Goal: Task Accomplishment & Management: Manage account settings

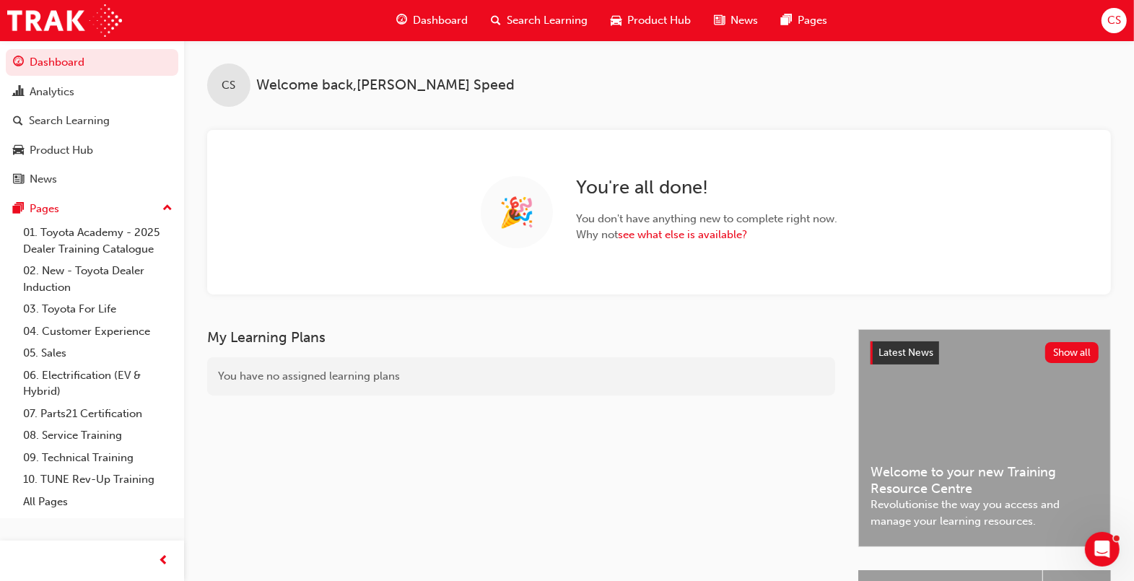
click at [569, 17] on span "Search Learning" at bounding box center [547, 20] width 81 height 17
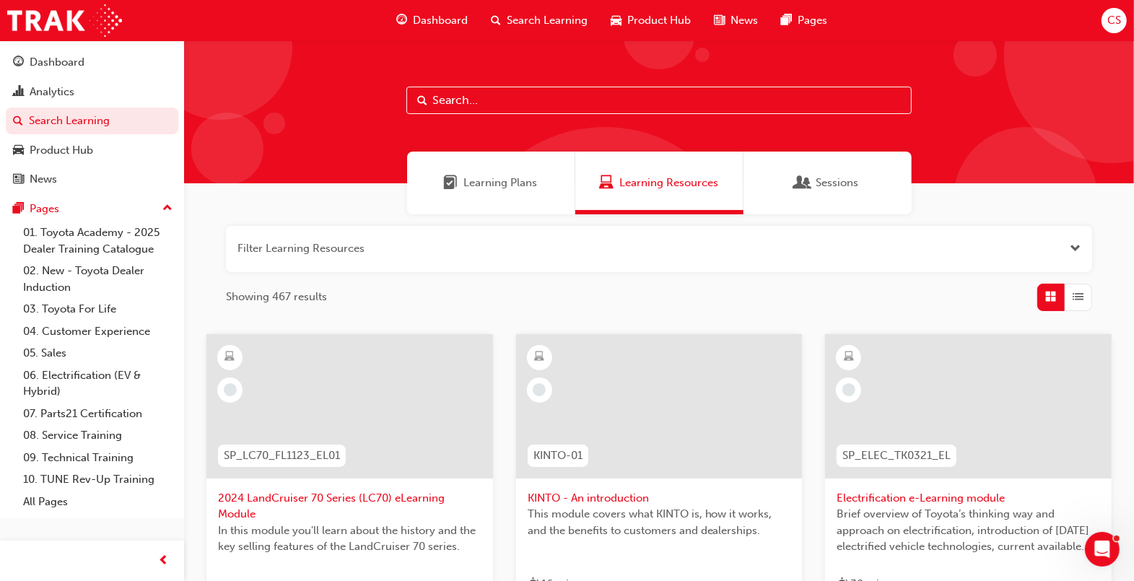
click at [502, 103] on input "text" at bounding box center [658, 100] width 505 height 27
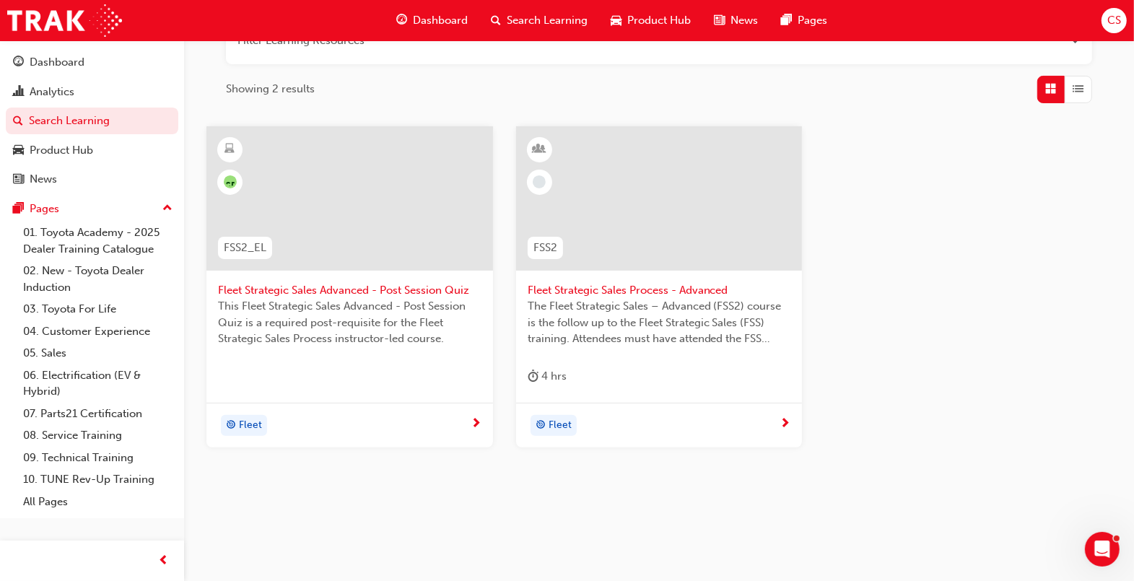
scroll to position [214, 0]
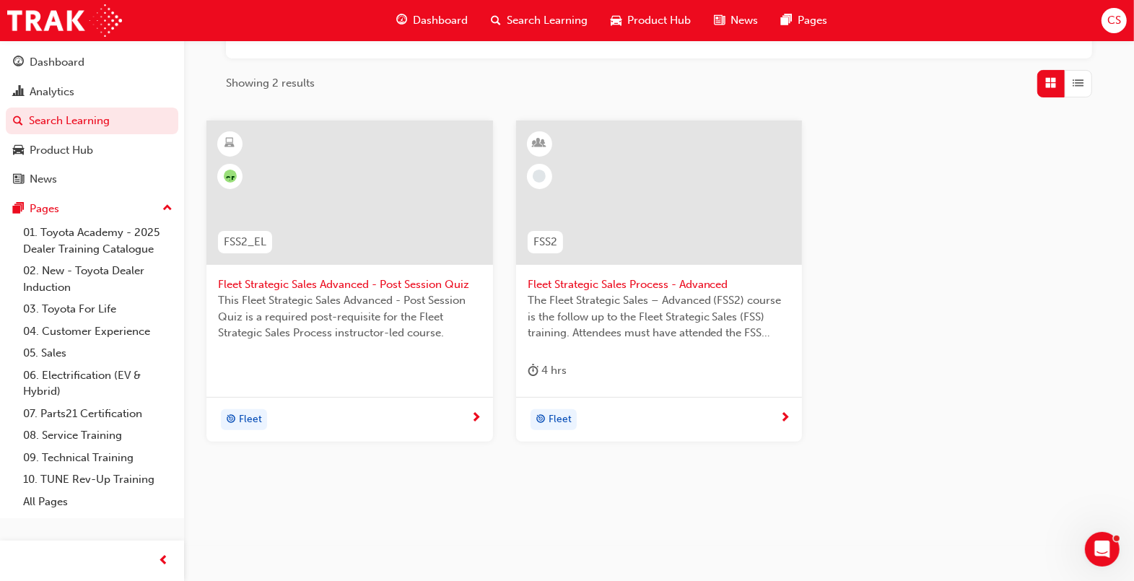
type input "fss2"
click at [696, 285] on span "Fleet Strategic Sales Process - Advanced" at bounding box center [660, 285] width 264 height 17
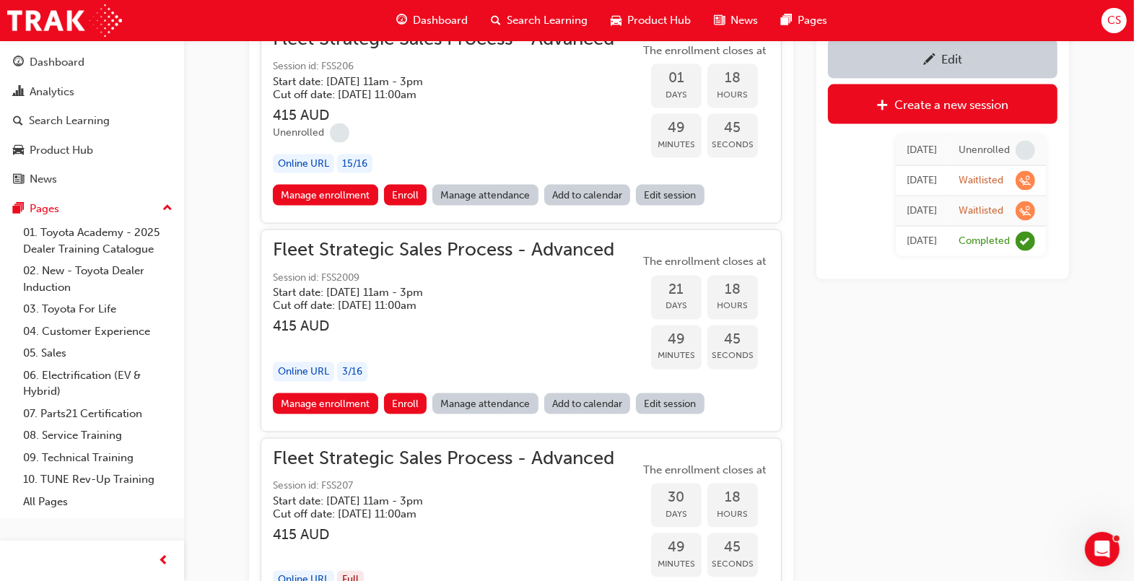
scroll to position [1702, 0]
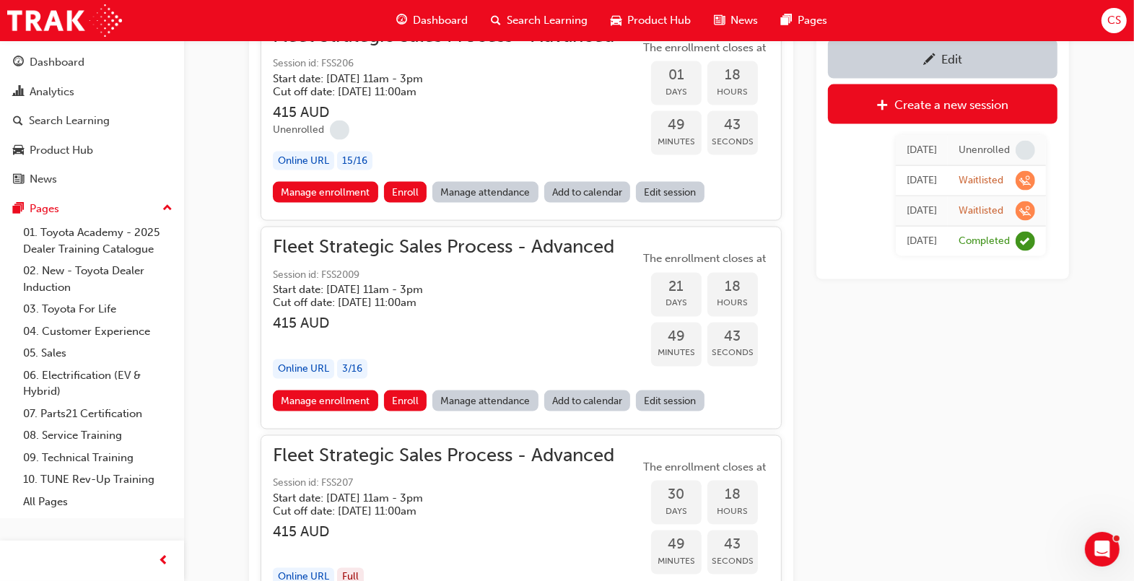
click at [662, 189] on link "Edit session" at bounding box center [670, 192] width 69 height 21
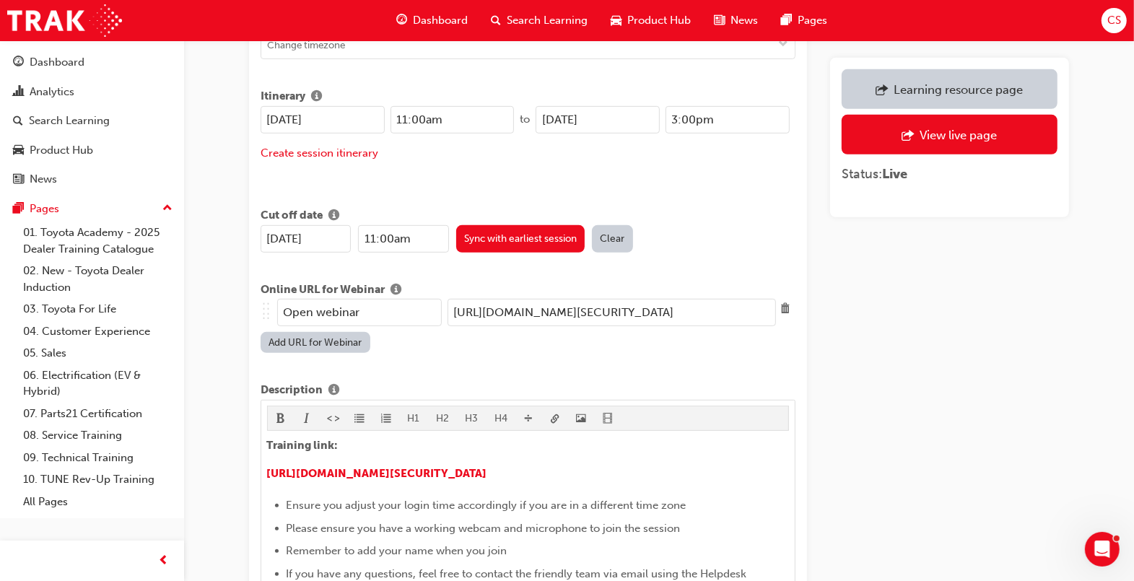
scroll to position [608, 0]
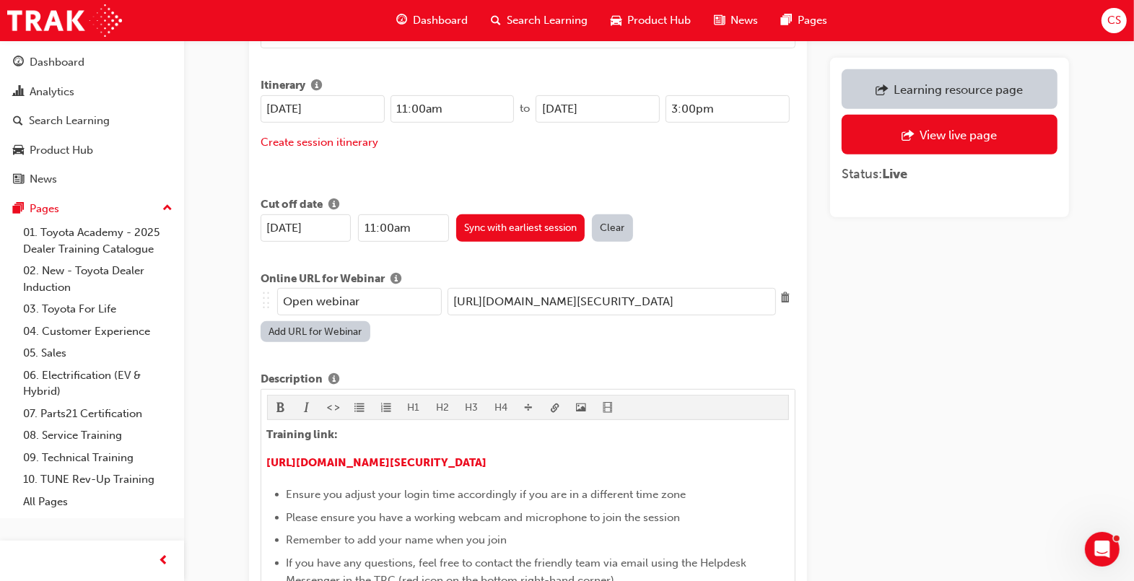
click at [713, 288] on input "[URL][DOMAIN_NAME][SECURITY_DATA]" at bounding box center [612, 301] width 329 height 27
paste input "[DOMAIN_NAME][URL][DOMAIN_NAME]"
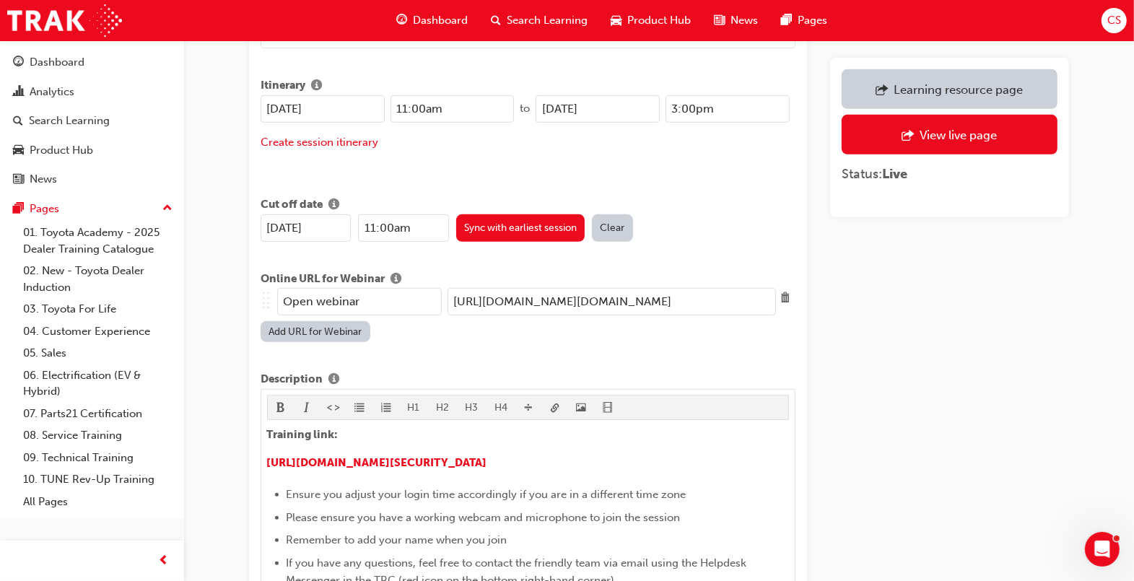
scroll to position [0, 225]
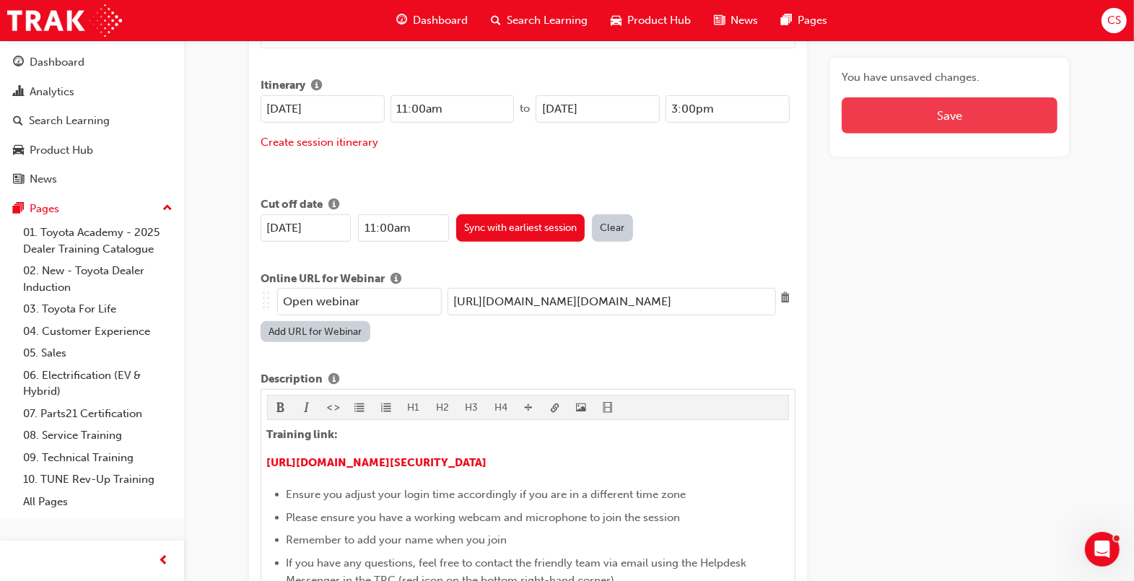
type input "[URL][DOMAIN_NAME][DOMAIN_NAME]"
click at [977, 123] on button "Save" at bounding box center [950, 115] width 216 height 36
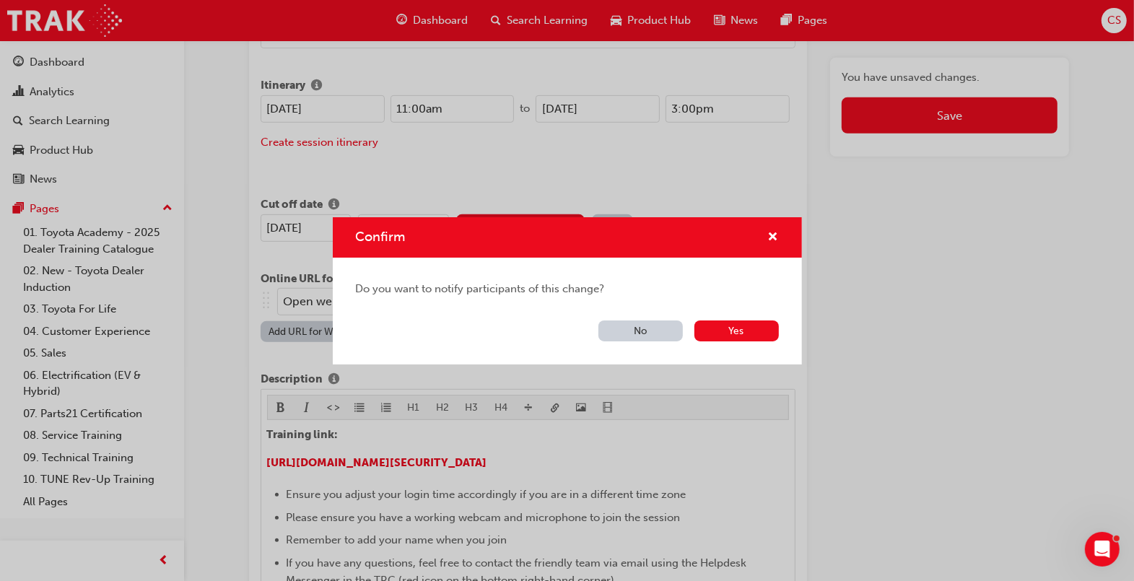
click at [661, 334] on button "No" at bounding box center [641, 331] width 84 height 21
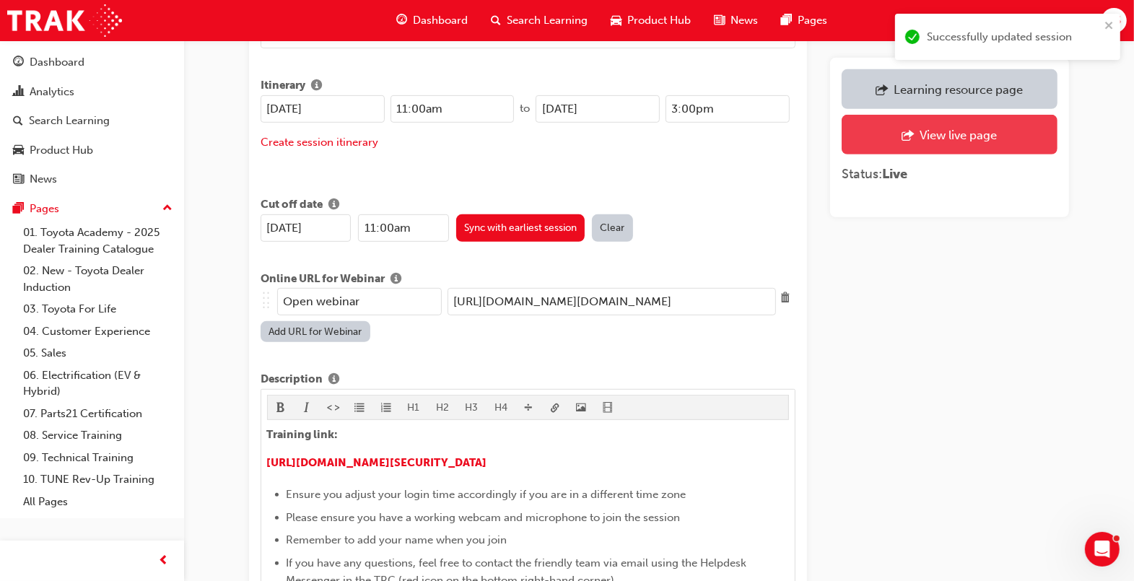
click at [988, 131] on div "View live page" at bounding box center [958, 135] width 77 height 14
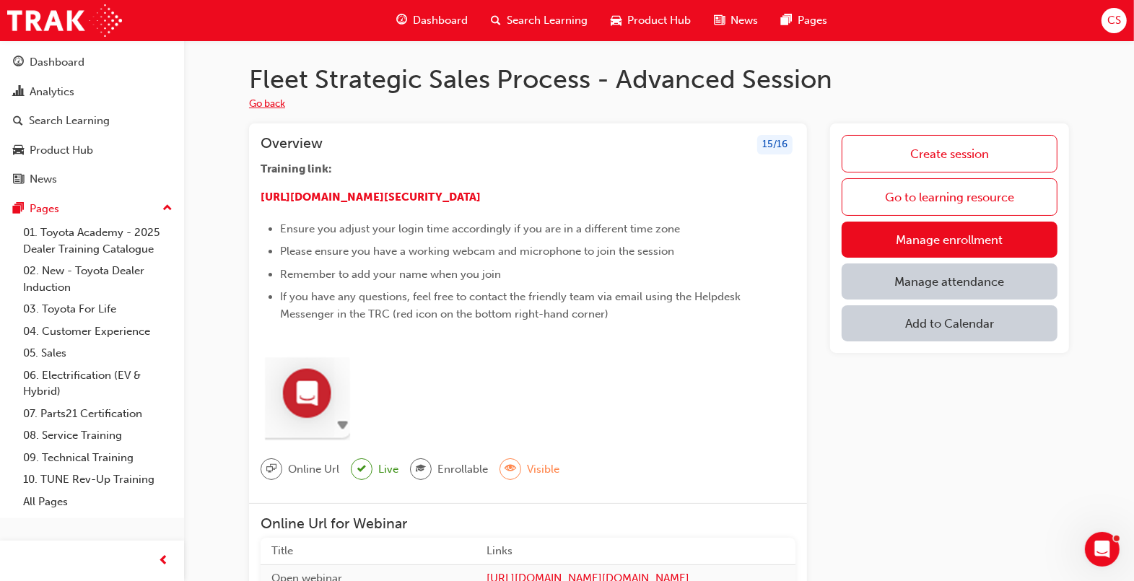
click at [282, 104] on button "Go back" at bounding box center [267, 104] width 36 height 17
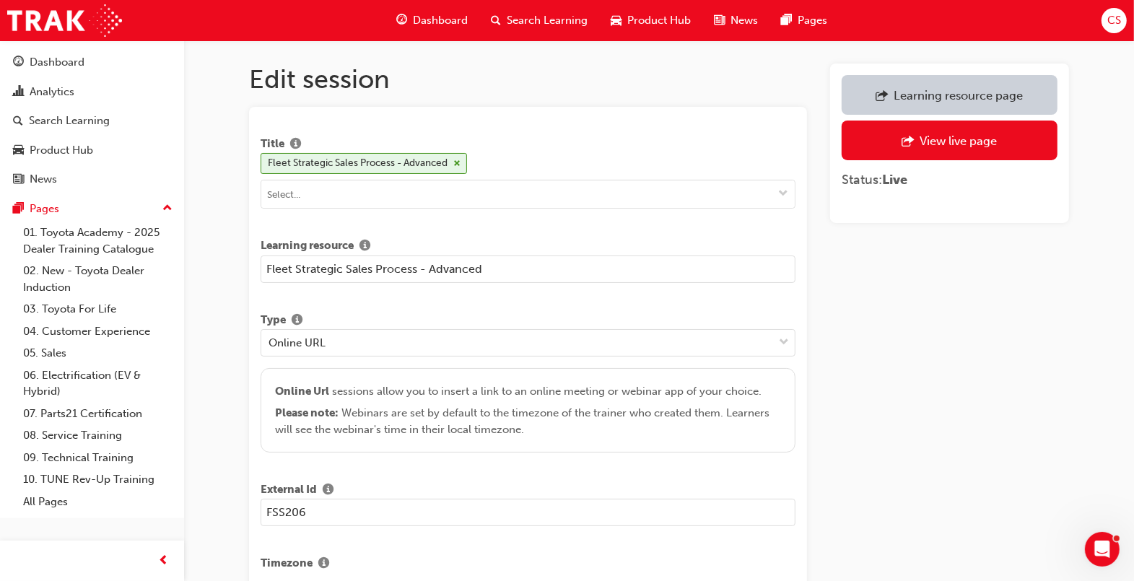
click at [1001, 98] on div "Learning resource page" at bounding box center [958, 95] width 129 height 14
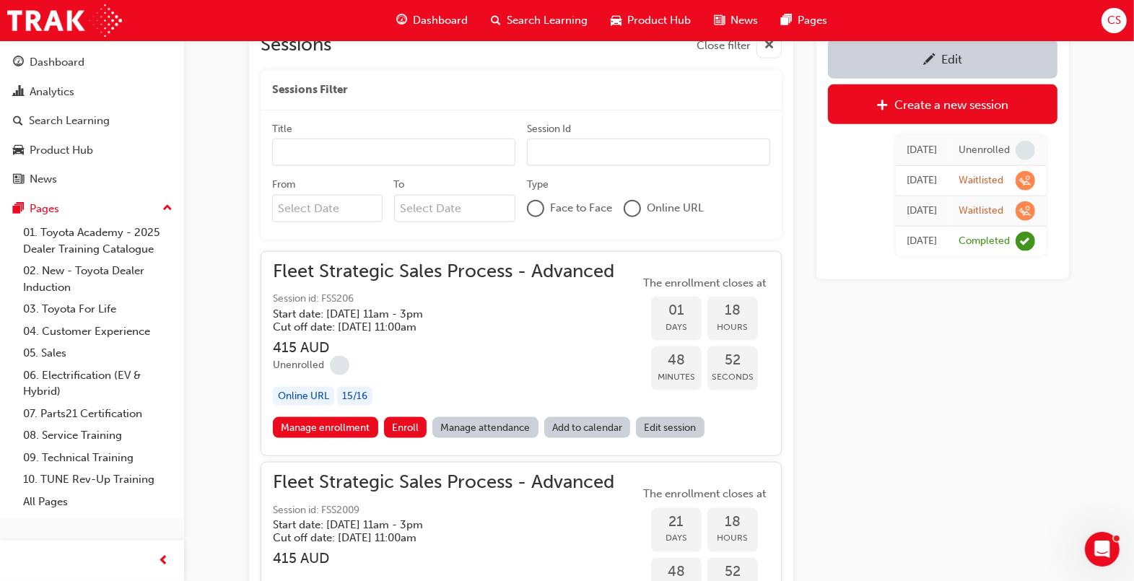
scroll to position [1469, 0]
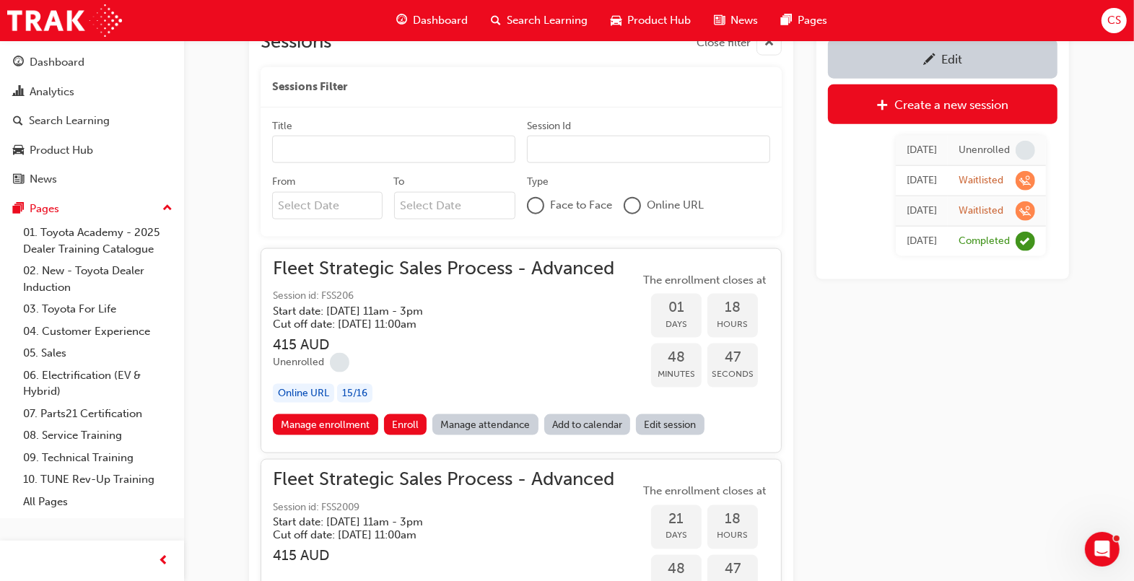
click at [551, 358] on div "Unenrolled" at bounding box center [443, 362] width 341 height 19
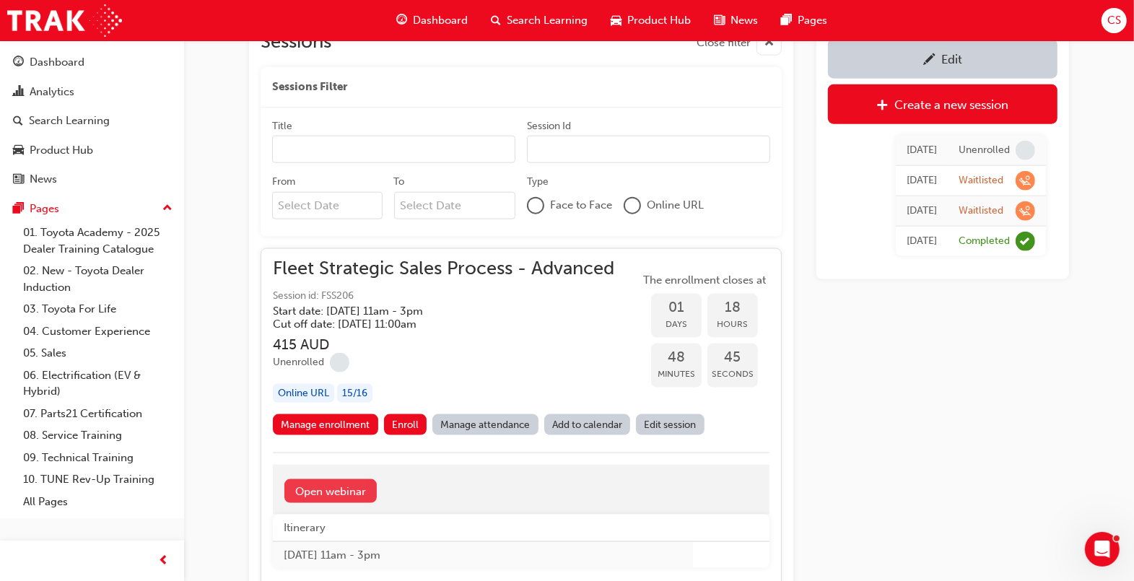
click at [318, 498] on link "Open webinar" at bounding box center [330, 491] width 92 height 24
click at [328, 487] on link "Open webinar" at bounding box center [330, 491] width 92 height 24
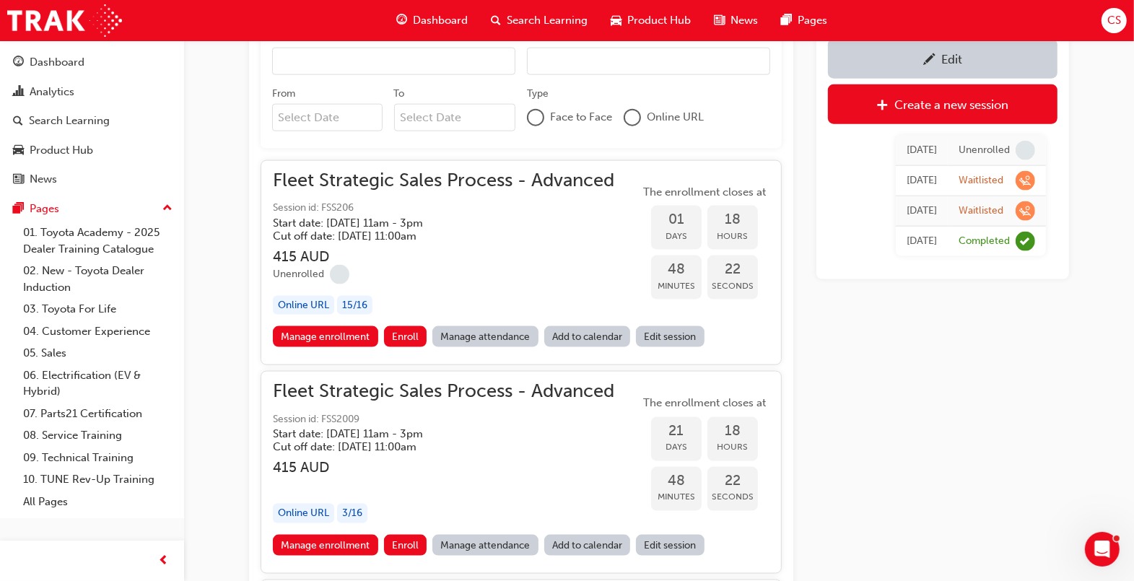
scroll to position [1440, 0]
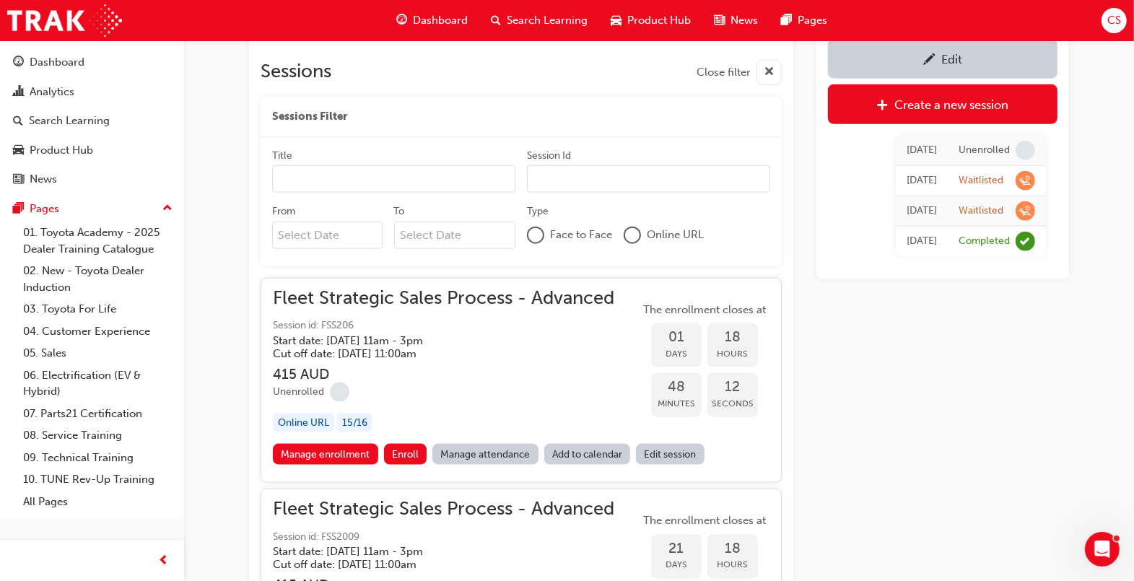
click at [674, 455] on link "Edit session" at bounding box center [670, 454] width 69 height 21
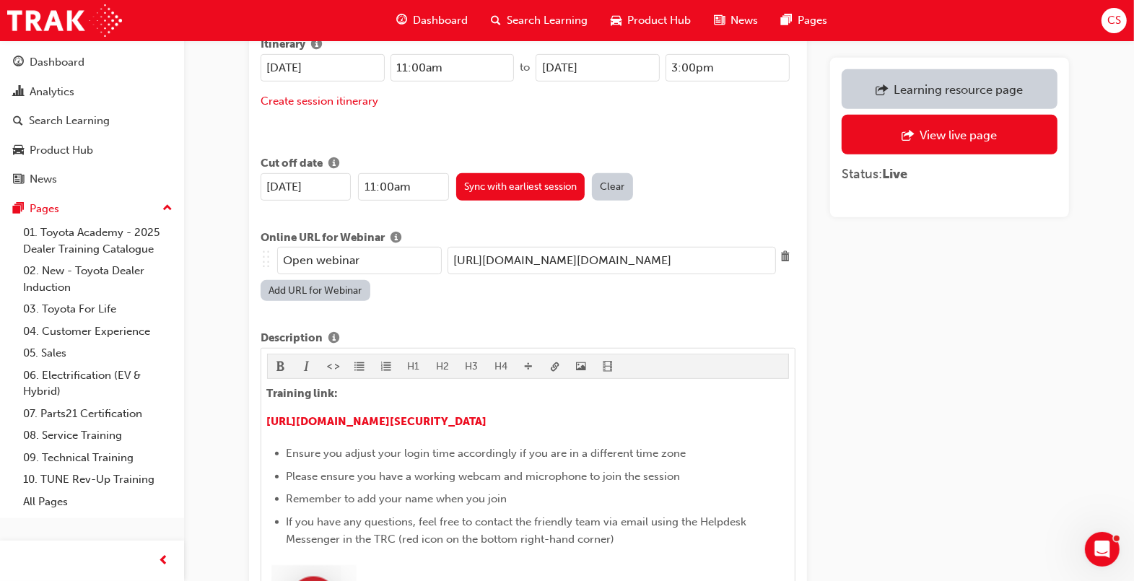
scroll to position [656, 0]
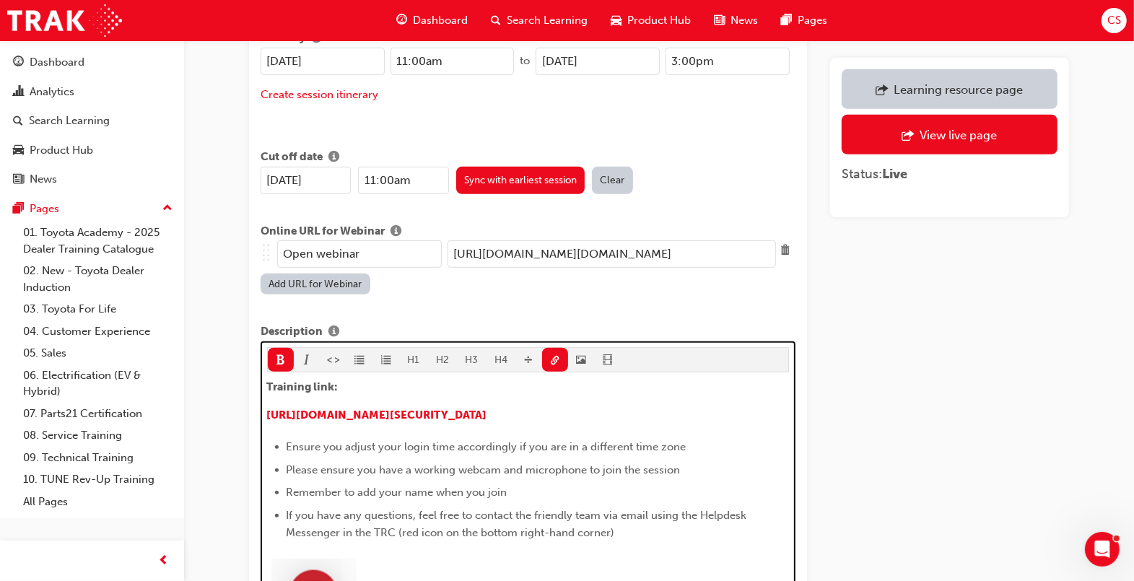
drag, startPoint x: 744, startPoint y: 395, endPoint x: 263, endPoint y: 383, distance: 481.7
click at [263, 383] on div "H1 H2 H3 H4 Training link: ​ [URL][DOMAIN_NAME][SECURITY_DATA] Ensure you adjus…" at bounding box center [528, 503] width 535 height 325
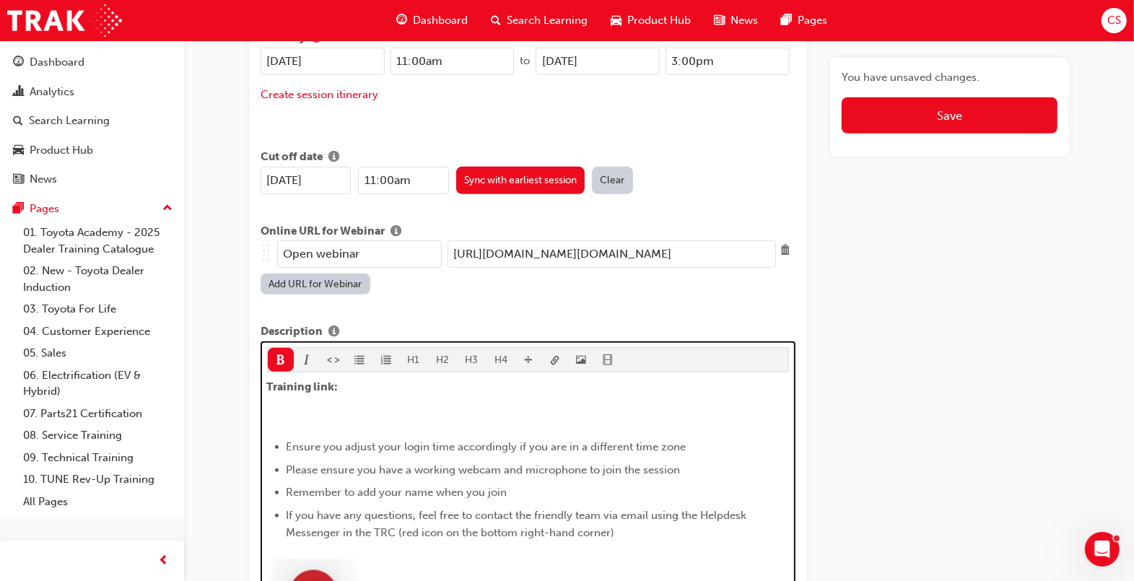
scroll to position [762, 0]
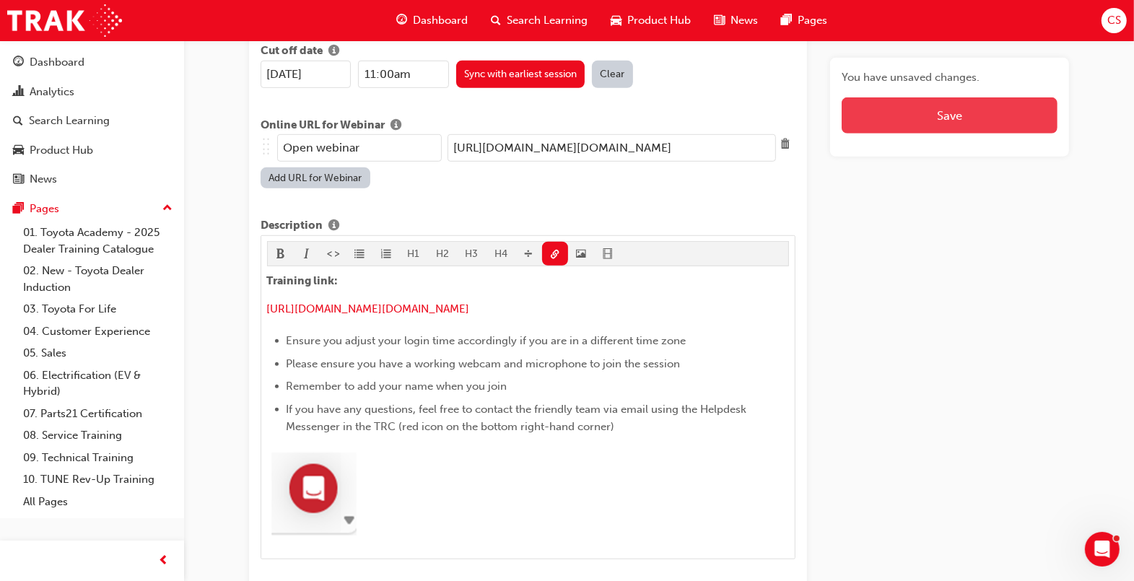
click at [973, 127] on button "Save" at bounding box center [950, 115] width 216 height 36
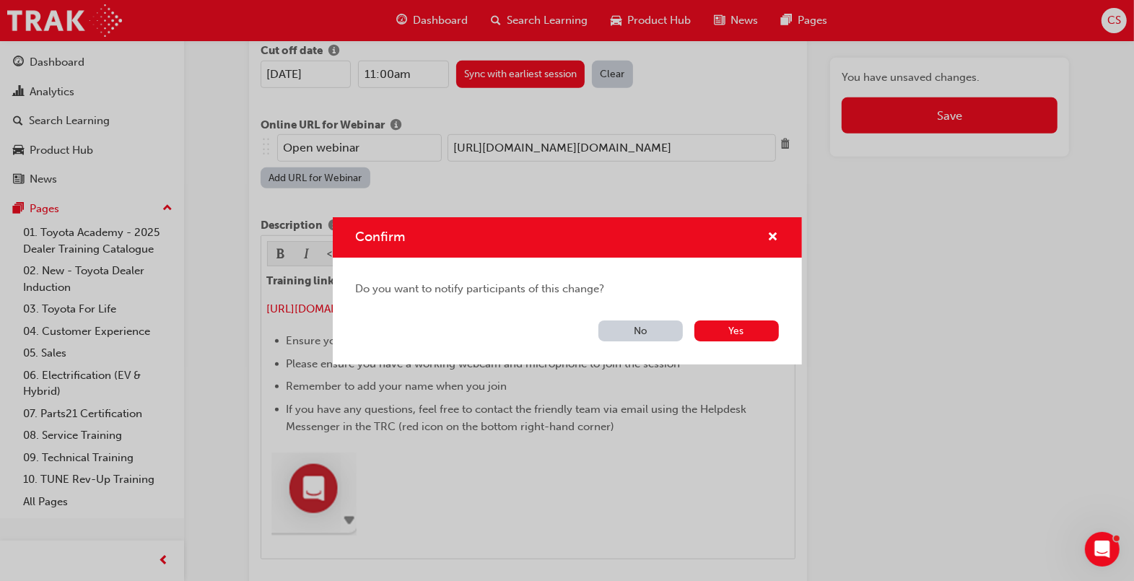
click at [659, 338] on button "No" at bounding box center [641, 331] width 84 height 21
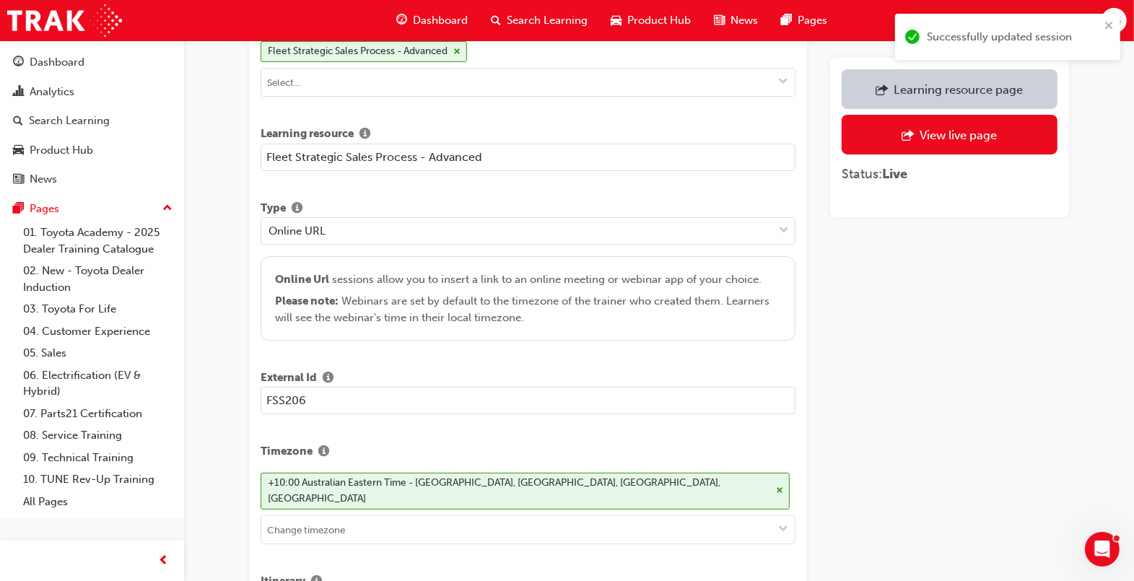
scroll to position [0, 0]
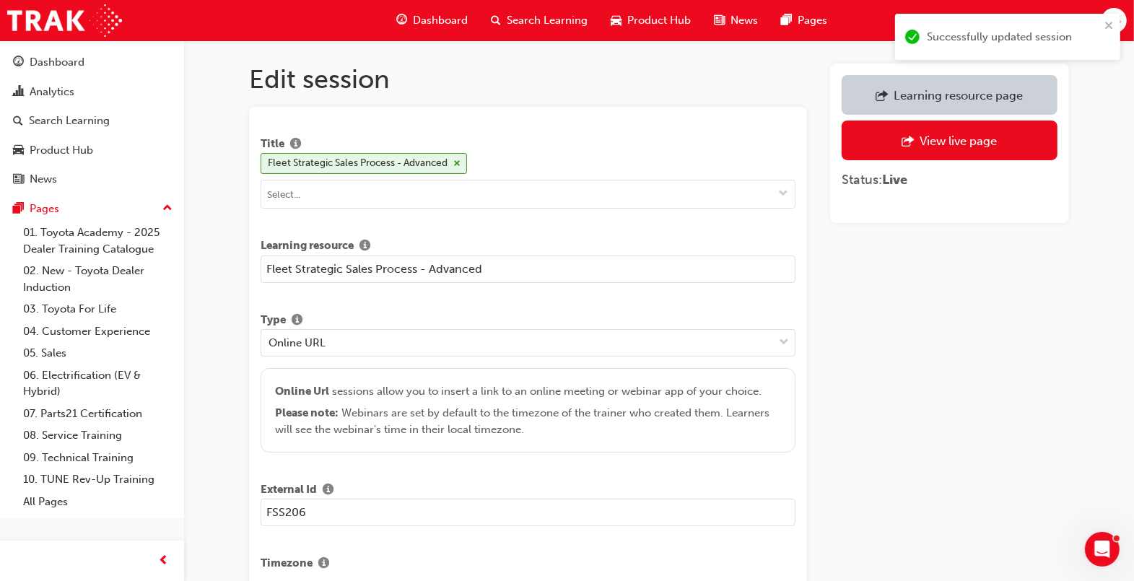
click at [554, 19] on span "Search Learning" at bounding box center [547, 20] width 81 height 17
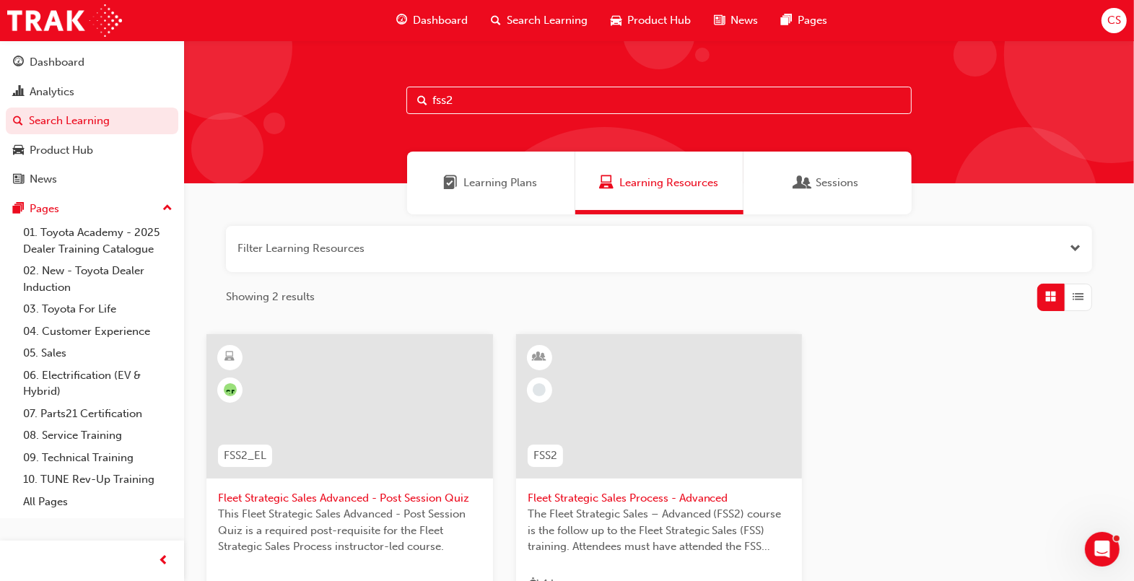
click at [684, 497] on span "Fleet Strategic Sales Process - Advanced" at bounding box center [660, 498] width 264 height 17
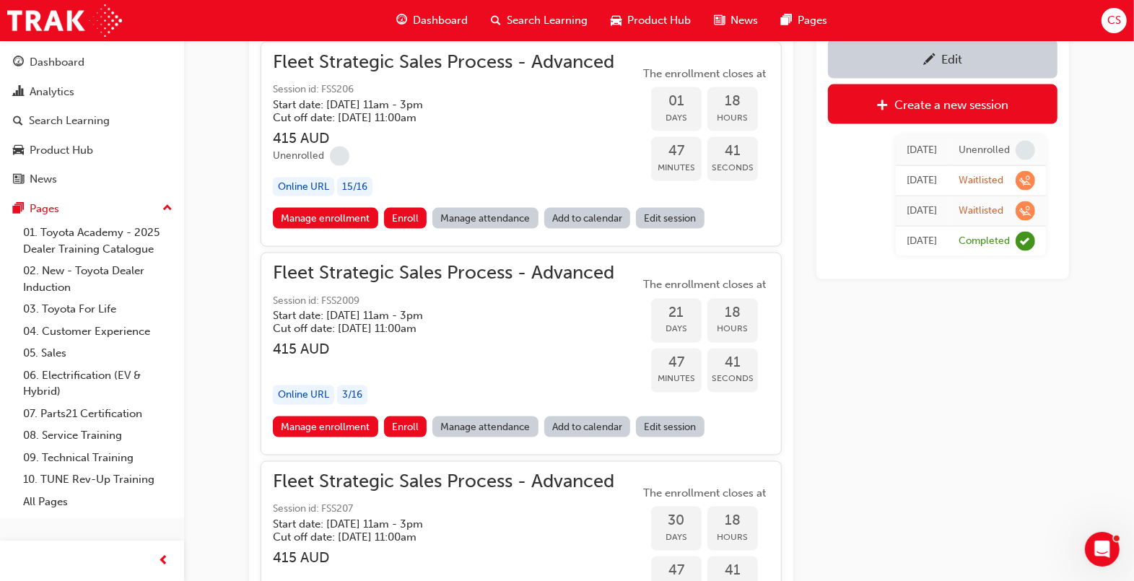
scroll to position [1702, 0]
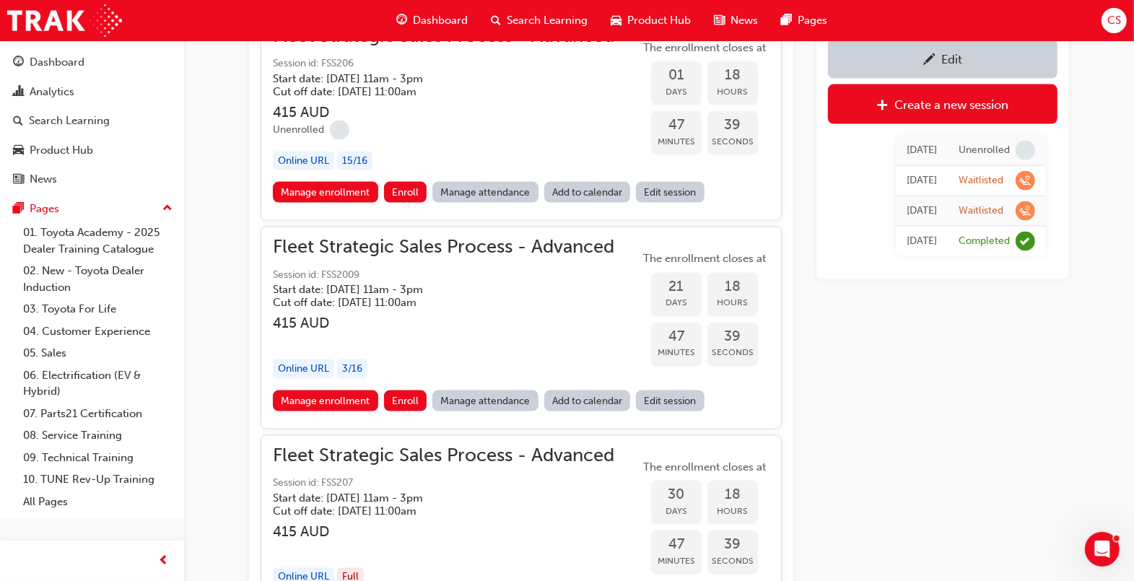
click at [667, 396] on link "Edit session" at bounding box center [670, 401] width 69 height 21
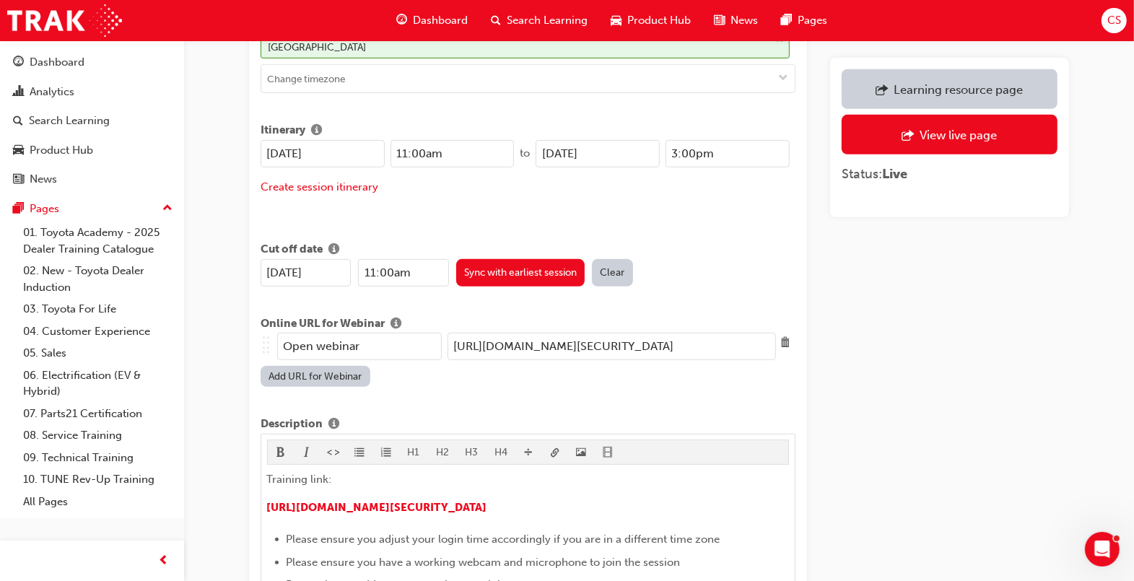
scroll to position [565, 0]
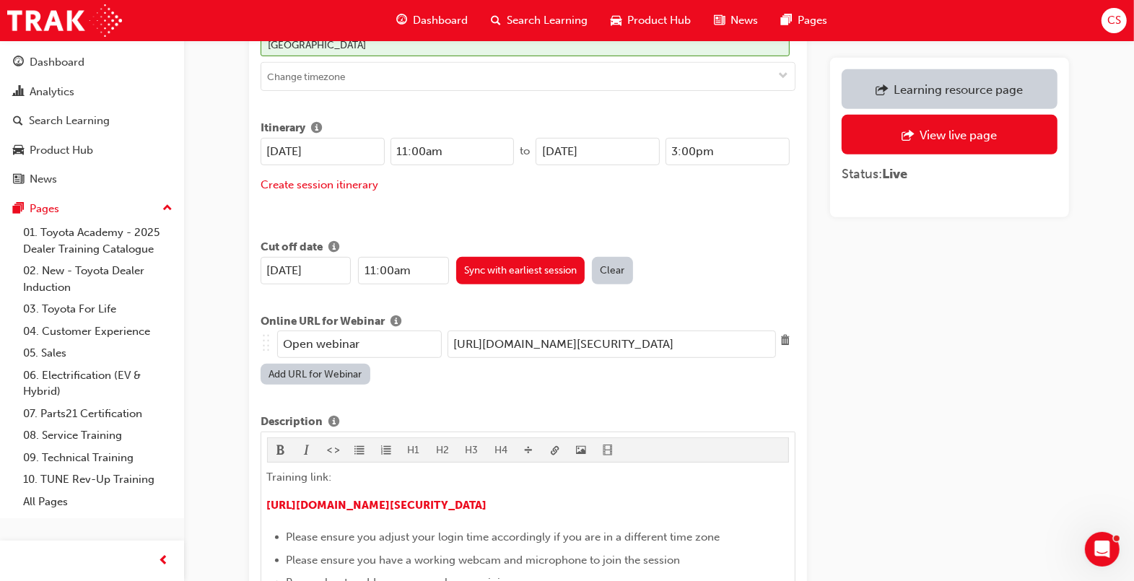
click at [665, 331] on input "[URL][DOMAIN_NAME][SECURITY_DATA]" at bounding box center [612, 344] width 329 height 27
paste input "[DOMAIN_NAME][URL][DOMAIN_NAME]"
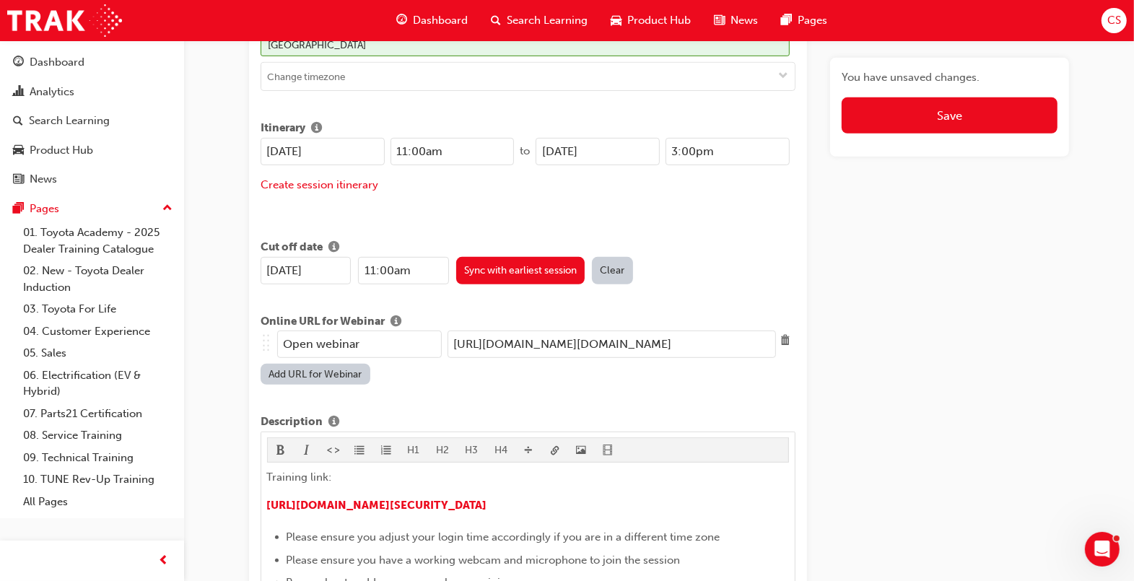
type input "[URL][DOMAIN_NAME][DOMAIN_NAME]"
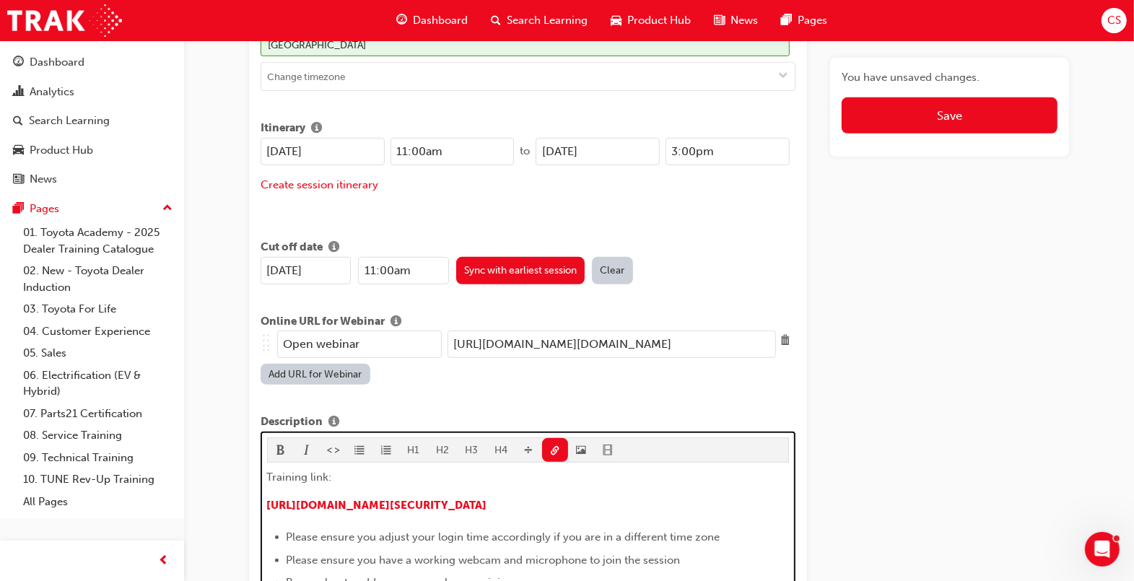
click at [744, 497] on p "​ [URL][DOMAIN_NAME][SECURITY_DATA]" at bounding box center [528, 507] width 523 height 21
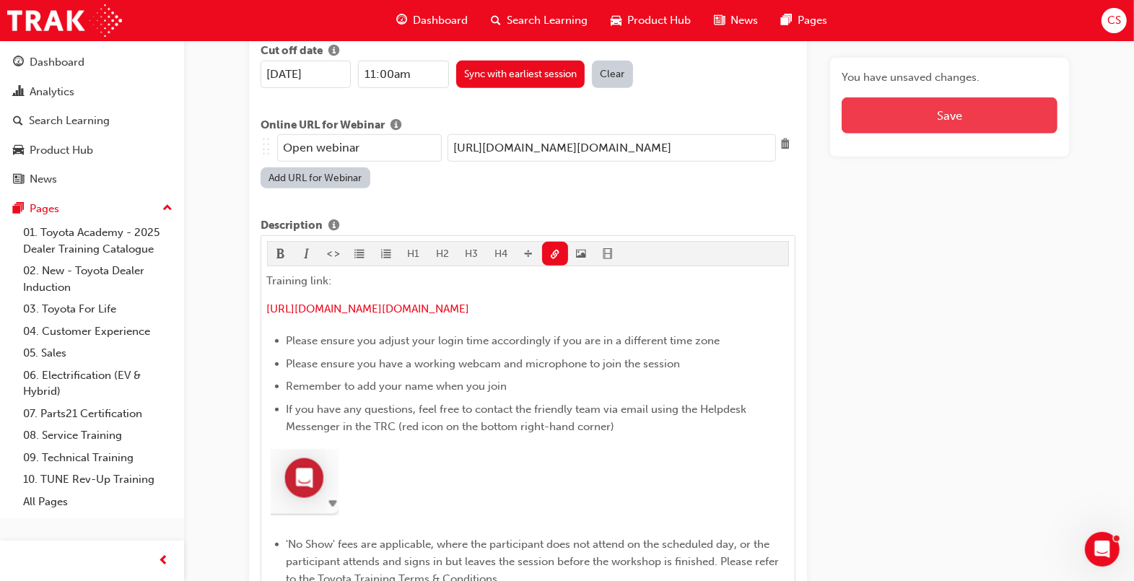
click at [976, 121] on button "Save" at bounding box center [950, 115] width 216 height 36
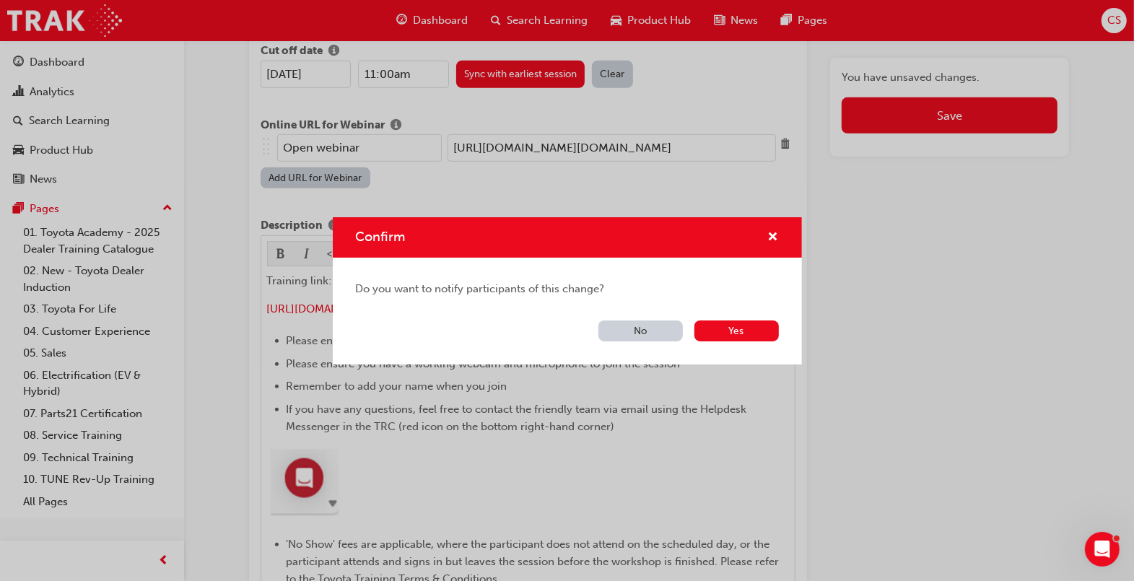
click at [646, 326] on button "No" at bounding box center [641, 331] width 84 height 21
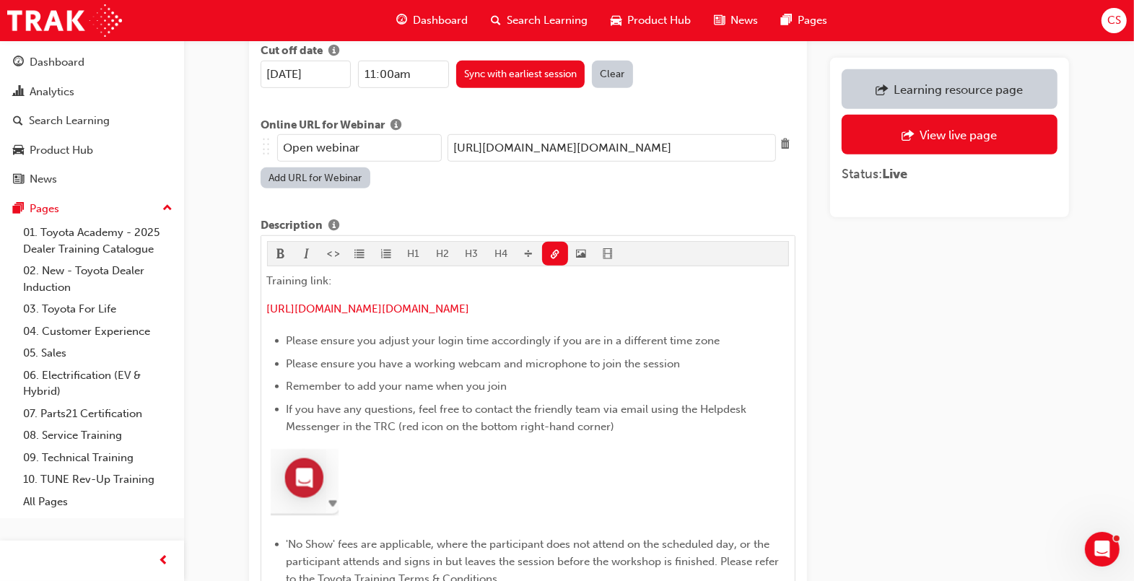
click at [994, 97] on div "Learning resource page" at bounding box center [950, 89] width 194 height 18
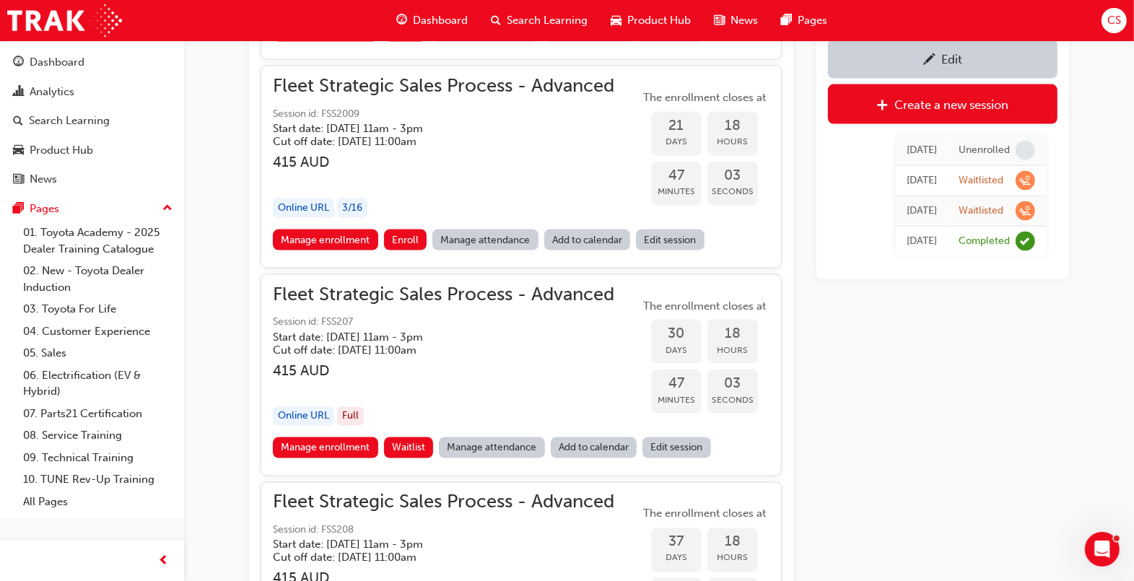
scroll to position [1865, 0]
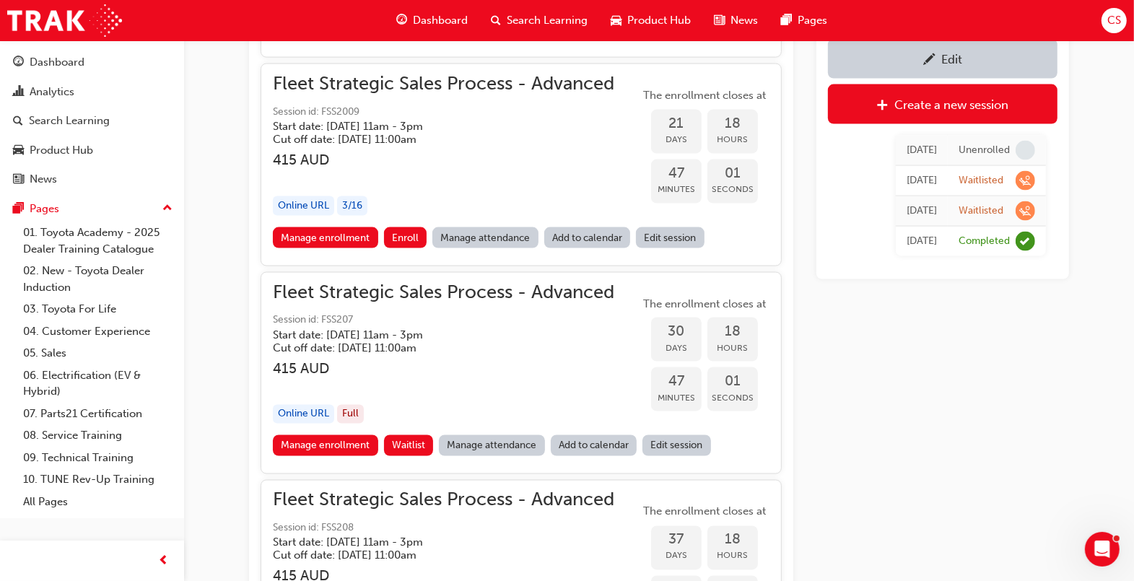
click at [669, 444] on link "Edit session" at bounding box center [677, 445] width 69 height 21
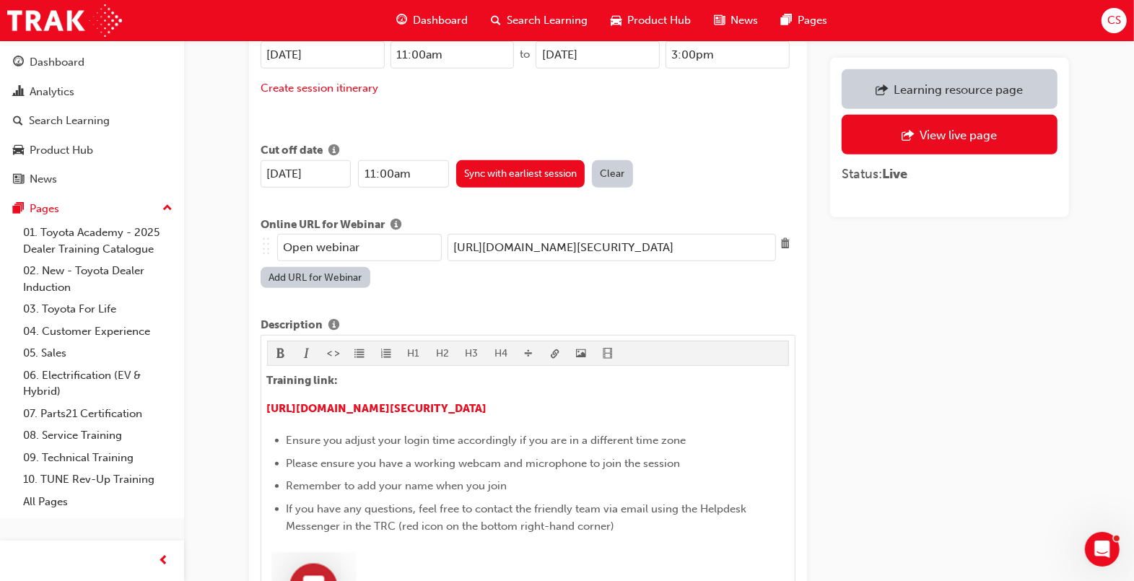
scroll to position [675, 0]
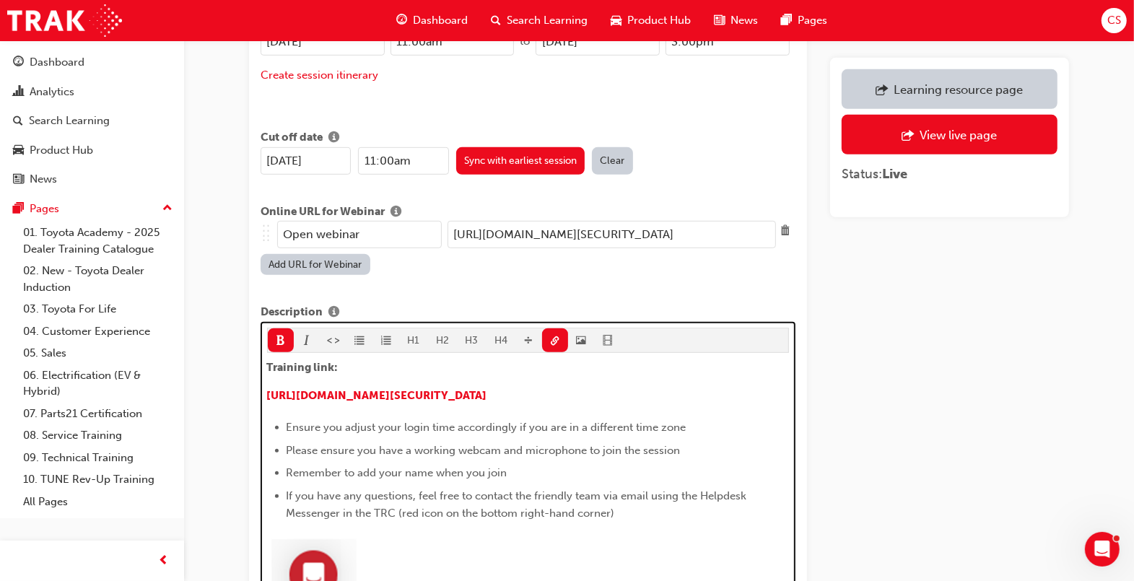
drag, startPoint x: 744, startPoint y: 374, endPoint x: 258, endPoint y: 370, distance: 485.2
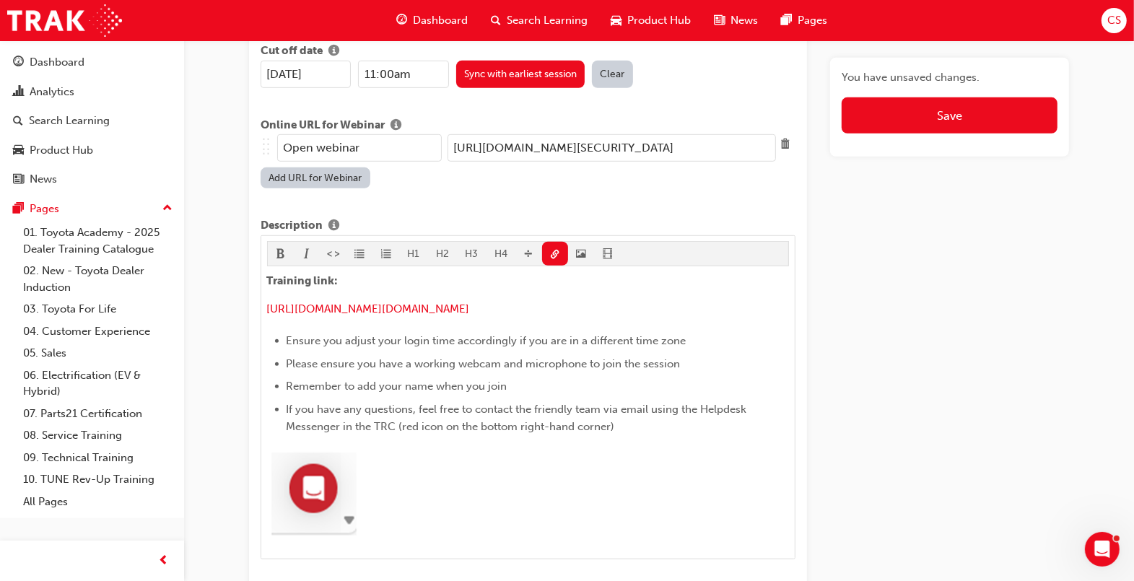
click at [516, 137] on input "[URL][DOMAIN_NAME][SECURITY_DATA]" at bounding box center [612, 147] width 329 height 27
paste input "[URL][DOMAIN_NAME][DOMAIN_NAME]"
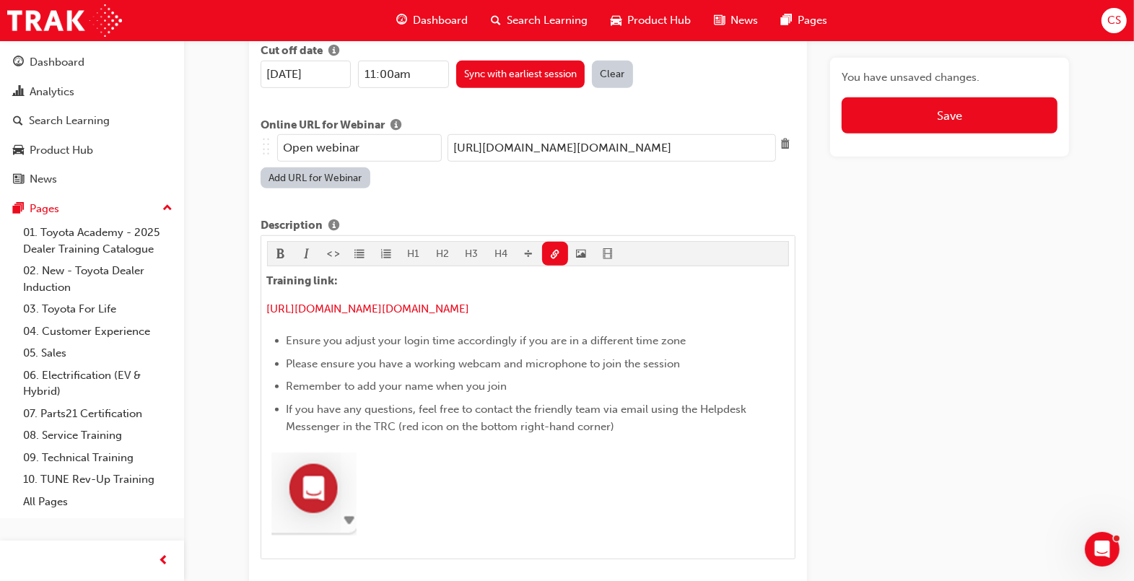
scroll to position [0, 225]
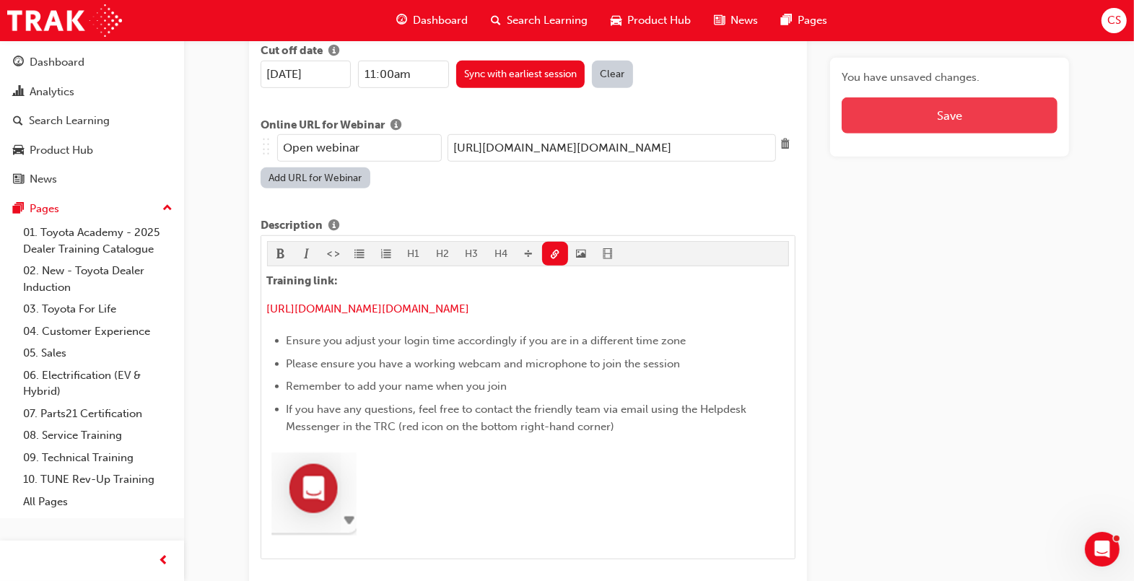
type input "[URL][DOMAIN_NAME][DOMAIN_NAME]"
click at [910, 108] on button "Save" at bounding box center [950, 115] width 216 height 36
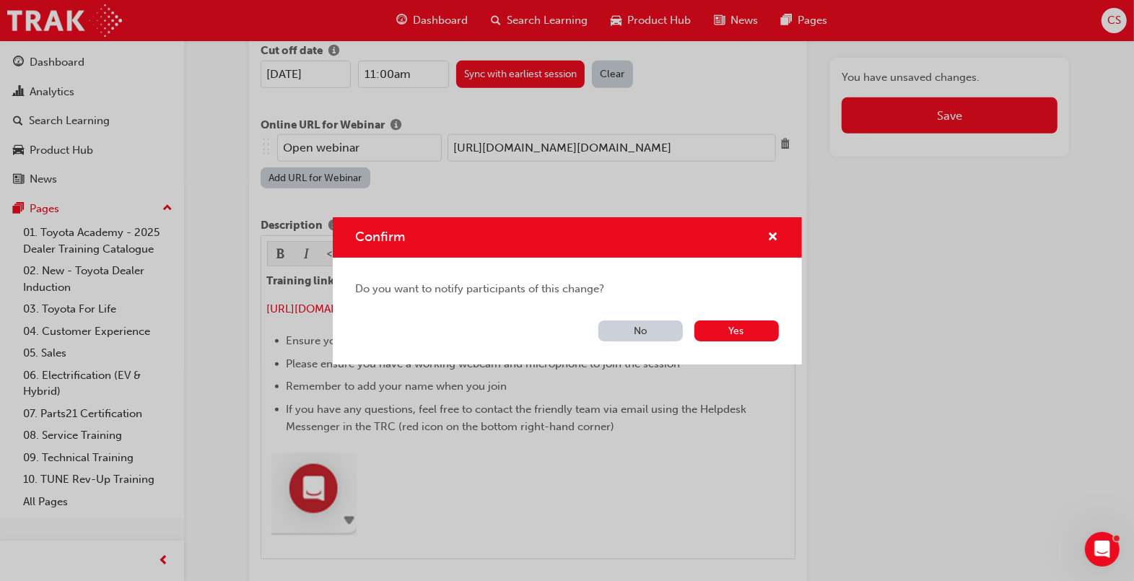
click at [652, 332] on button "No" at bounding box center [641, 331] width 84 height 21
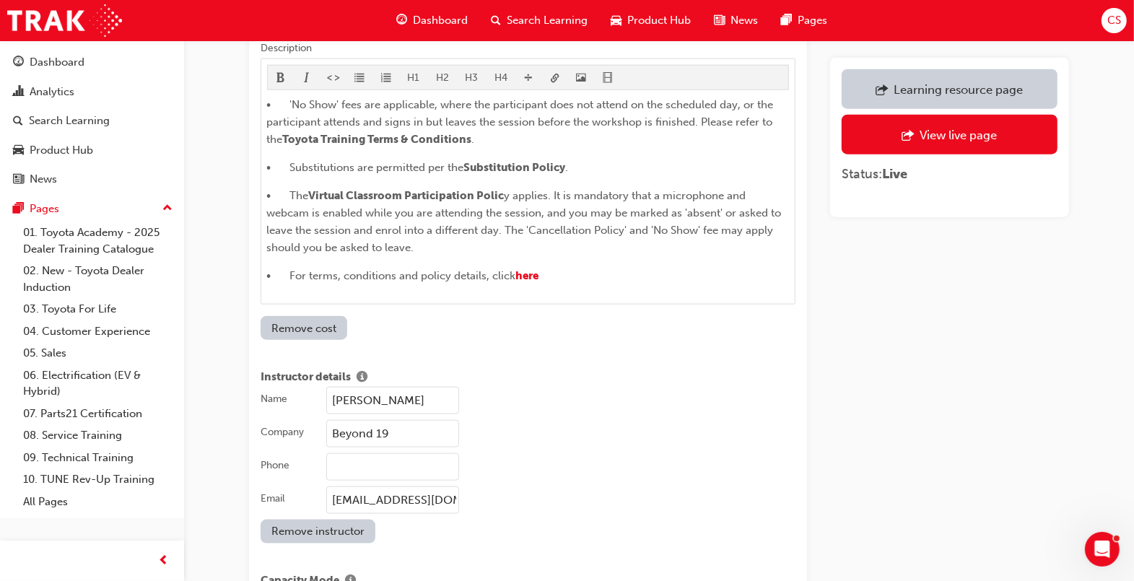
scroll to position [1351, 0]
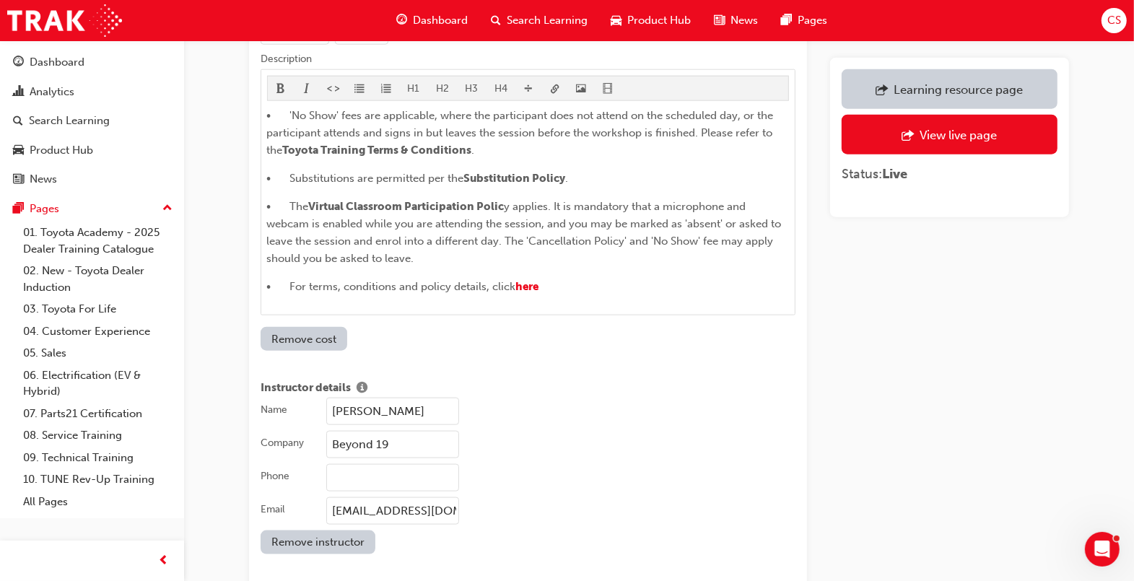
click at [350, 398] on input "[PERSON_NAME]" at bounding box center [392, 411] width 133 height 27
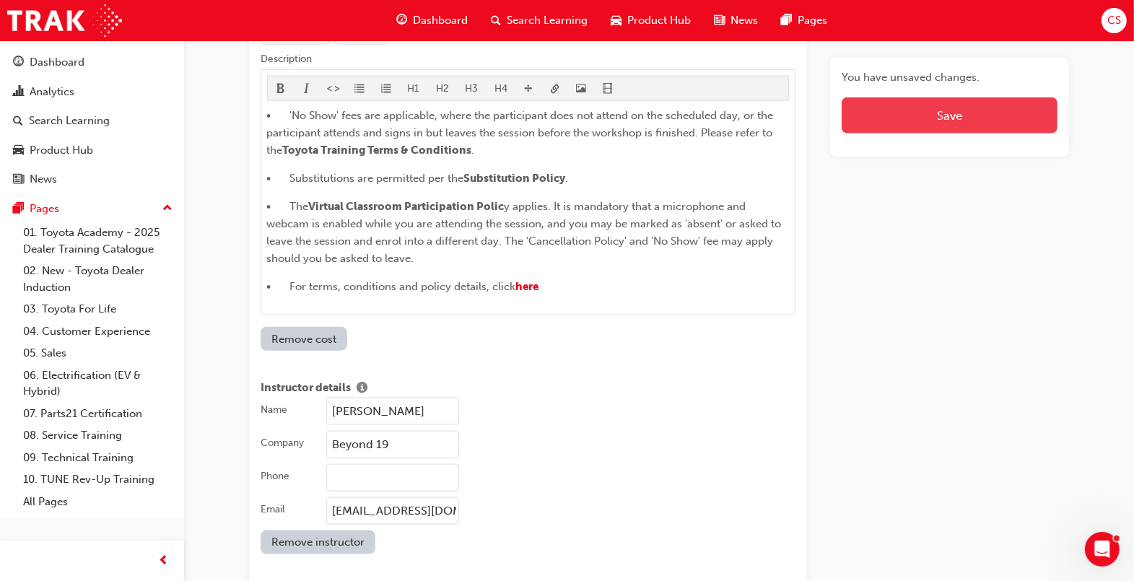
type input "[PERSON_NAME]"
click at [1014, 117] on button "Save" at bounding box center [950, 115] width 216 height 36
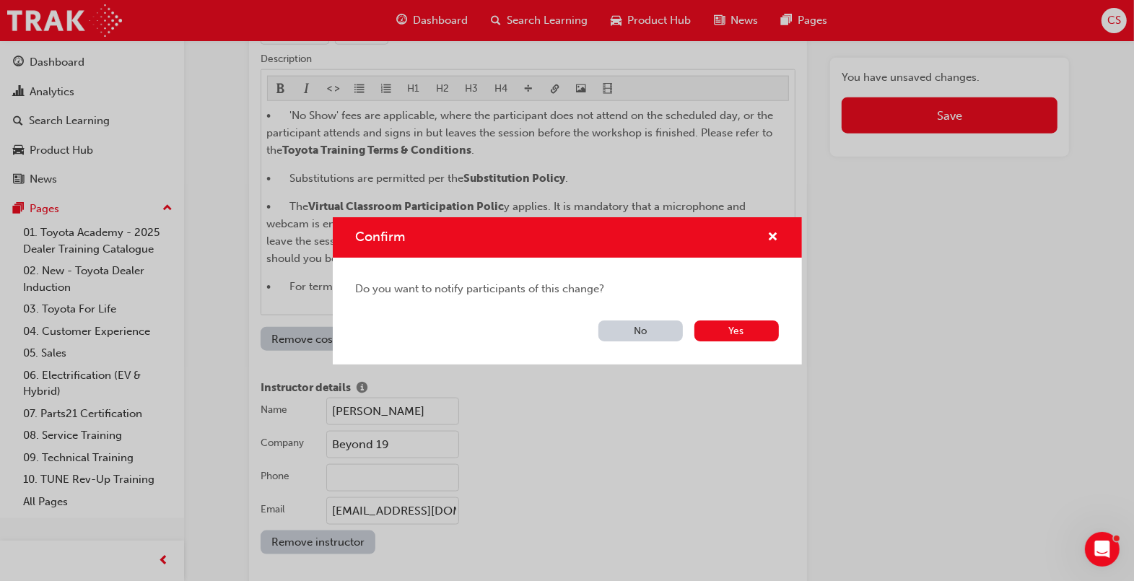
click at [643, 336] on button "No" at bounding box center [641, 331] width 84 height 21
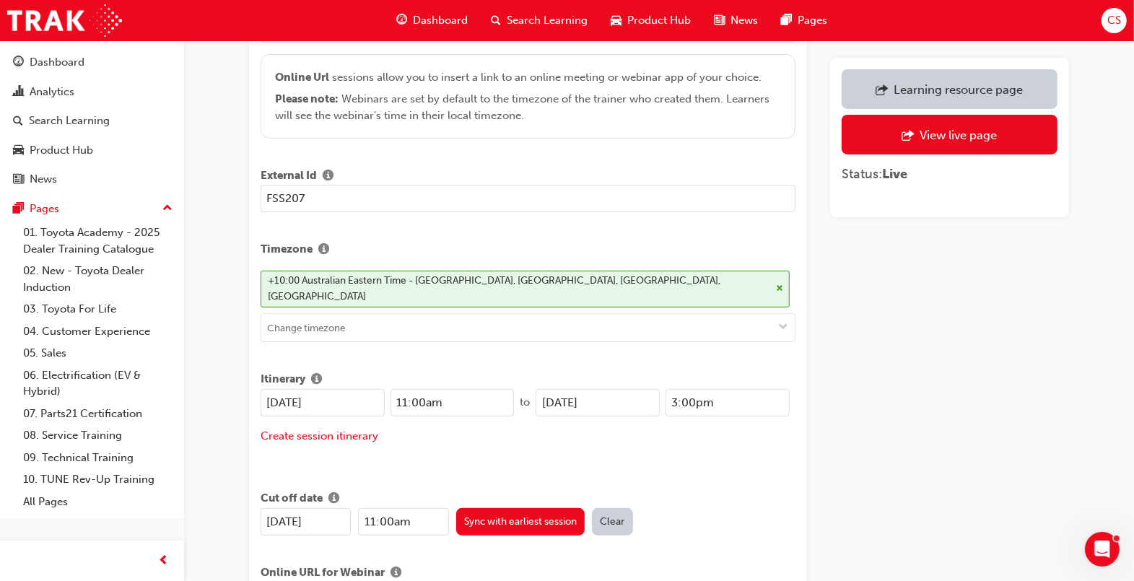
scroll to position [0, 0]
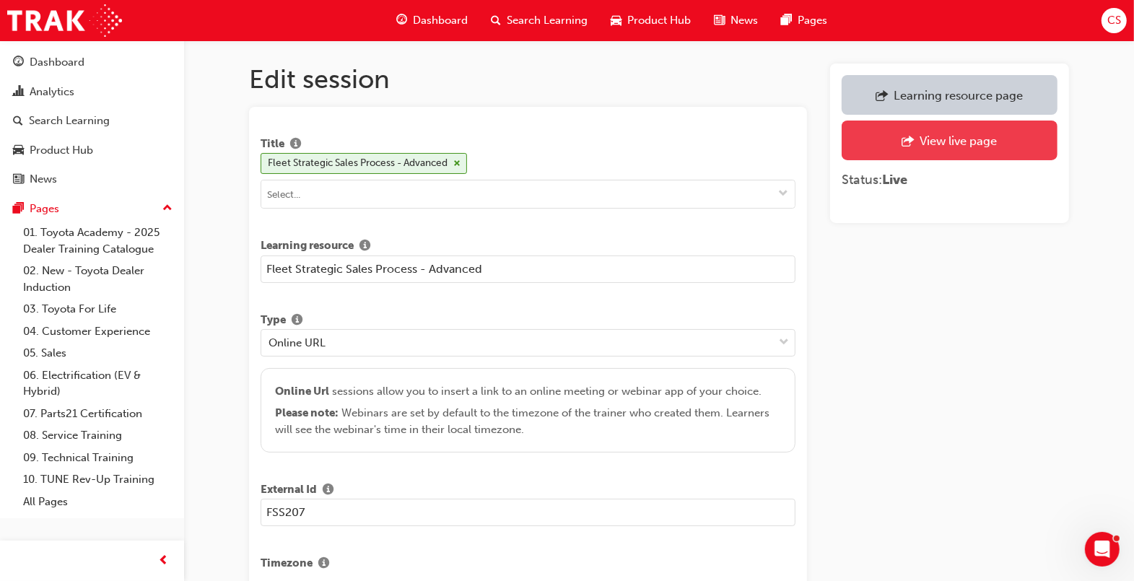
click at [956, 145] on div "View live page" at bounding box center [958, 141] width 77 height 14
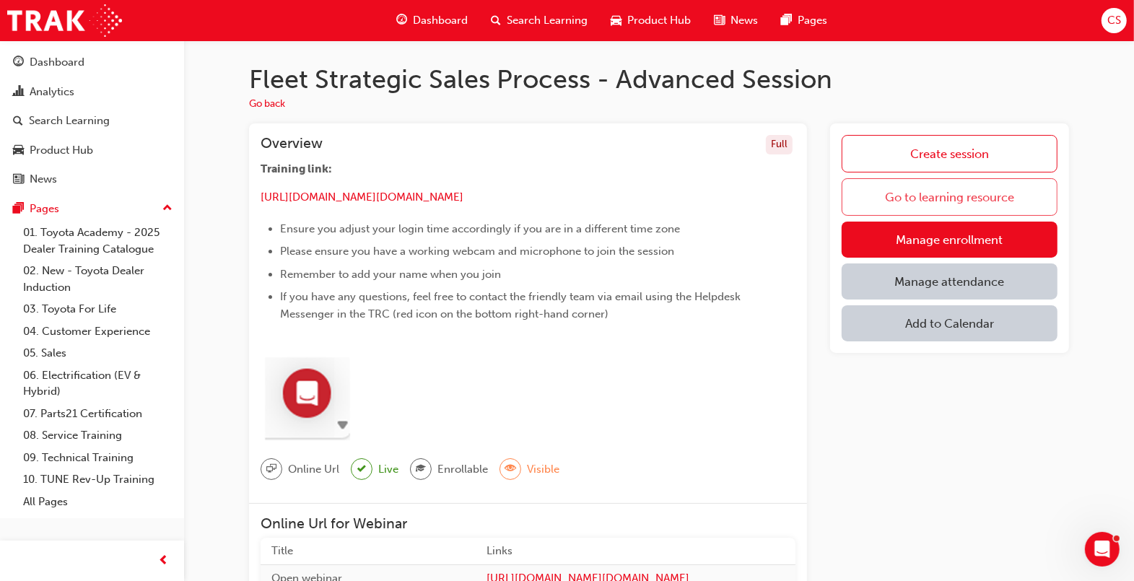
click at [944, 206] on link "Go to learning resource" at bounding box center [950, 197] width 216 height 38
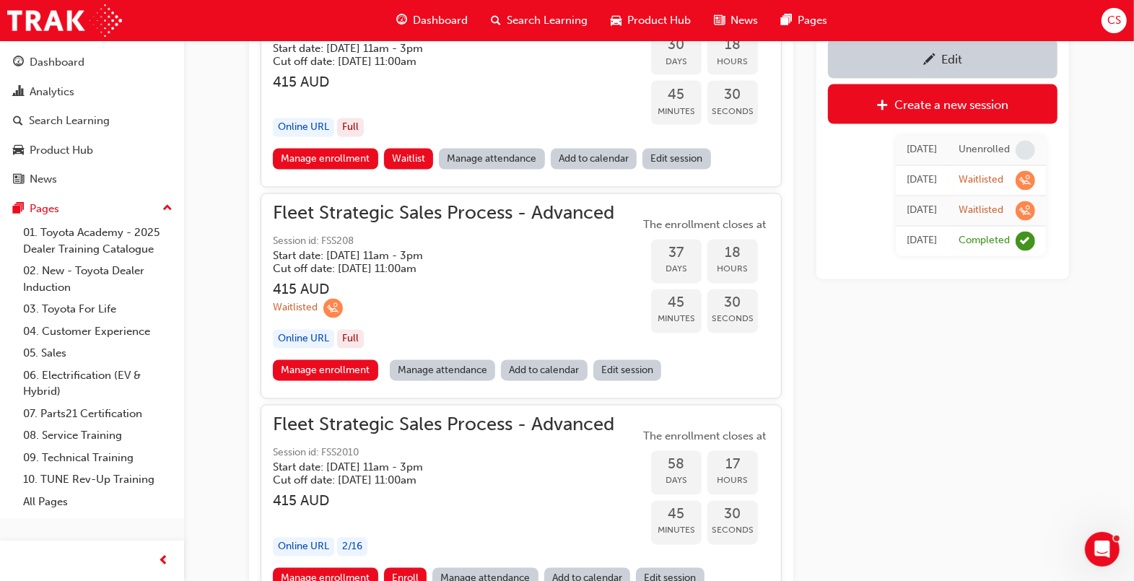
scroll to position [2293, 0]
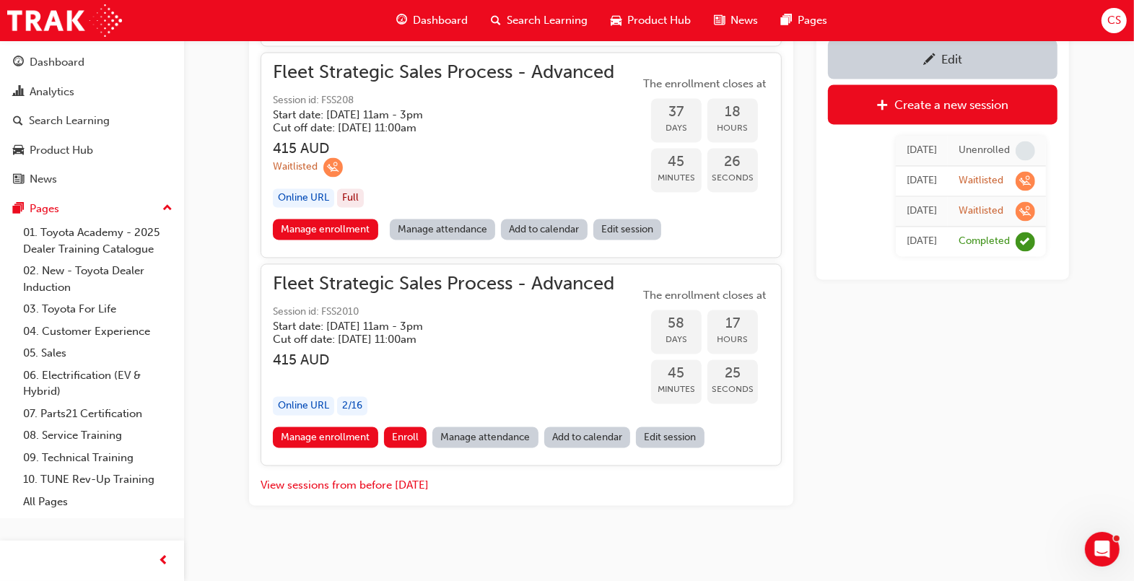
click at [626, 221] on link "Edit session" at bounding box center [627, 229] width 69 height 21
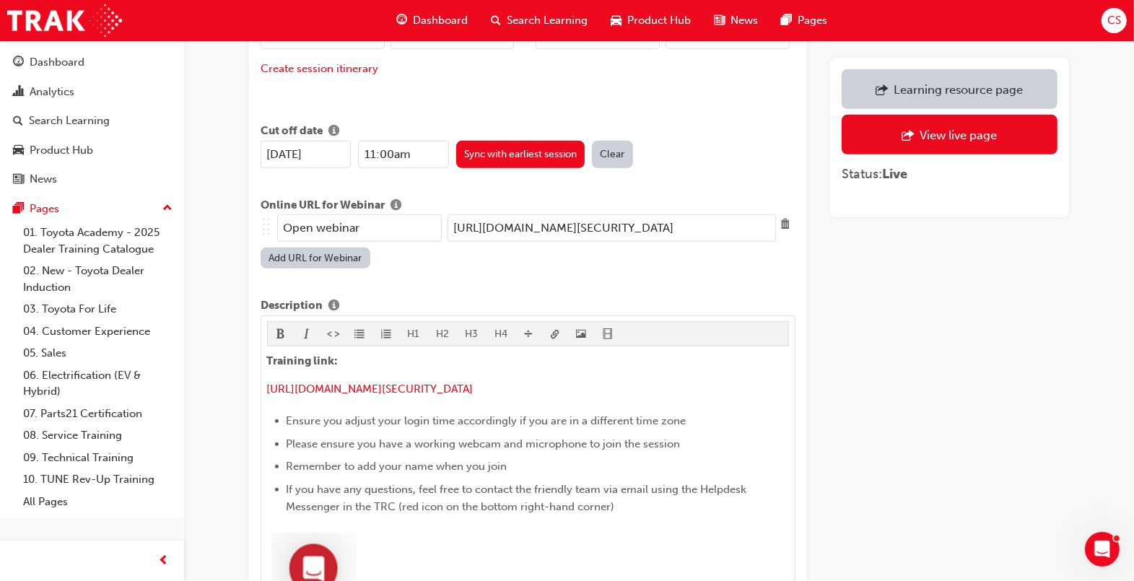
scroll to position [686, 0]
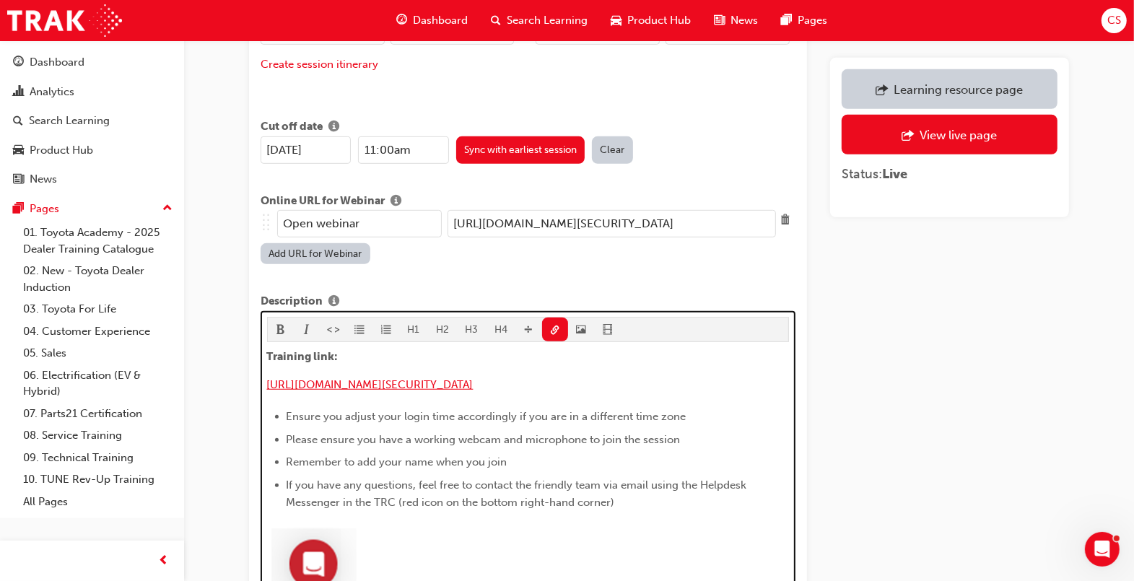
drag, startPoint x: 753, startPoint y: 366, endPoint x: 267, endPoint y: 367, distance: 485.9
click at [267, 376] on p "[URL][DOMAIN_NAME][SECURITY_DATA]" at bounding box center [528, 386] width 523 height 21
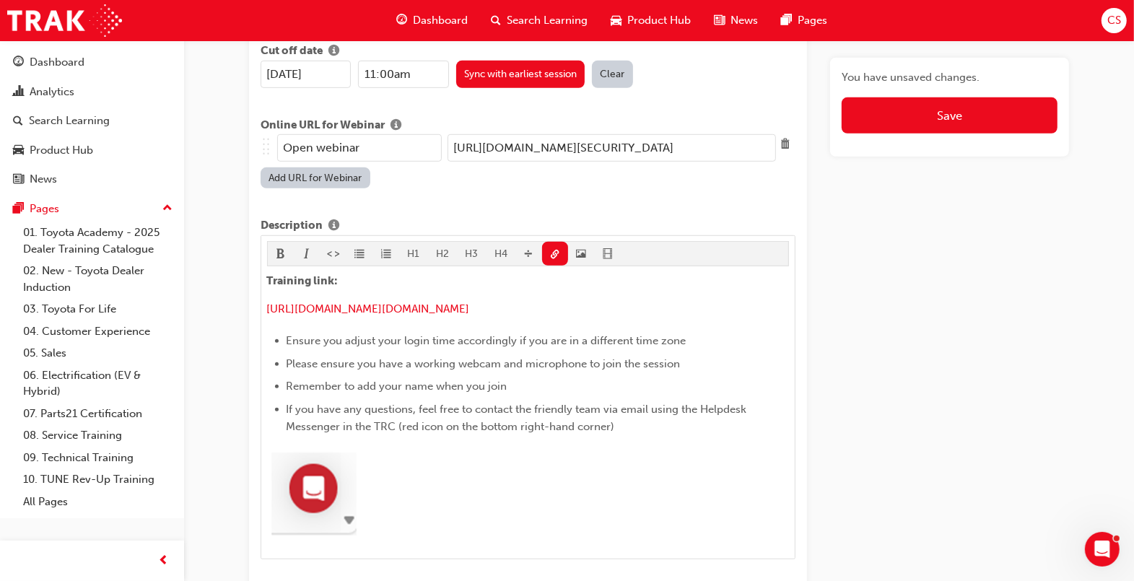
click at [578, 134] on input "[URL][DOMAIN_NAME][SECURITY_DATA]" at bounding box center [612, 147] width 329 height 27
paste input "[DOMAIN_NAME][URL][DOMAIN_NAME]"
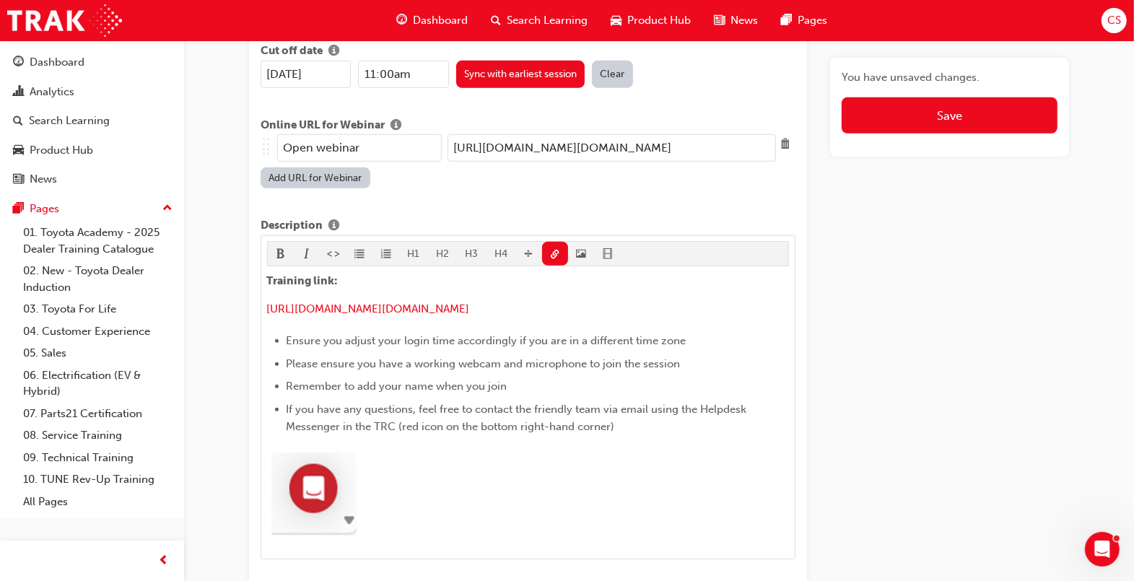
scroll to position [0, 225]
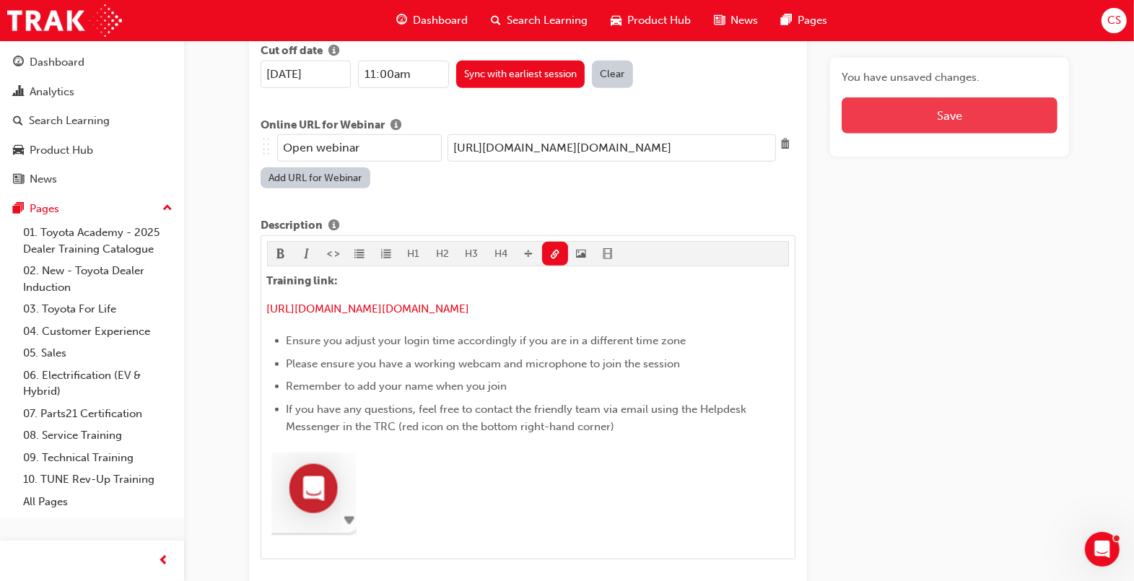
type input "[URL][DOMAIN_NAME][DOMAIN_NAME]"
click at [928, 121] on button "Save" at bounding box center [950, 115] width 216 height 36
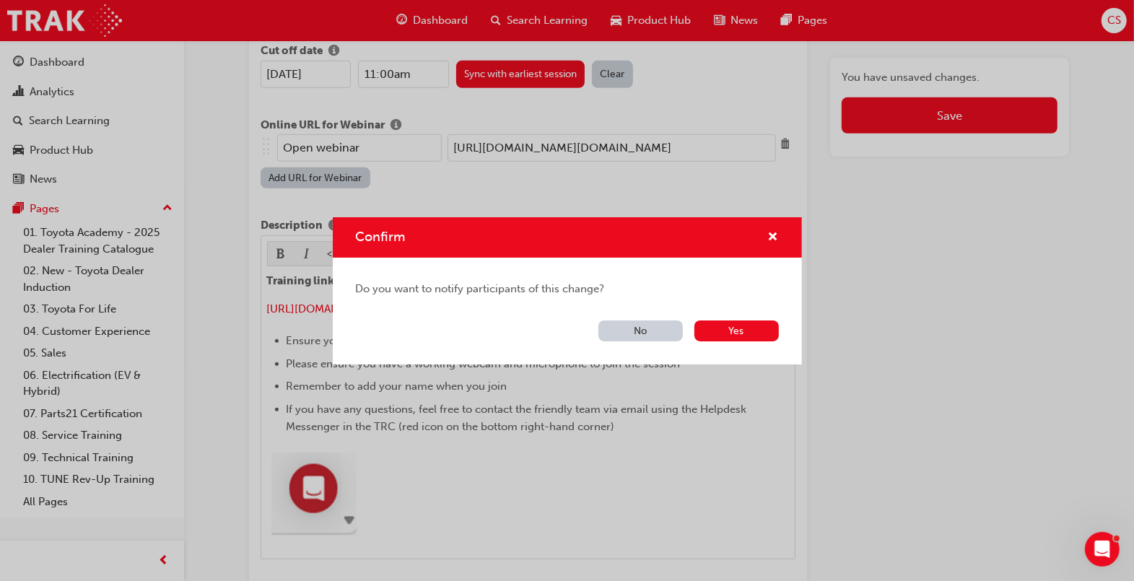
click at [643, 336] on button "No" at bounding box center [641, 331] width 84 height 21
click at [643, 333] on button "No" at bounding box center [641, 331] width 84 height 21
click at [629, 335] on button "No" at bounding box center [641, 331] width 84 height 21
click at [776, 237] on span "cross-icon" at bounding box center [773, 238] width 11 height 13
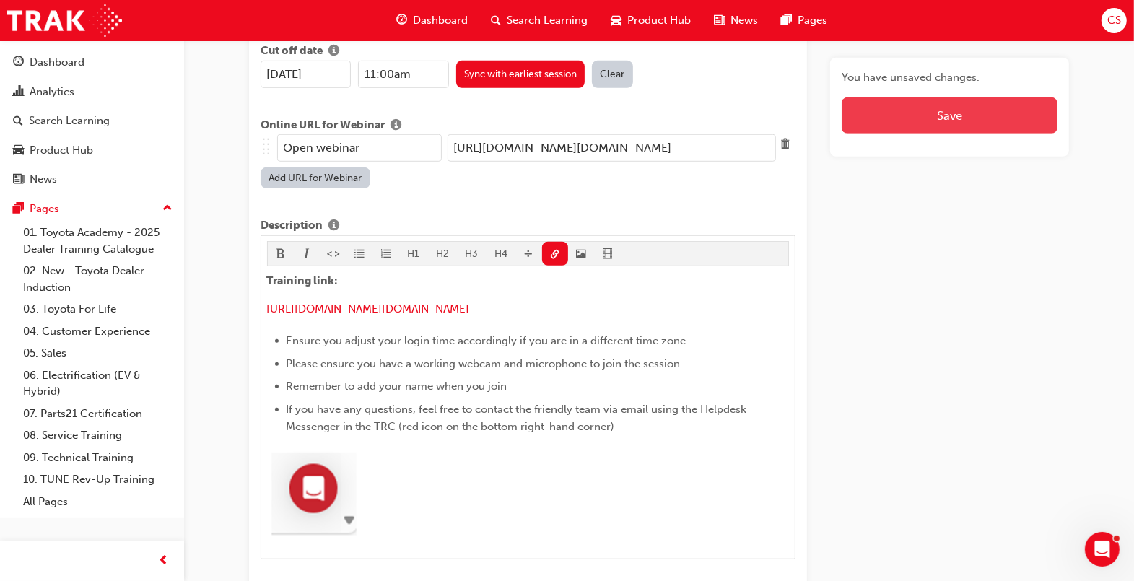
click at [943, 123] on button "Save" at bounding box center [950, 115] width 216 height 36
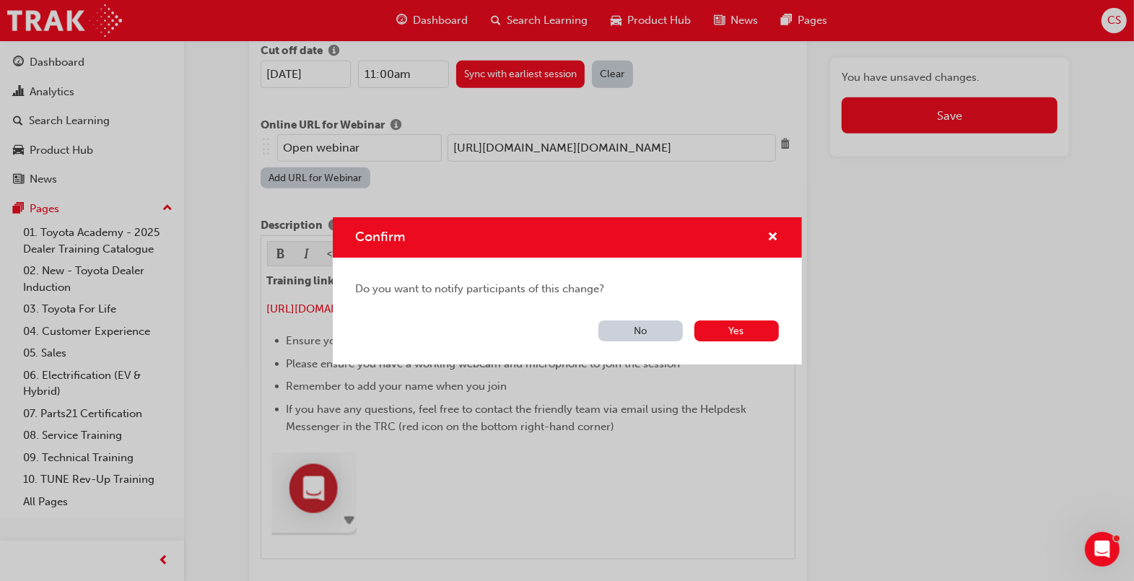
click at [618, 329] on button "No" at bounding box center [641, 331] width 84 height 21
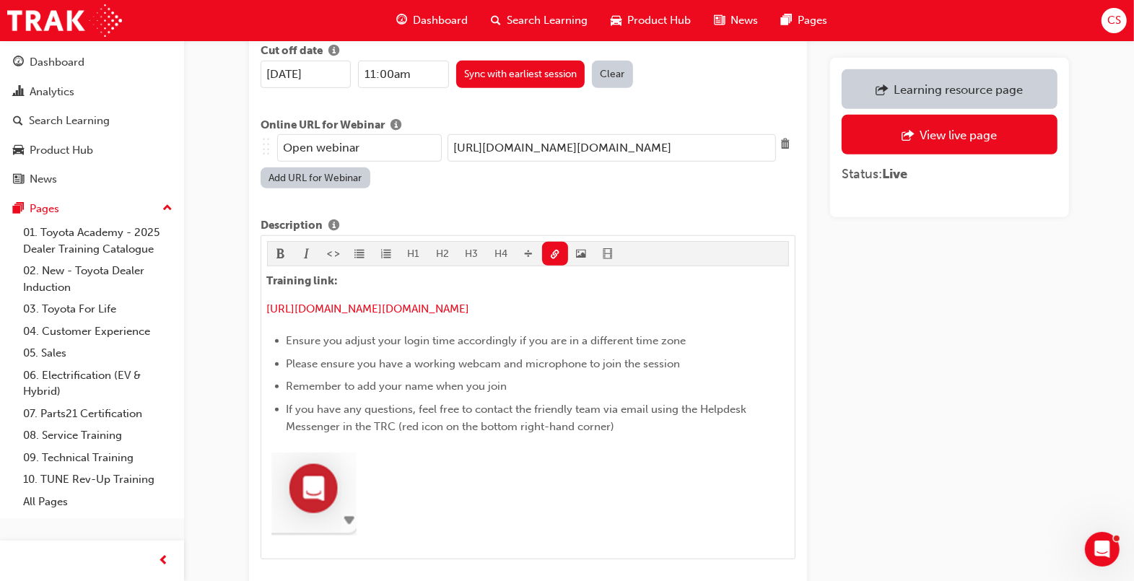
click at [982, 103] on link "Learning resource page" at bounding box center [950, 89] width 216 height 40
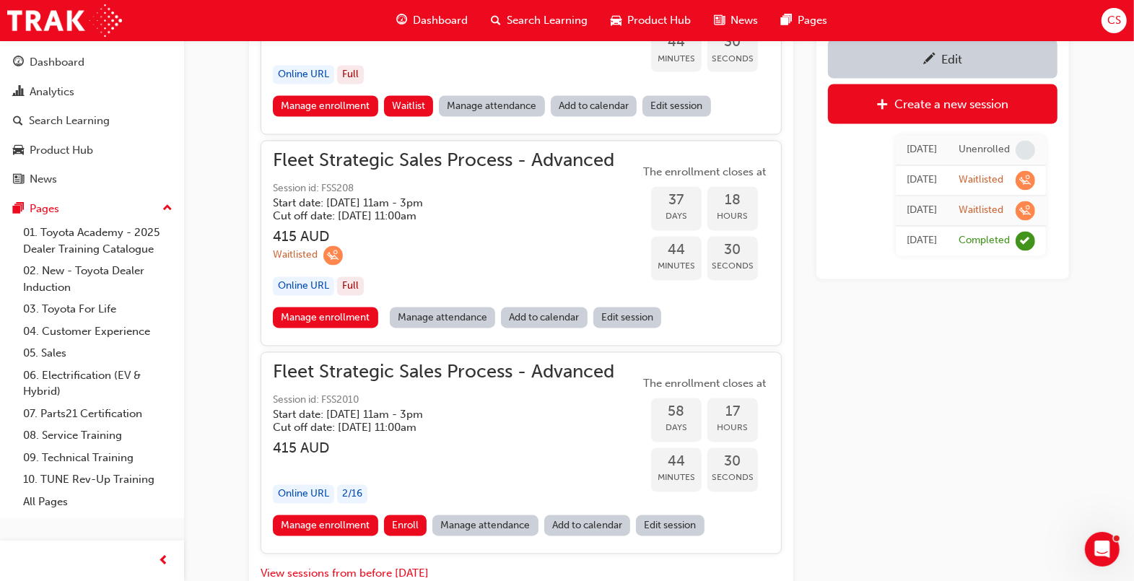
scroll to position [2293, 0]
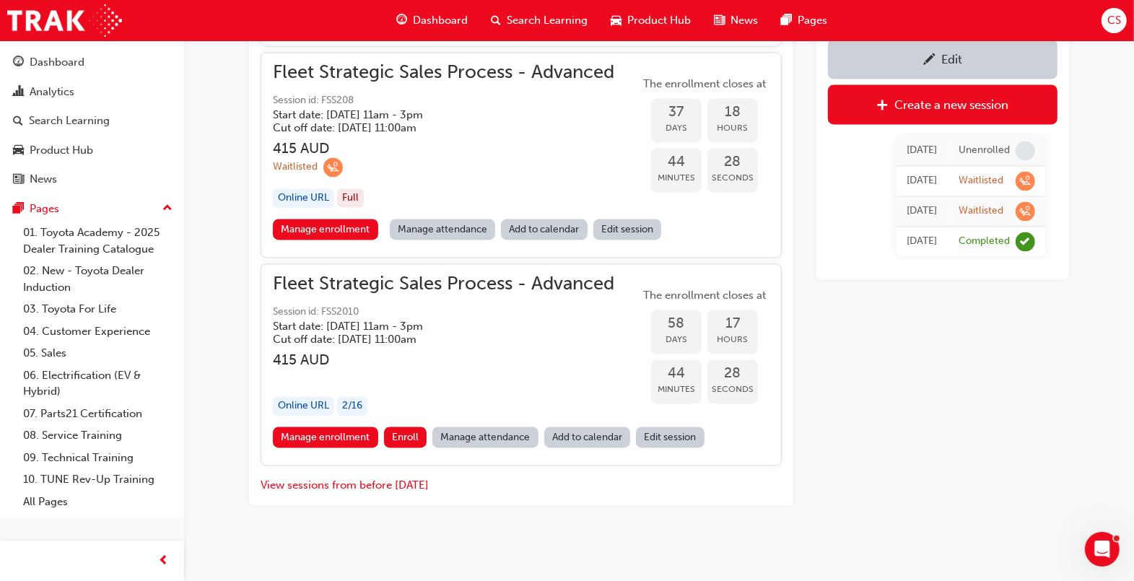
click at [666, 438] on link "Edit session" at bounding box center [670, 437] width 69 height 21
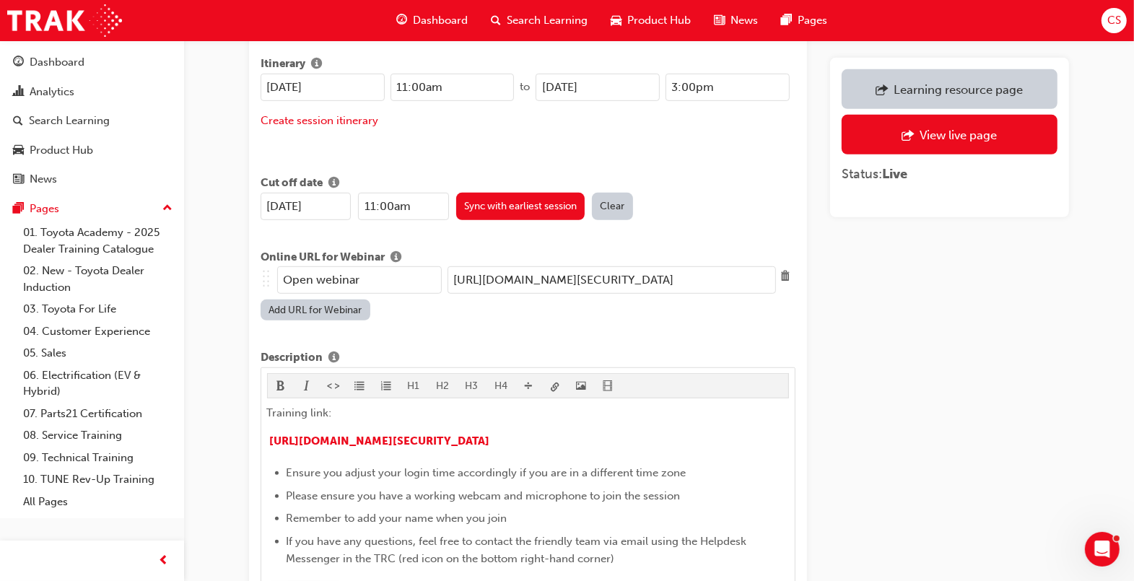
scroll to position [639, 0]
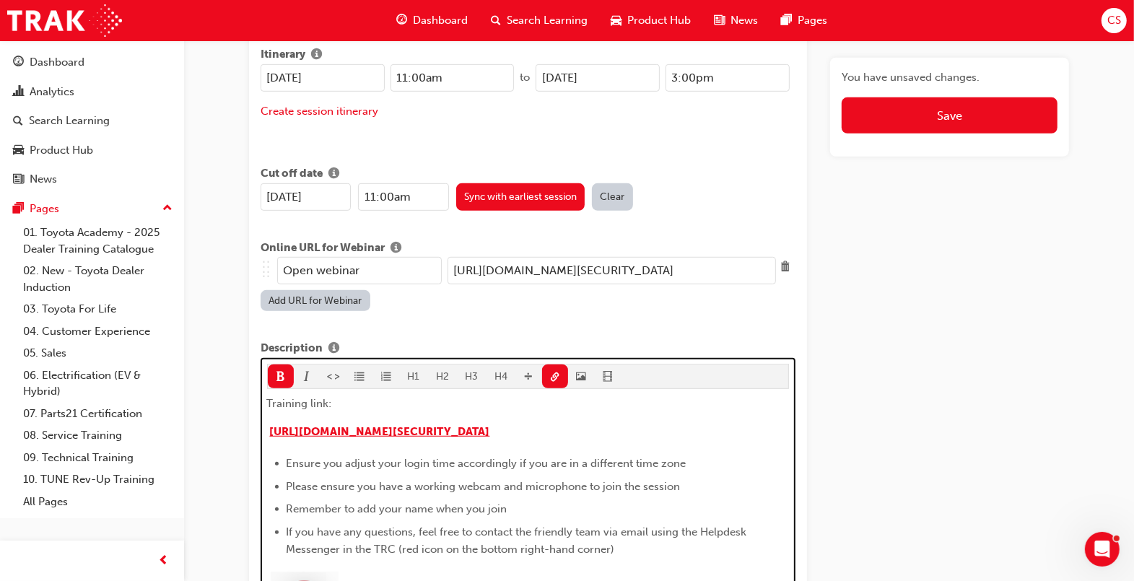
drag, startPoint x: 771, startPoint y: 405, endPoint x: 270, endPoint y: 412, distance: 501.1
click at [270, 423] on p "​ [URL][DOMAIN_NAME][SECURITY_DATA]" at bounding box center [528, 433] width 523 height 21
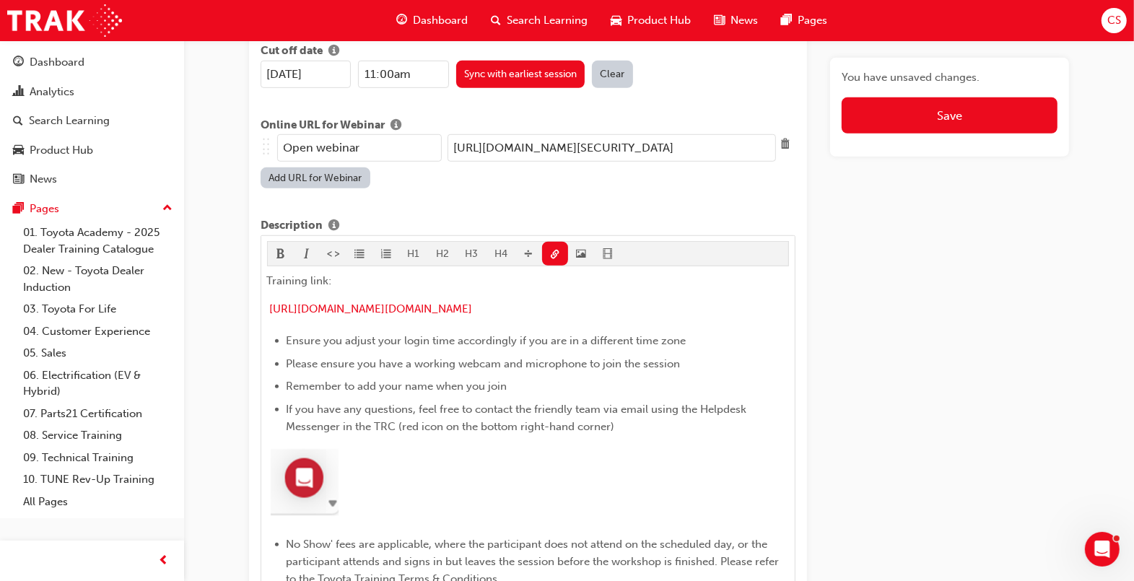
click at [585, 134] on input "[URL][DOMAIN_NAME][SECURITY_DATA]" at bounding box center [612, 147] width 329 height 27
paste input "[URL][DOMAIN_NAME][DOMAIN_NAME]"
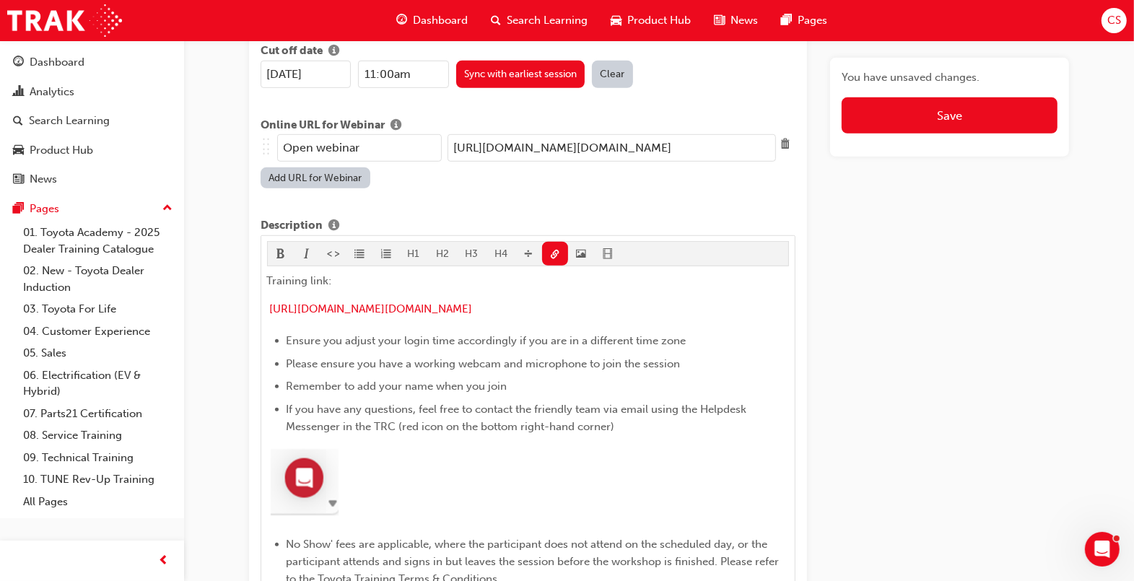
scroll to position [0, 225]
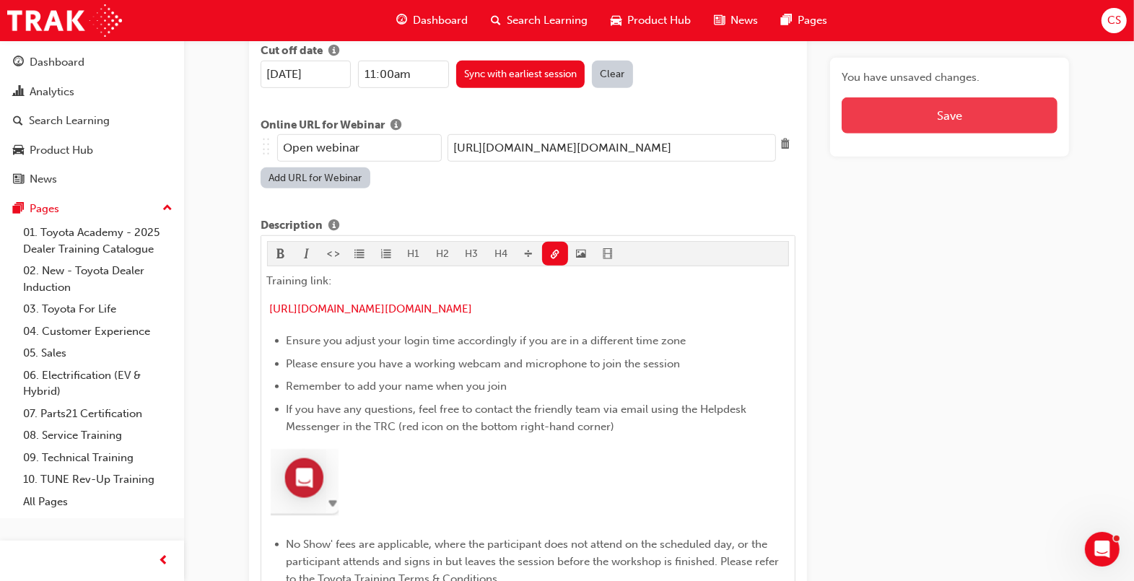
type input "[URL][DOMAIN_NAME][DOMAIN_NAME]"
click at [1048, 109] on button "Save" at bounding box center [950, 115] width 216 height 36
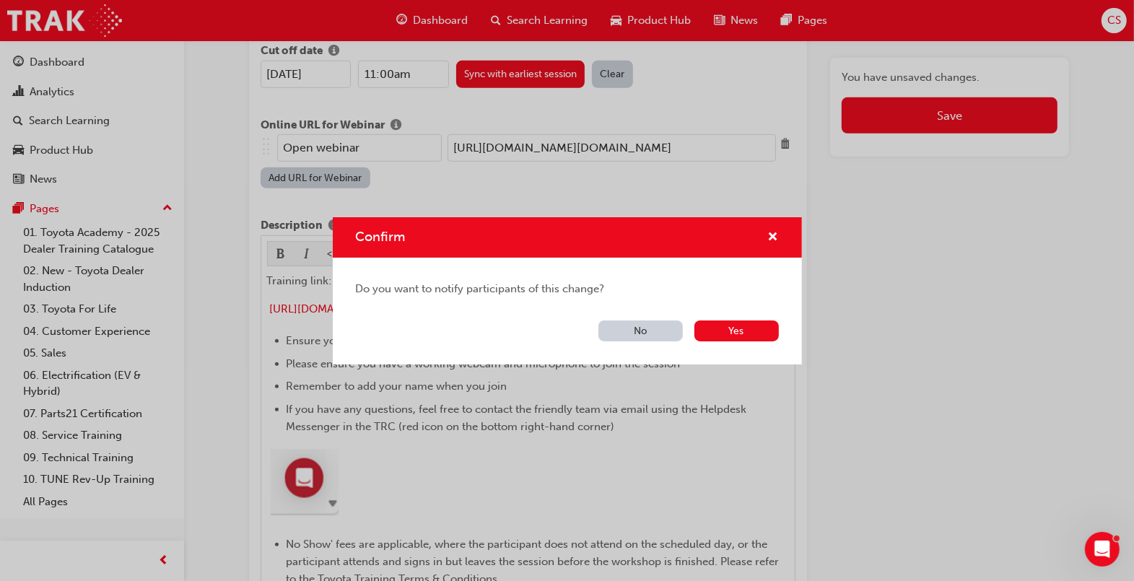
click at [656, 326] on button "No" at bounding box center [641, 331] width 84 height 21
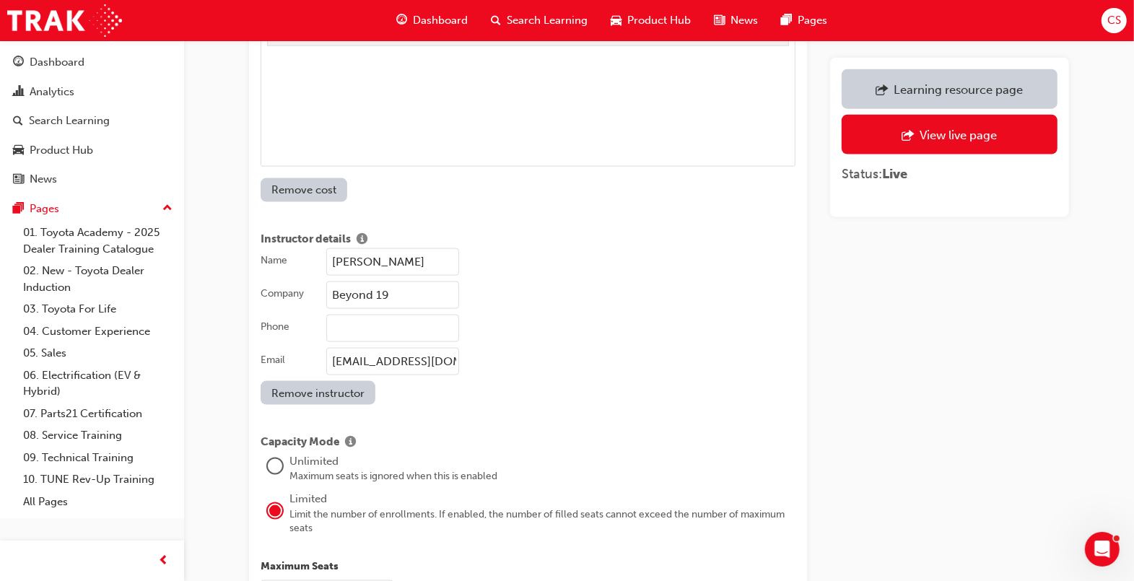
scroll to position [1585, 0]
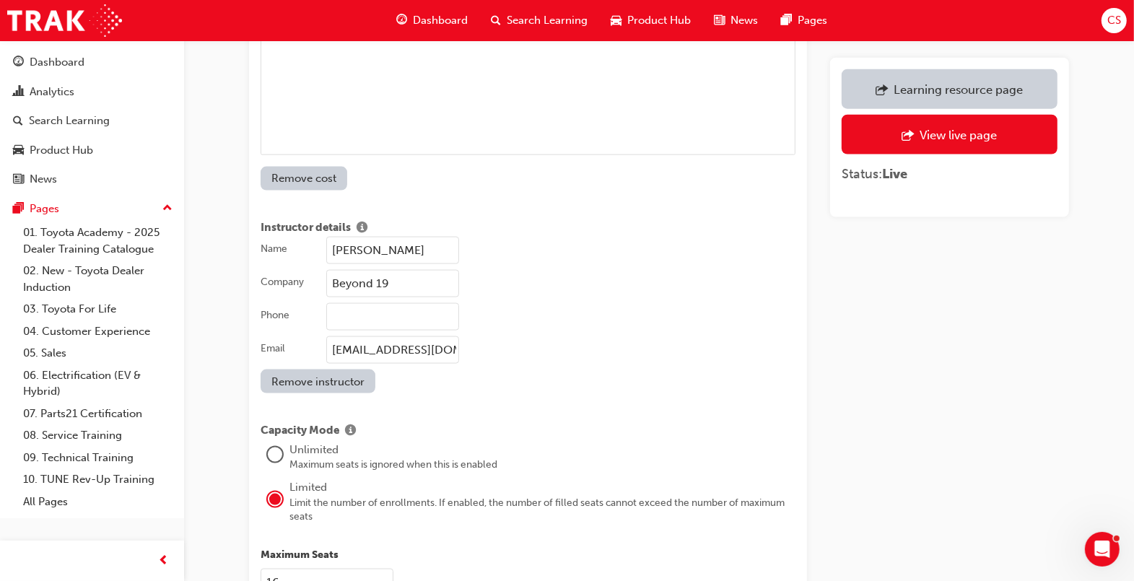
click at [390, 341] on input "[EMAIL_ADDRESS][DOMAIN_NAME]" at bounding box center [392, 349] width 133 height 27
click at [399, 336] on input "[EMAIL_ADDRESS][DOMAIN_NAME]" at bounding box center [392, 349] width 133 height 27
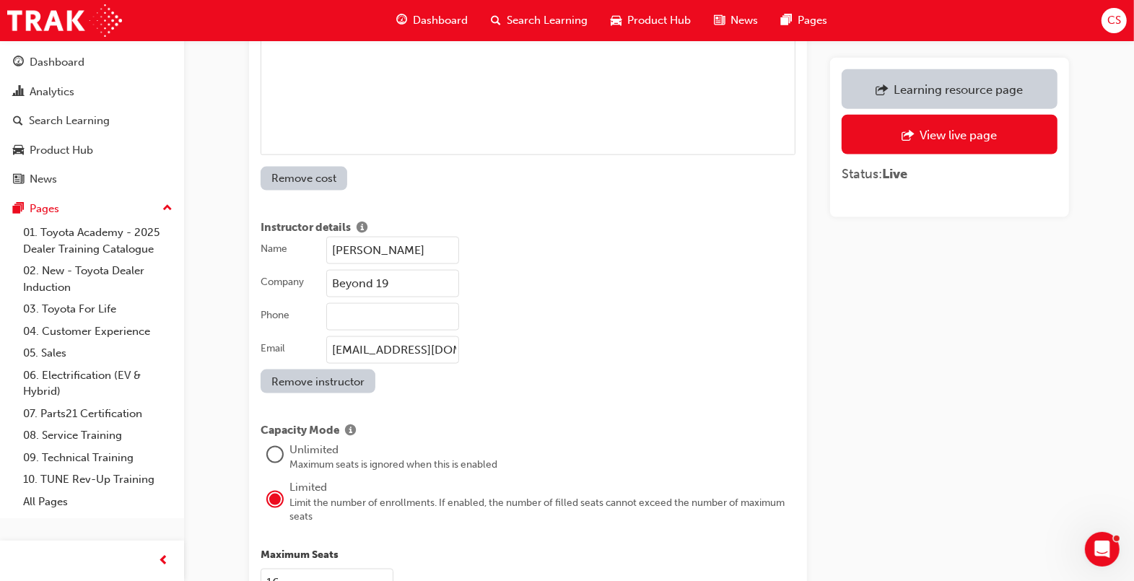
paste input ".[PERSON_NAME]@quadrivium"
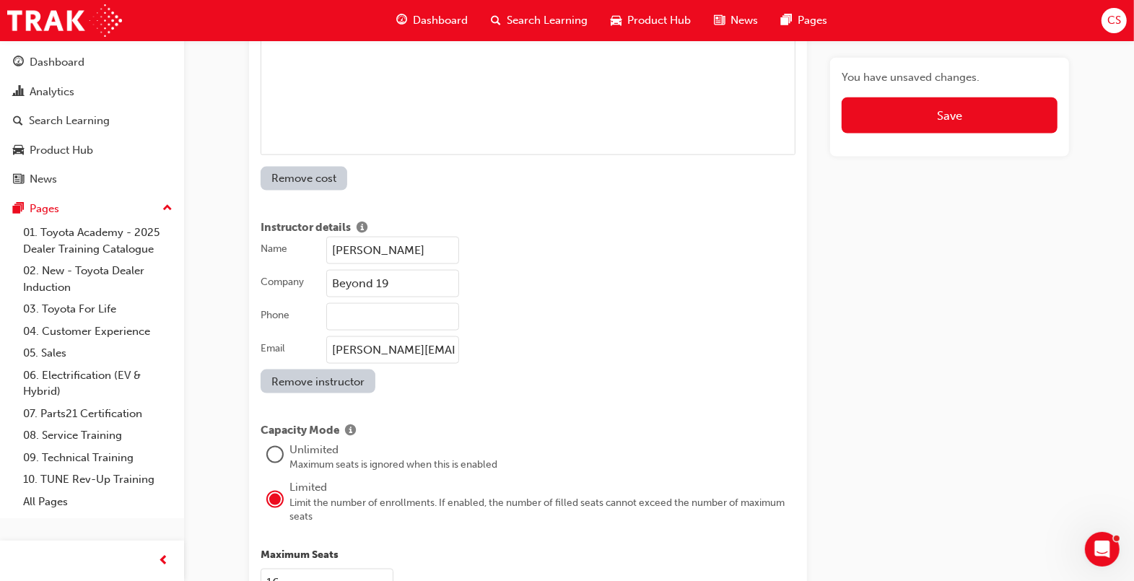
scroll to position [0, 65]
type input "[PERSON_NAME][EMAIL_ADDRESS][PERSON_NAME][DOMAIN_NAME]"
click at [426, 270] on input "Beyond 19" at bounding box center [392, 283] width 133 height 27
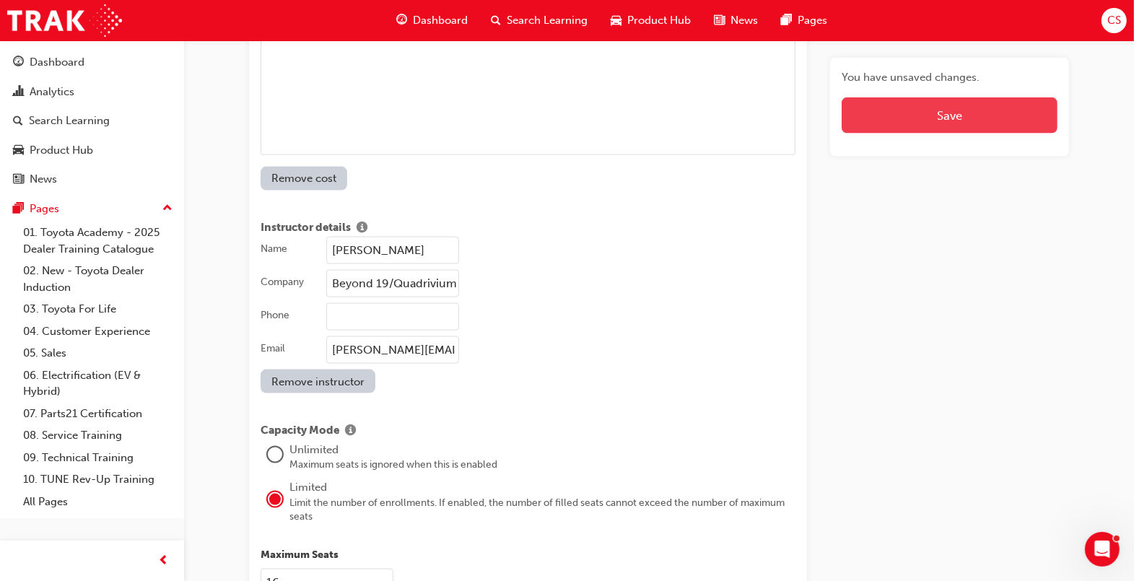
type input "Beyond 19/Quadrivium"
click at [925, 112] on button "Save" at bounding box center [950, 115] width 216 height 36
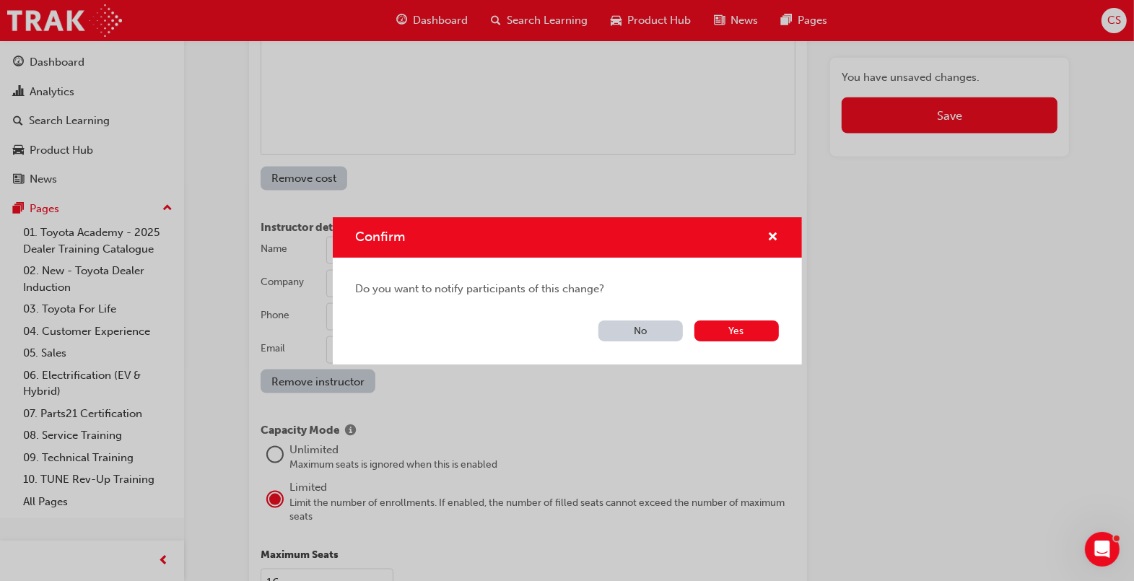
click at [646, 327] on button "No" at bounding box center [641, 331] width 84 height 21
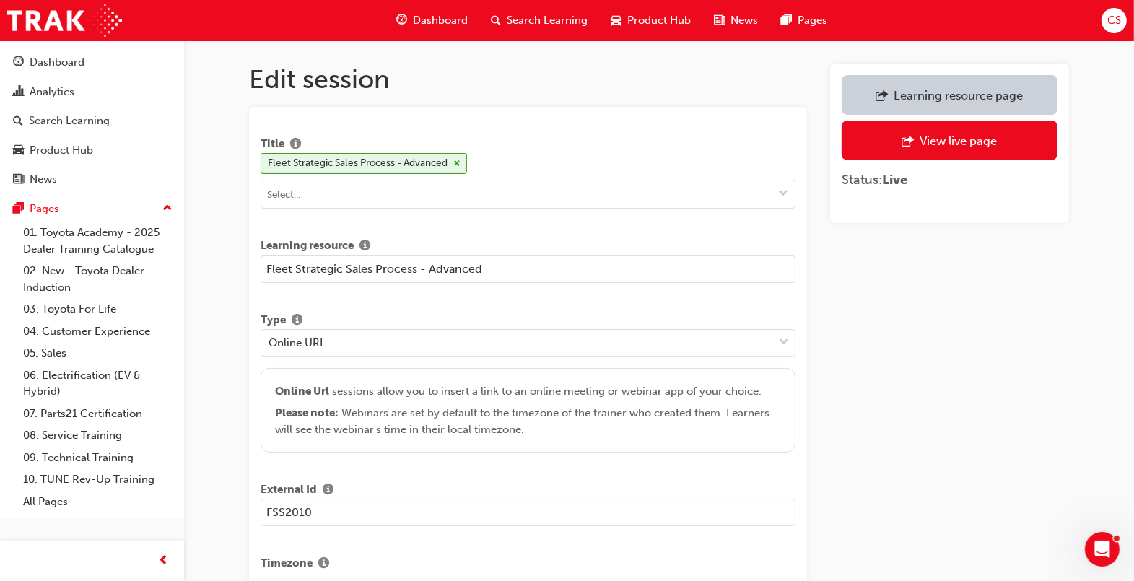
click at [1011, 92] on div "Learning resource page" at bounding box center [958, 95] width 129 height 14
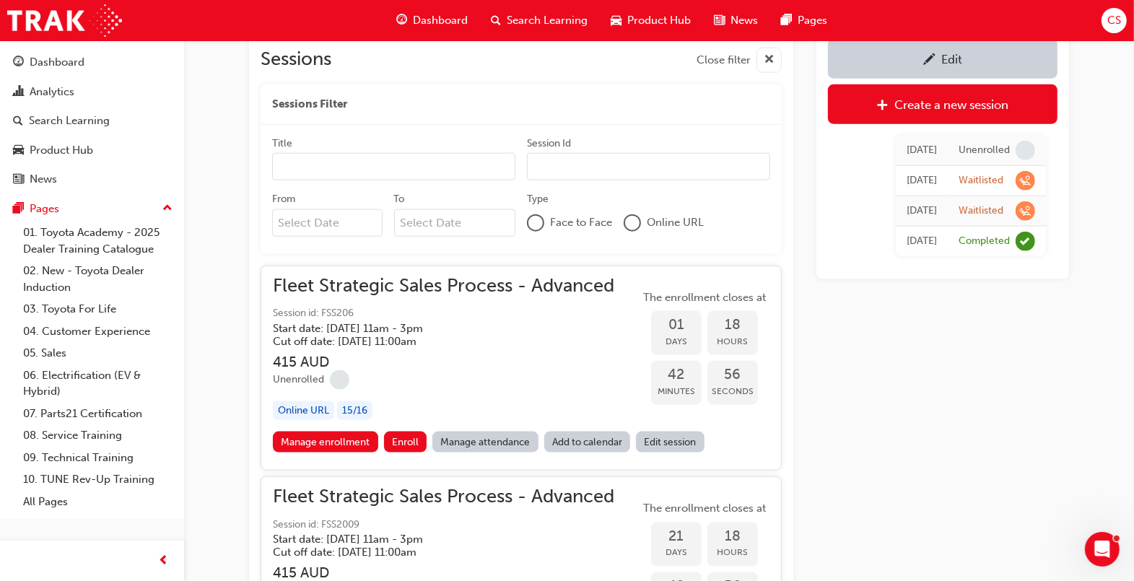
scroll to position [1485, 0]
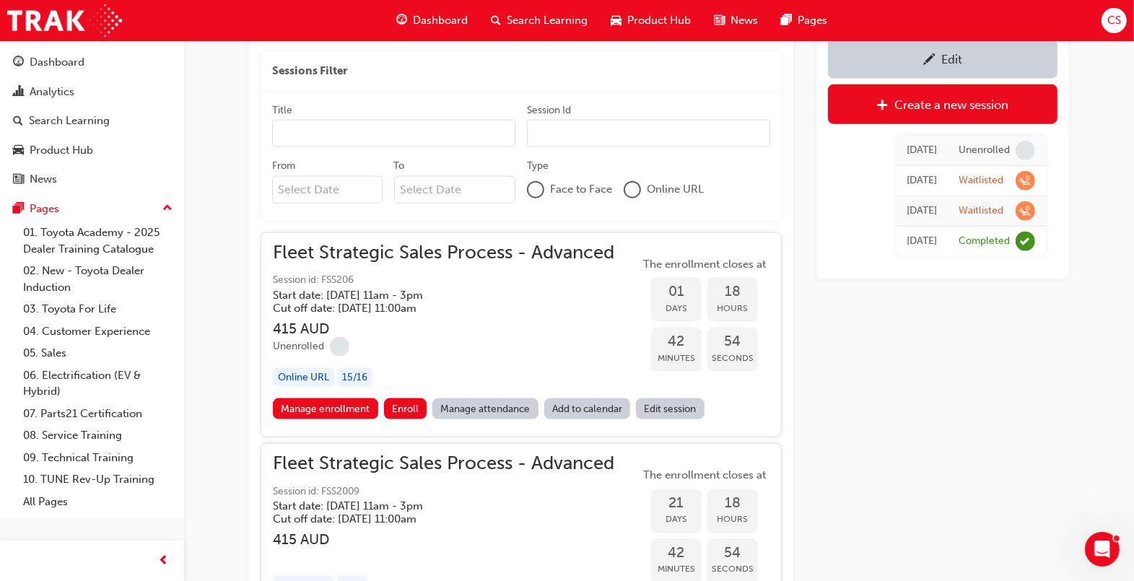
click at [660, 404] on link "Edit session" at bounding box center [670, 409] width 69 height 21
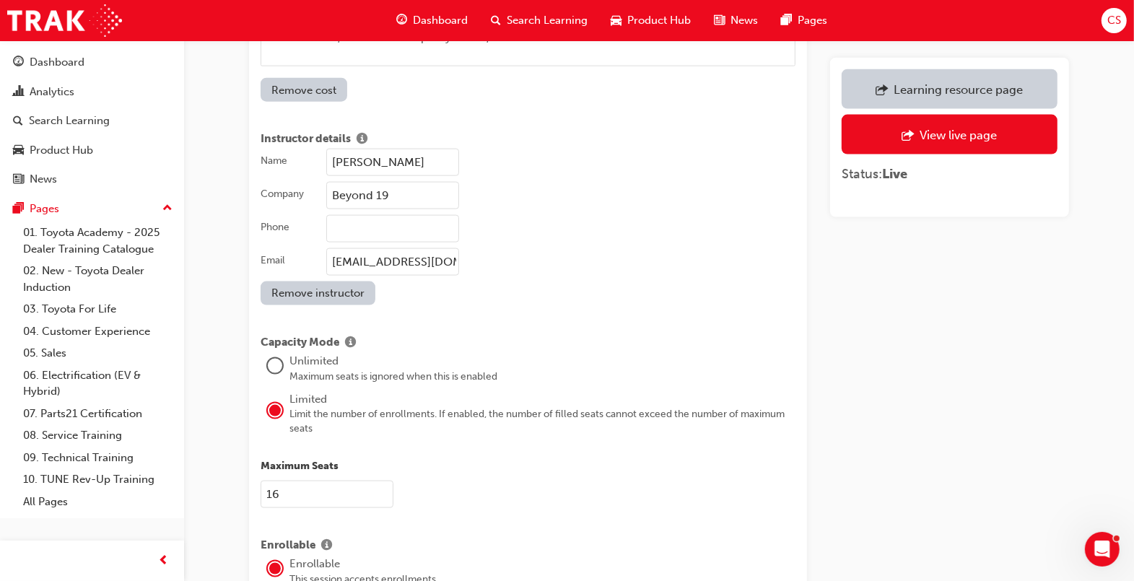
scroll to position [1596, 0]
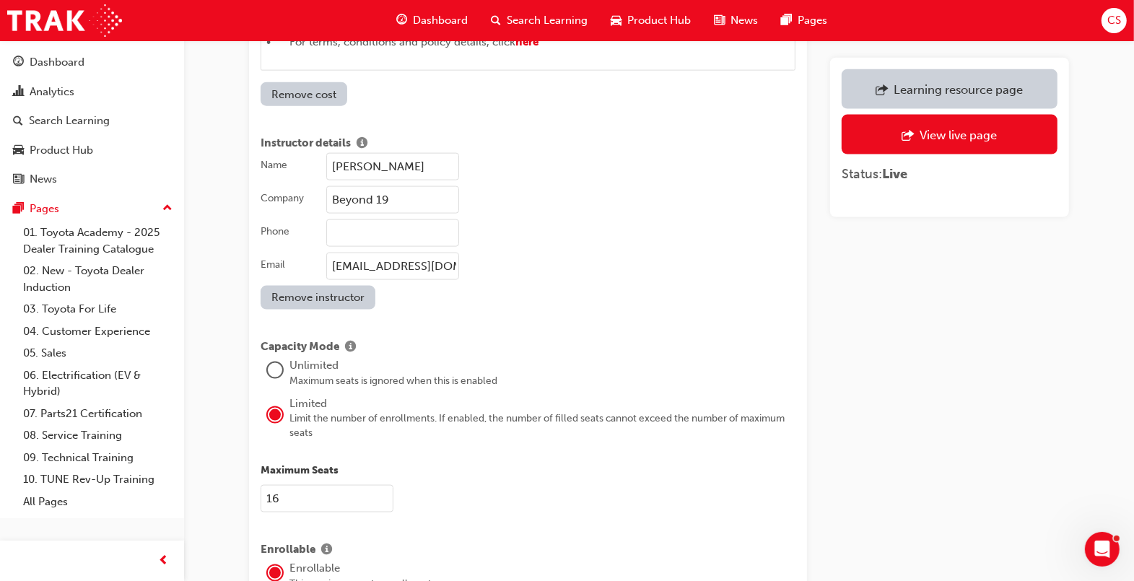
click at [400, 186] on input "Beyond 19" at bounding box center [392, 199] width 133 height 27
type input "Beyond 19/Quadrivium"
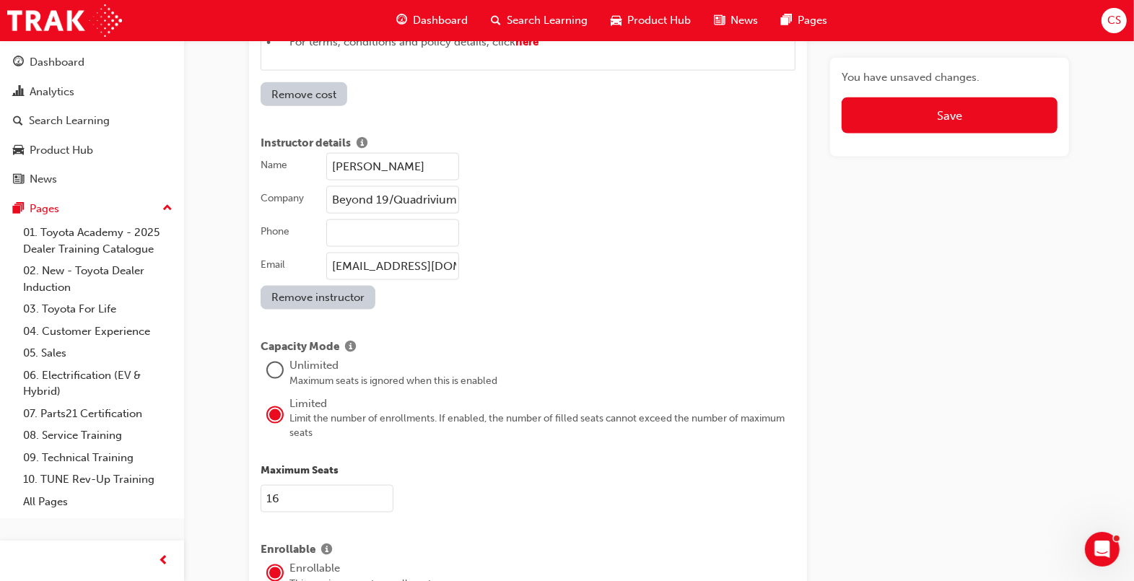
click at [441, 253] on input "[EMAIL_ADDRESS][DOMAIN_NAME]" at bounding box center [392, 266] width 133 height 27
paste input ".[PERSON_NAME]@quadrivium"
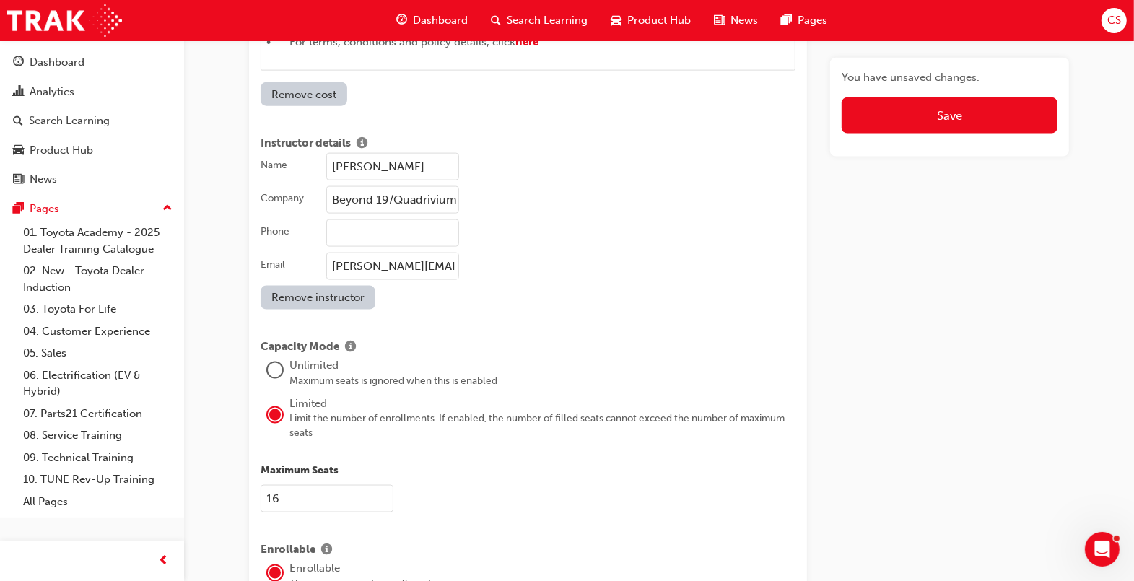
scroll to position [0, 65]
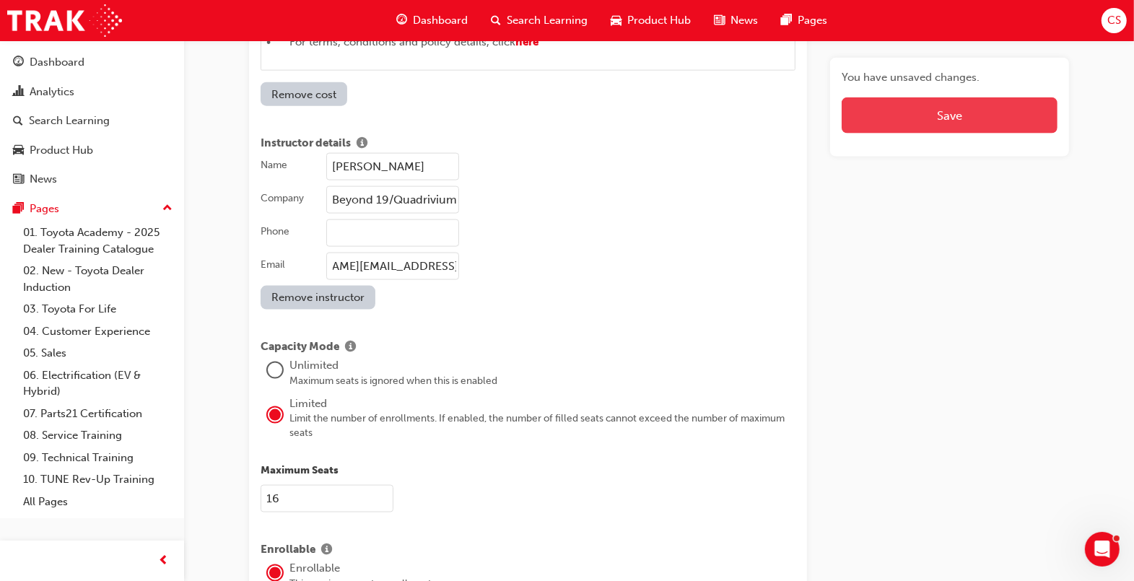
type input "[PERSON_NAME][EMAIL_ADDRESS][PERSON_NAME][DOMAIN_NAME]"
click at [1035, 116] on button "Save" at bounding box center [950, 115] width 216 height 36
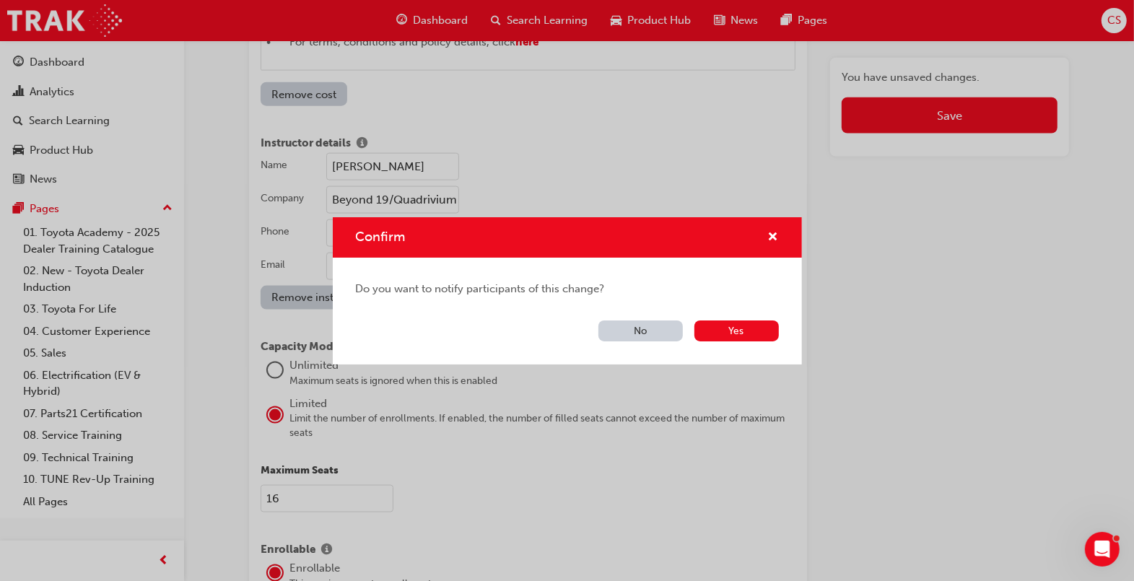
click at [632, 326] on button "No" at bounding box center [641, 331] width 84 height 21
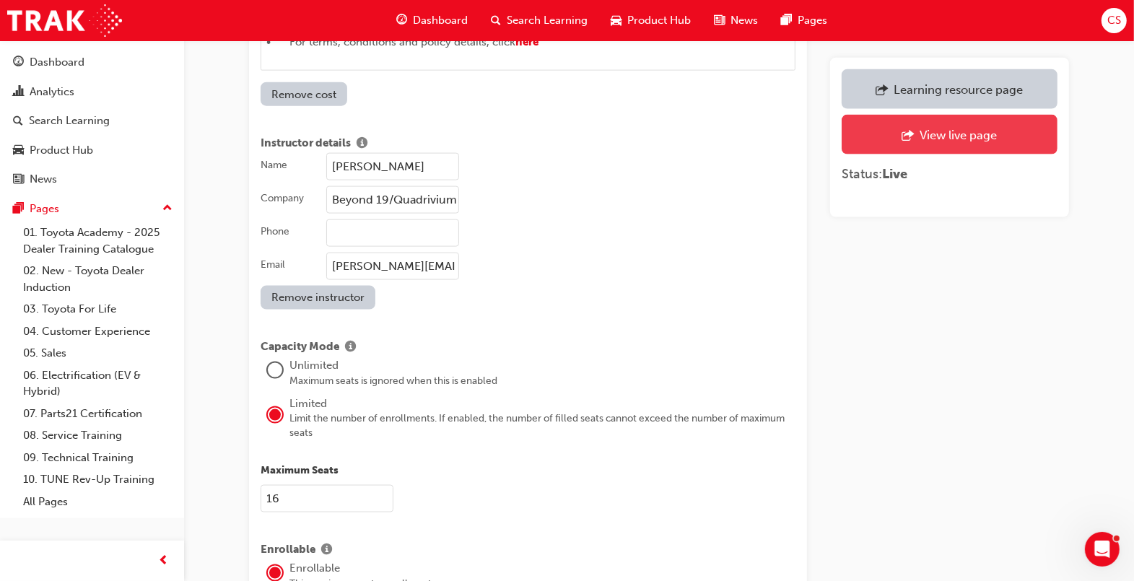
click at [975, 139] on div "View live page" at bounding box center [958, 135] width 77 height 14
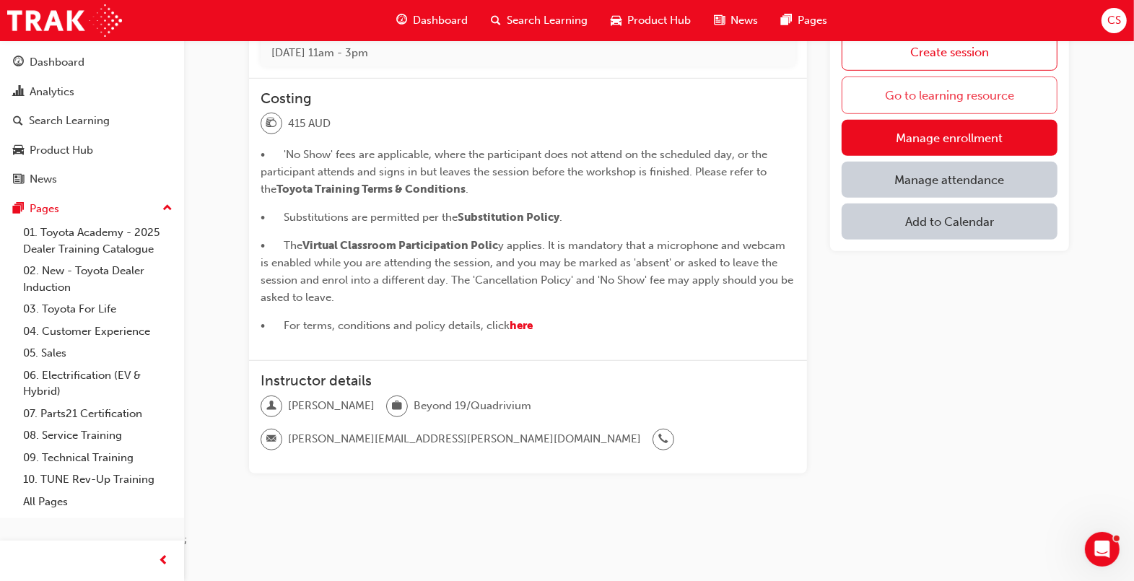
click at [964, 95] on link "Go to learning resource" at bounding box center [950, 96] width 216 height 38
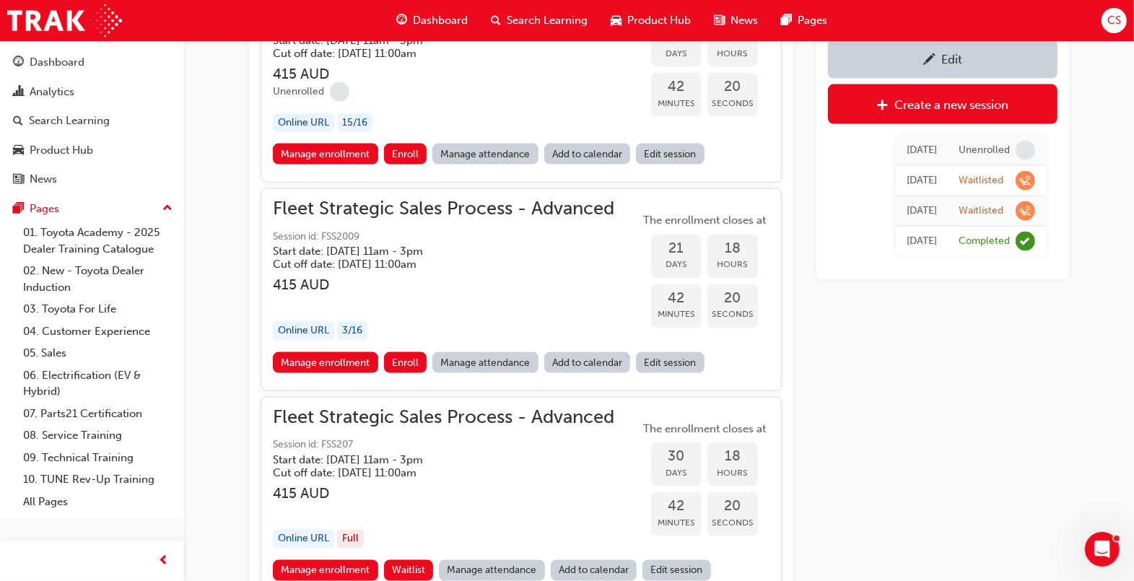
scroll to position [1747, 0]
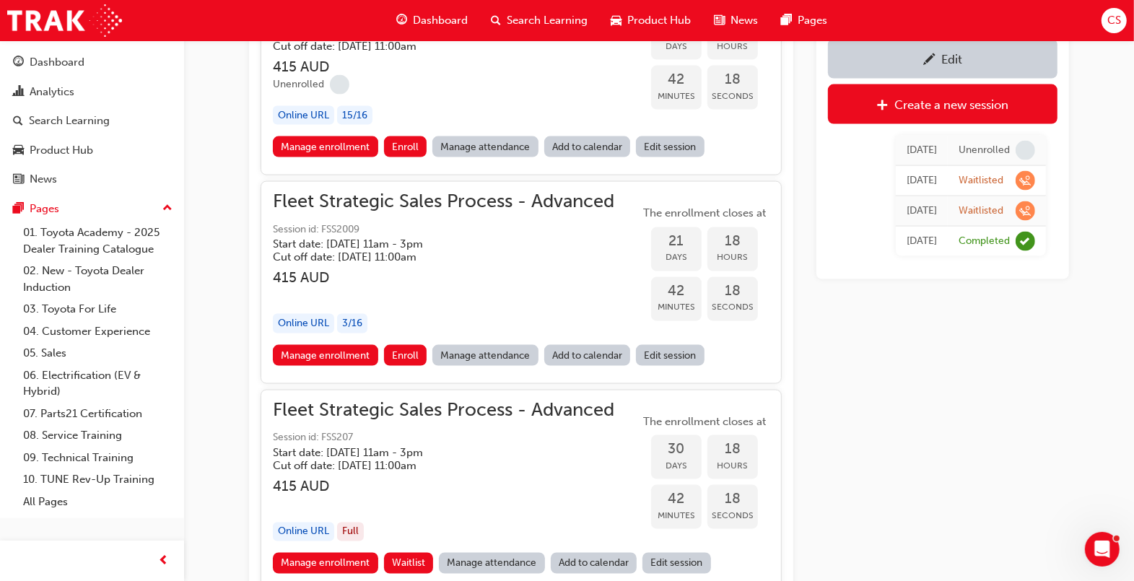
click at [674, 354] on link "Edit session" at bounding box center [670, 355] width 69 height 21
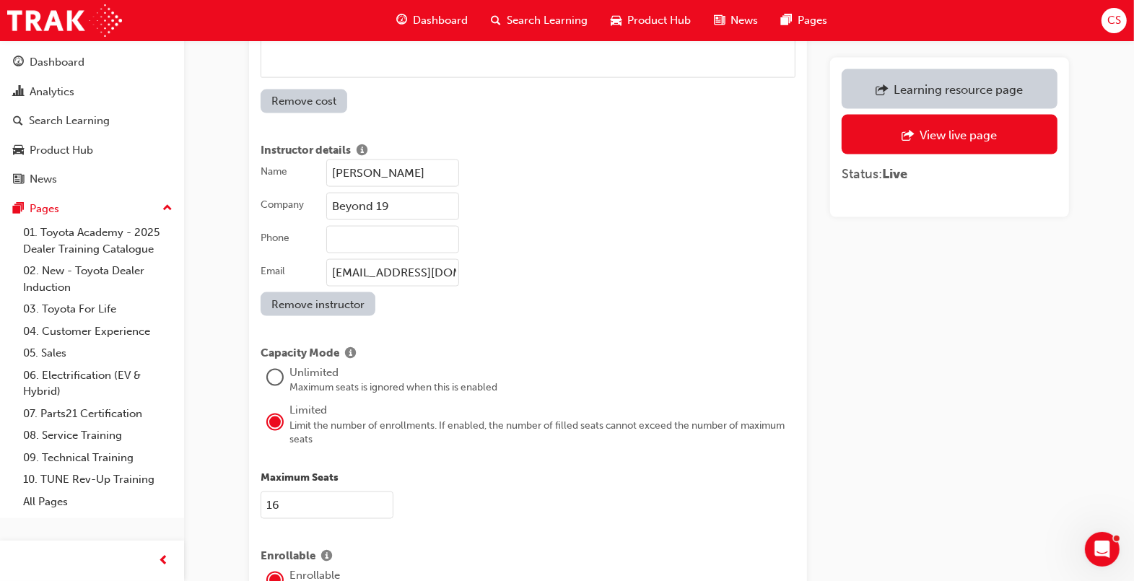
scroll to position [1668, 0]
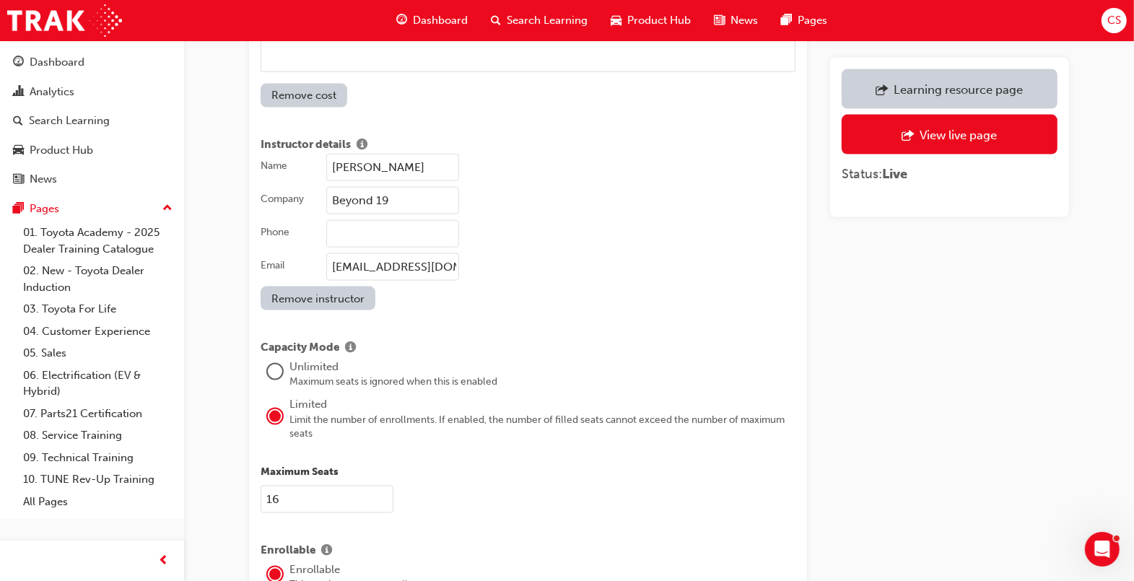
click at [441, 187] on input "Beyond 19" at bounding box center [392, 200] width 133 height 27
type input "Beyond 19/Quadrivium"
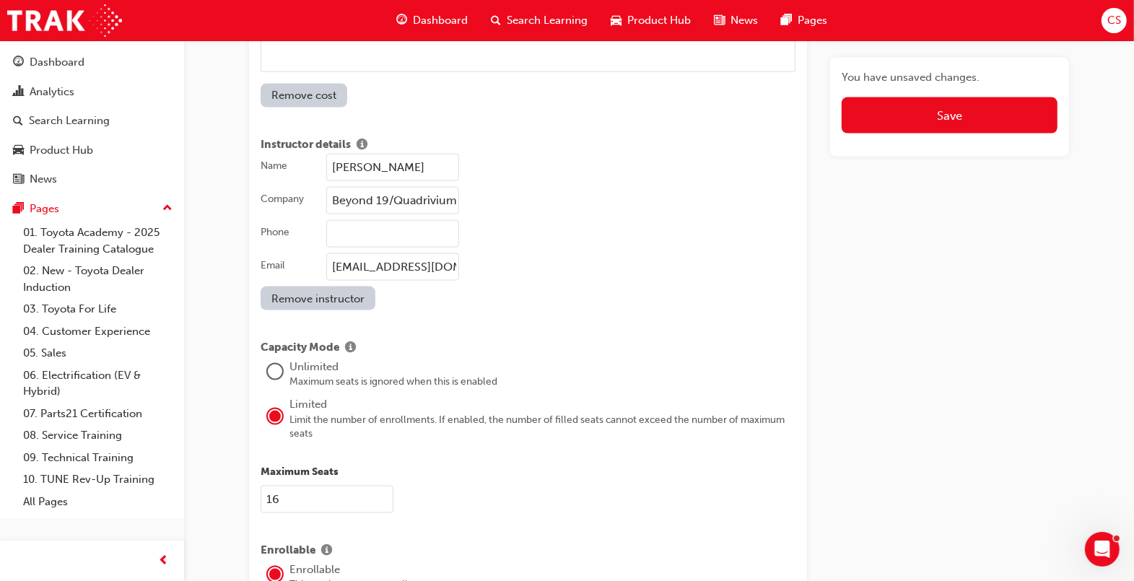
click at [453, 253] on input "[EMAIL_ADDRESS][DOMAIN_NAME]" at bounding box center [392, 266] width 133 height 27
paste input ".[PERSON_NAME]@quadrivium"
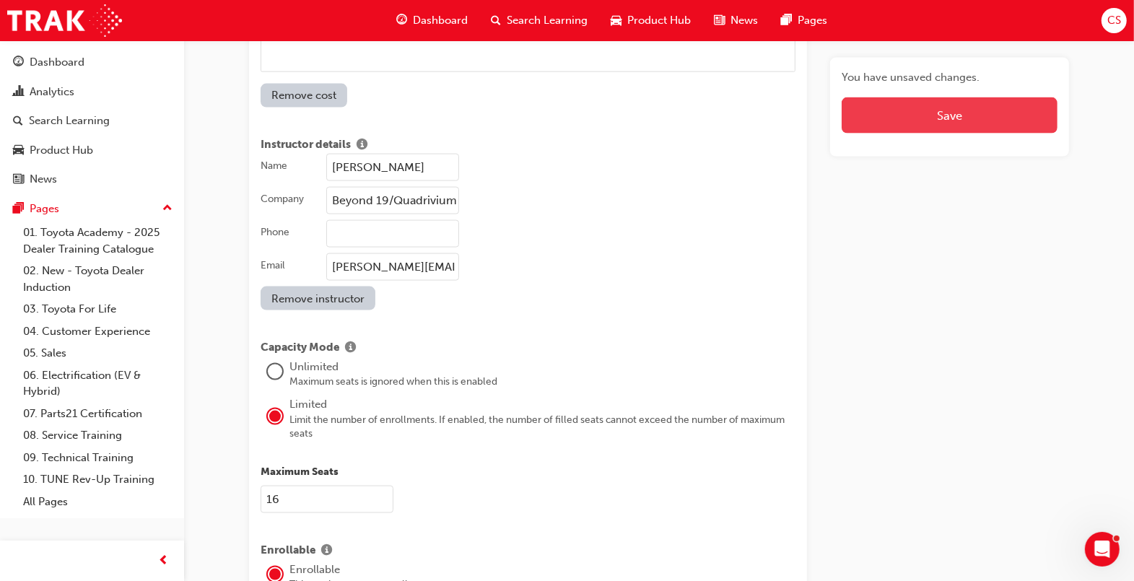
type input "[PERSON_NAME][EMAIL_ADDRESS][PERSON_NAME][DOMAIN_NAME]"
click at [957, 123] on button "Save" at bounding box center [950, 115] width 216 height 36
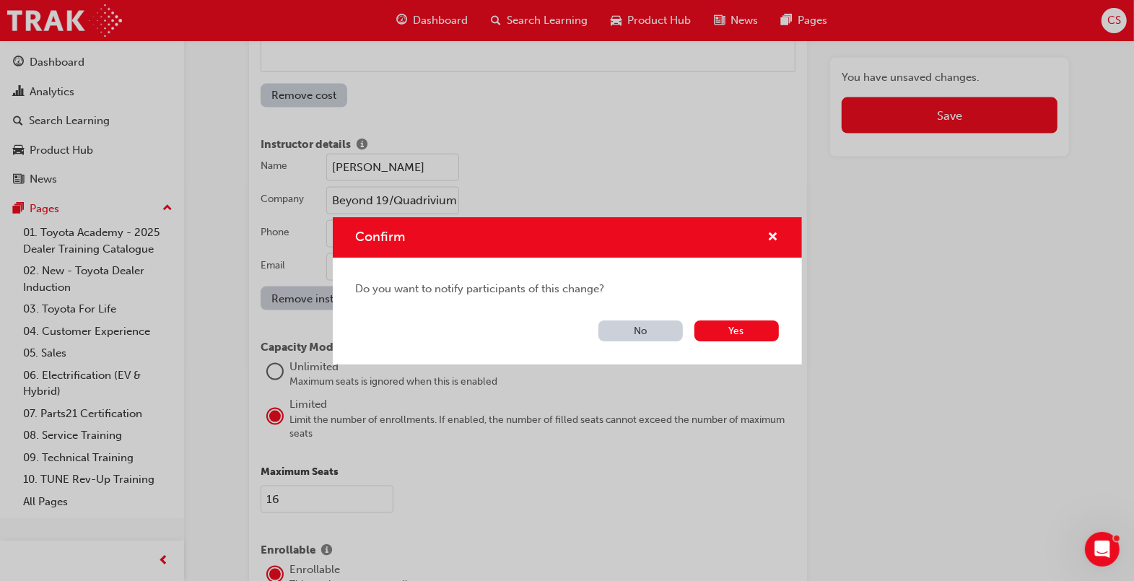
click at [646, 331] on button "No" at bounding box center [641, 331] width 84 height 21
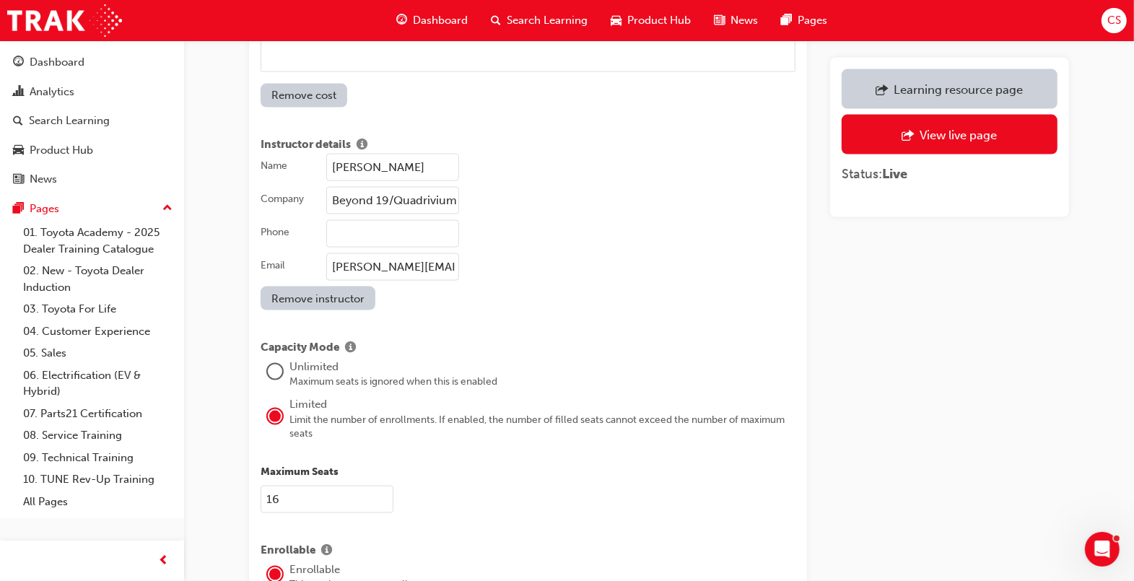
click at [958, 87] on div "Learning resource page" at bounding box center [958, 89] width 129 height 14
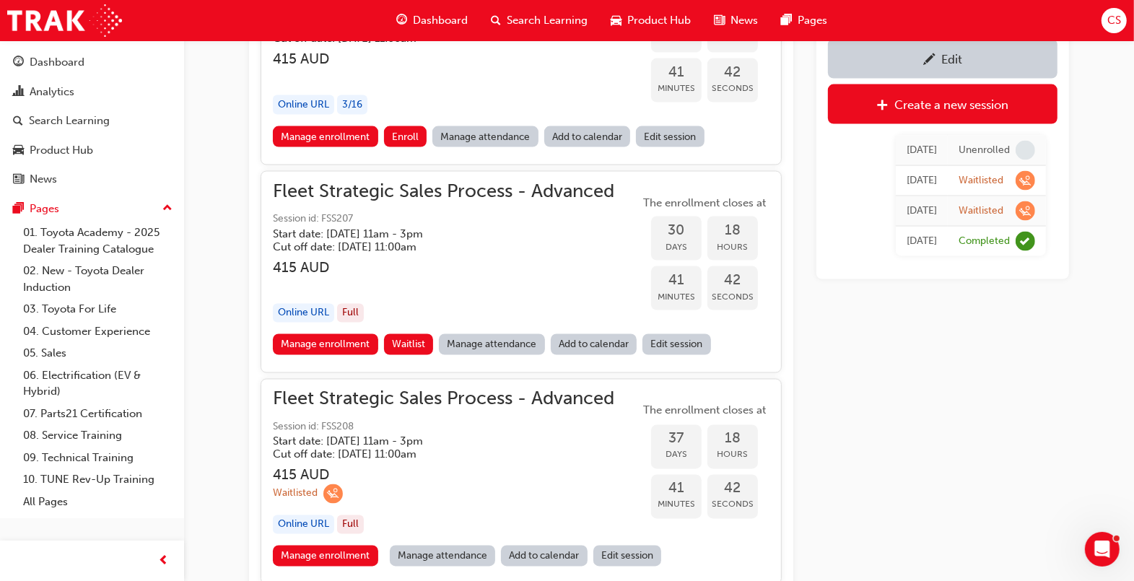
scroll to position [1976, 0]
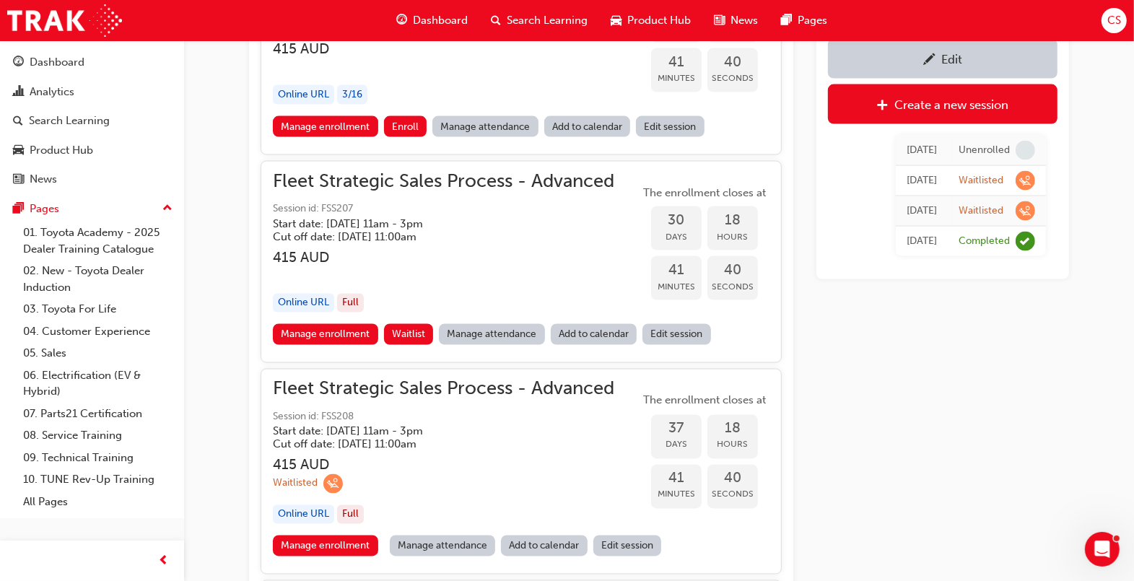
click at [691, 332] on link "Edit session" at bounding box center [677, 334] width 69 height 21
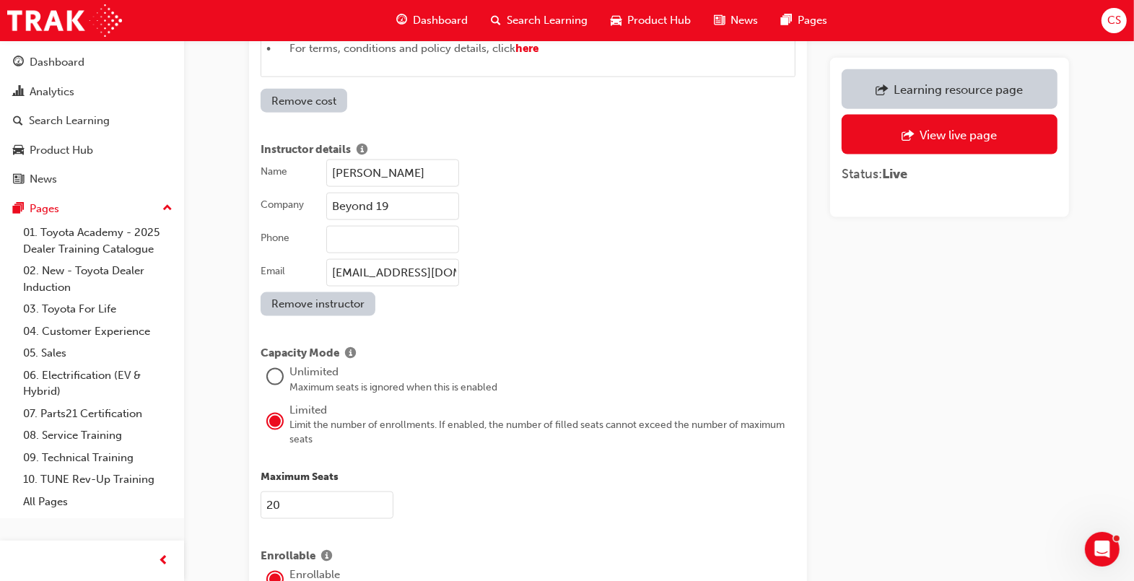
scroll to position [1596, 0]
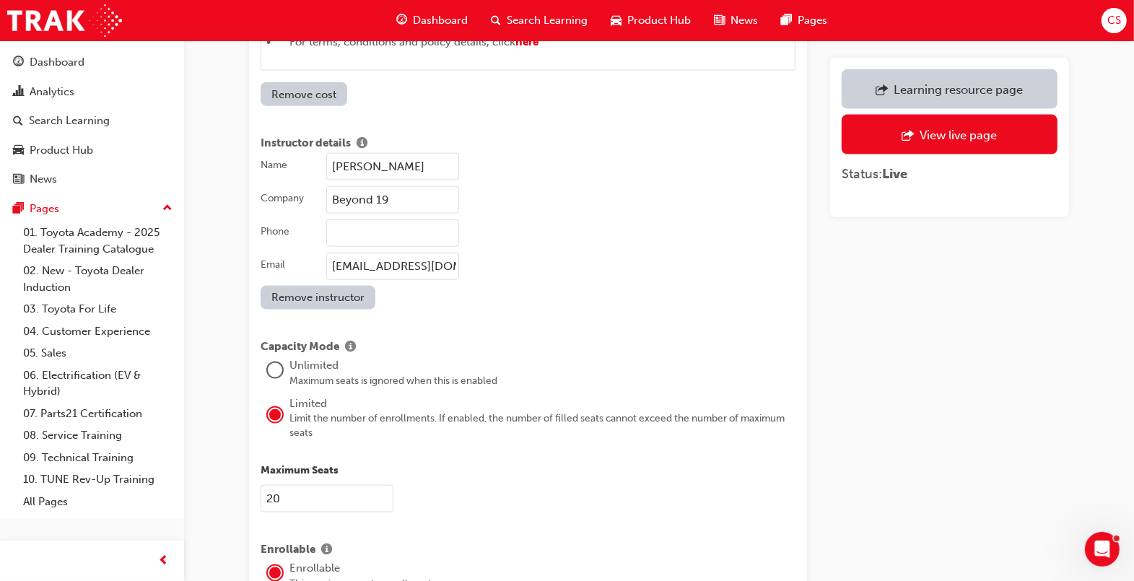
click at [422, 186] on input "Beyond 19" at bounding box center [392, 199] width 133 height 27
type input "Beyond 19/Quadrivium"
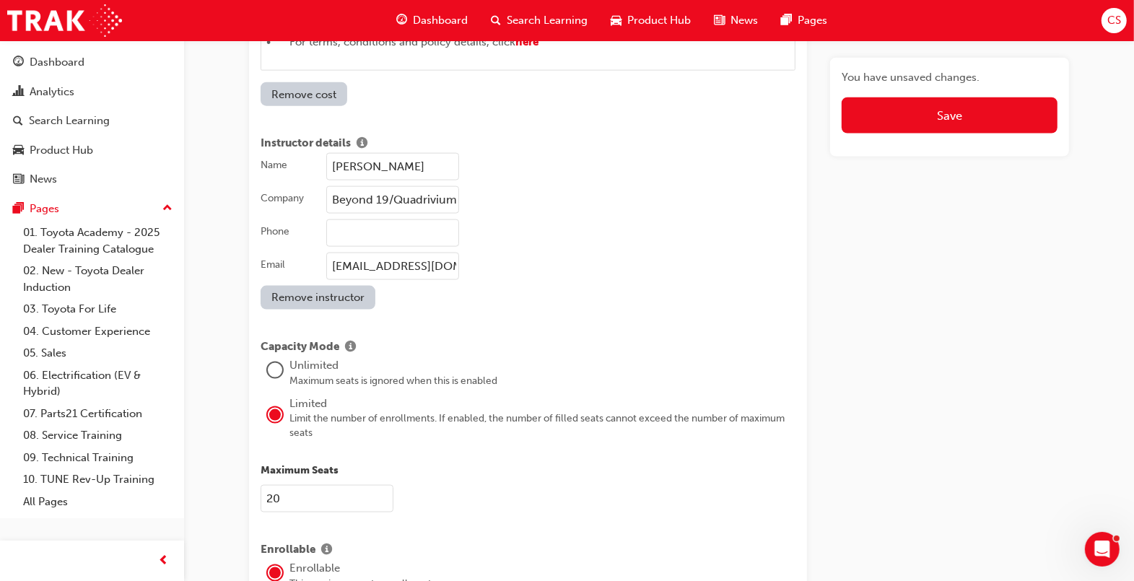
click at [435, 253] on input "[EMAIL_ADDRESS][DOMAIN_NAME]" at bounding box center [392, 266] width 133 height 27
paste input ".[PERSON_NAME]@quadrivium"
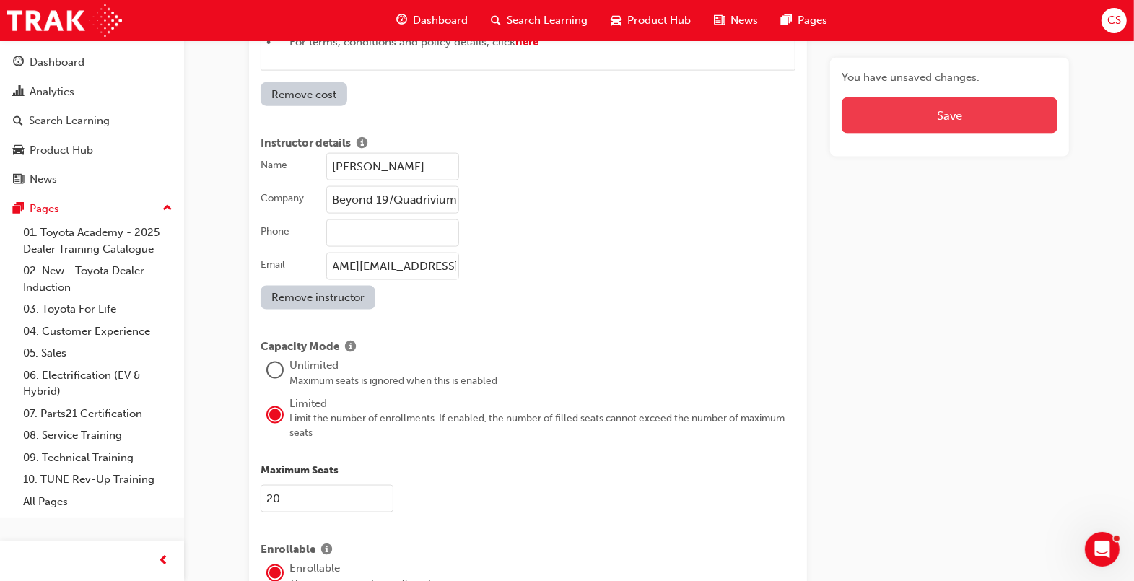
type input "[PERSON_NAME][EMAIL_ADDRESS][PERSON_NAME][DOMAIN_NAME]"
click at [968, 123] on button "Save" at bounding box center [950, 115] width 216 height 36
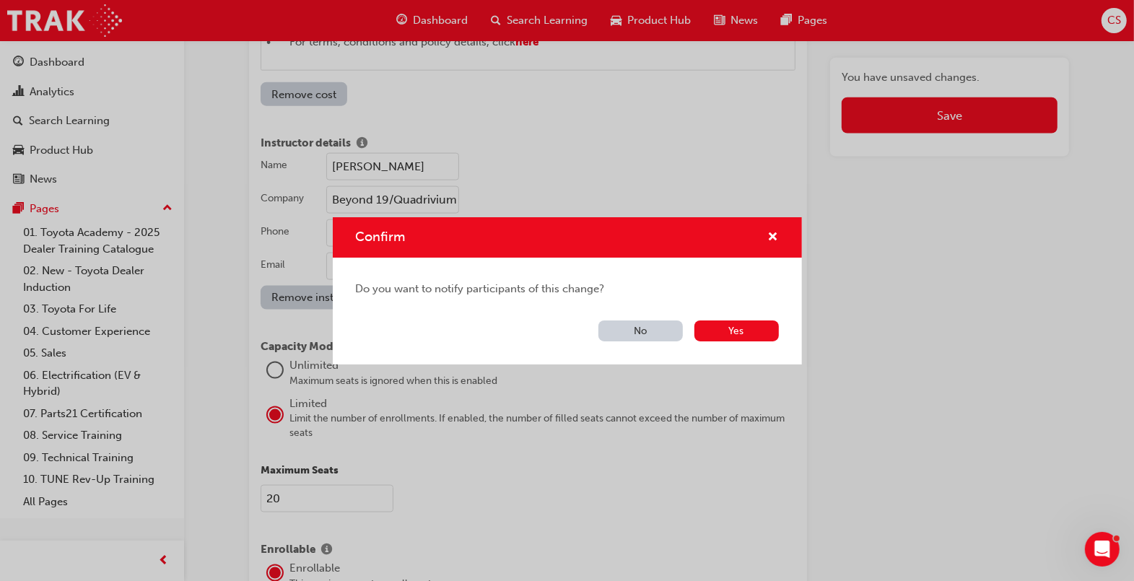
click at [648, 333] on button "No" at bounding box center [641, 331] width 84 height 21
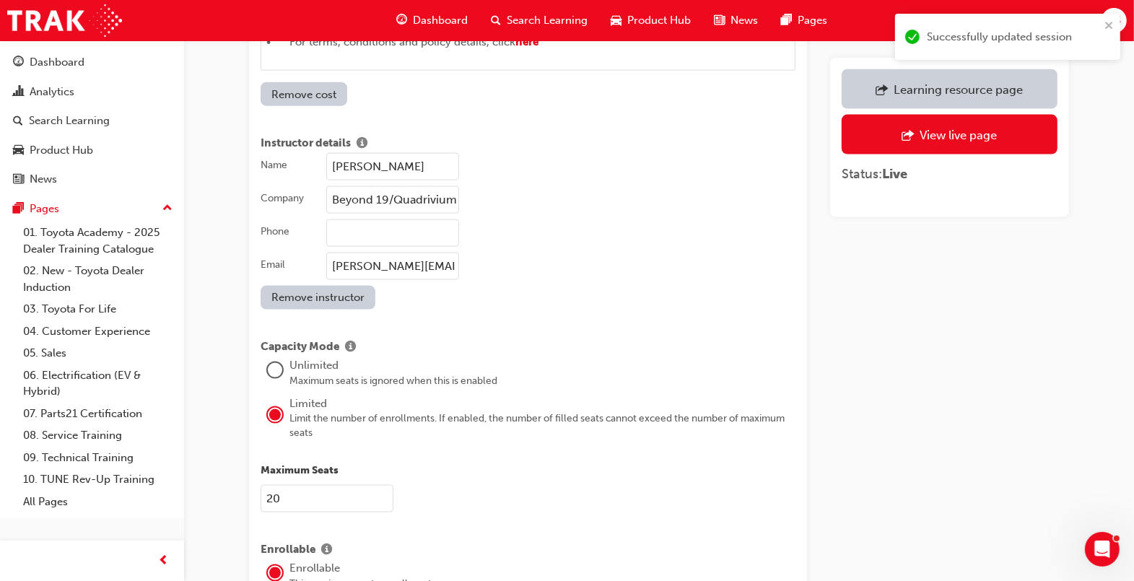
click at [996, 91] on div "Learning resource page" at bounding box center [958, 89] width 129 height 14
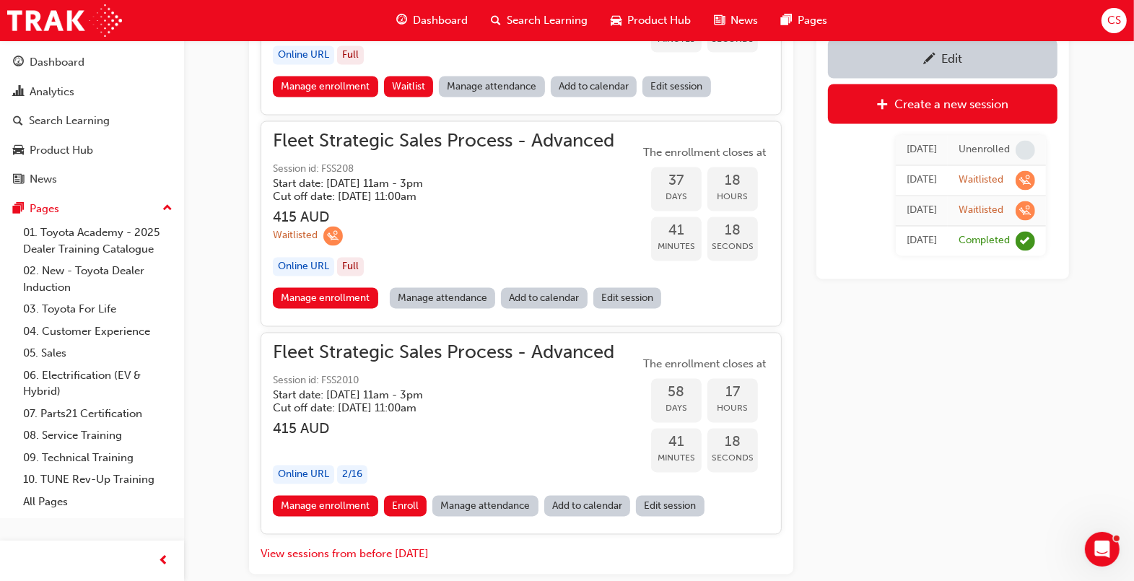
scroll to position [2242, 0]
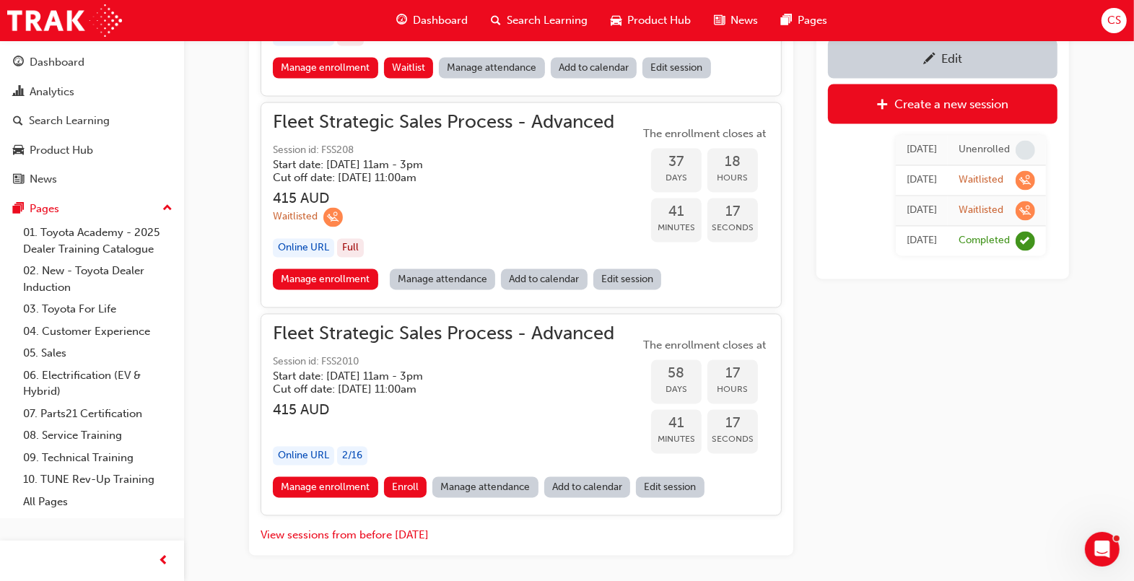
click at [621, 277] on link "Edit session" at bounding box center [627, 279] width 69 height 21
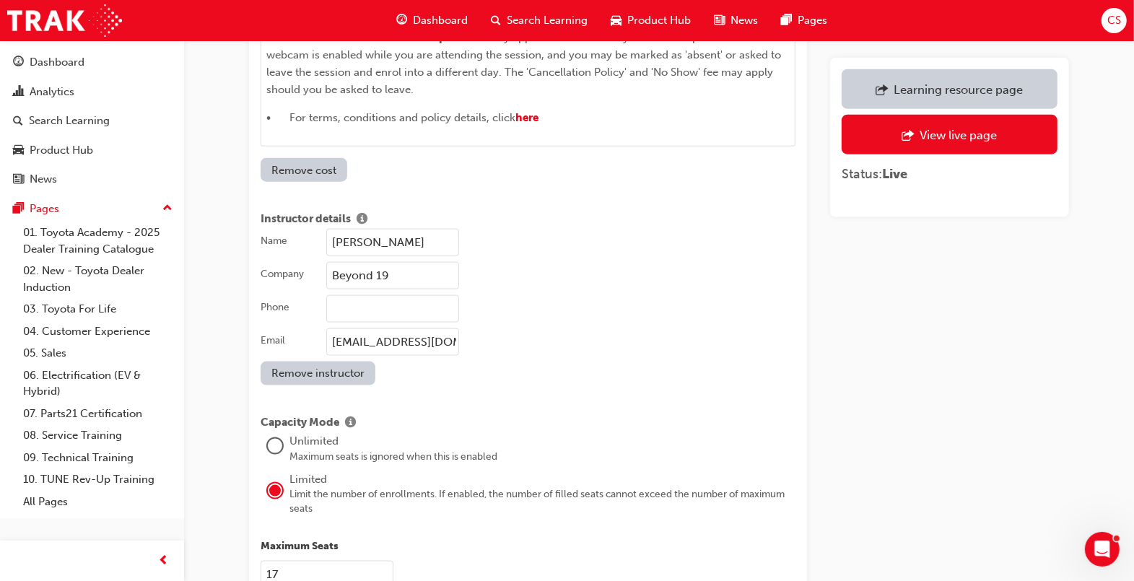
scroll to position [1544, 0]
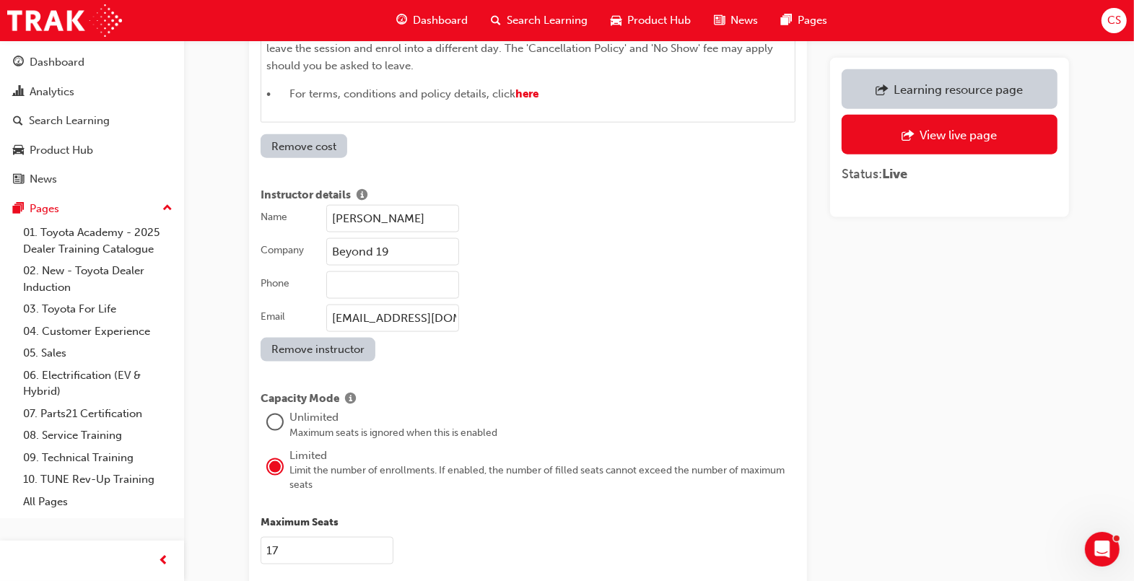
click at [396, 238] on input "Beyond 19" at bounding box center [392, 251] width 133 height 27
type input "Beyond 19/Quadrivium"
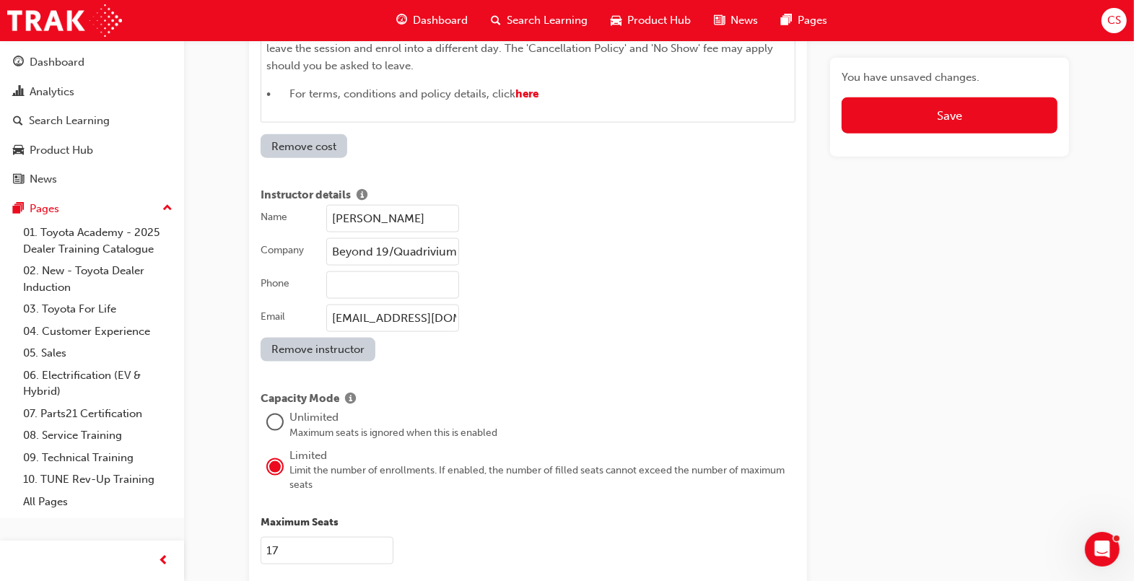
click at [394, 305] on input "[EMAIL_ADDRESS][DOMAIN_NAME]" at bounding box center [392, 318] width 133 height 27
paste input ".[PERSON_NAME]@quadrivium"
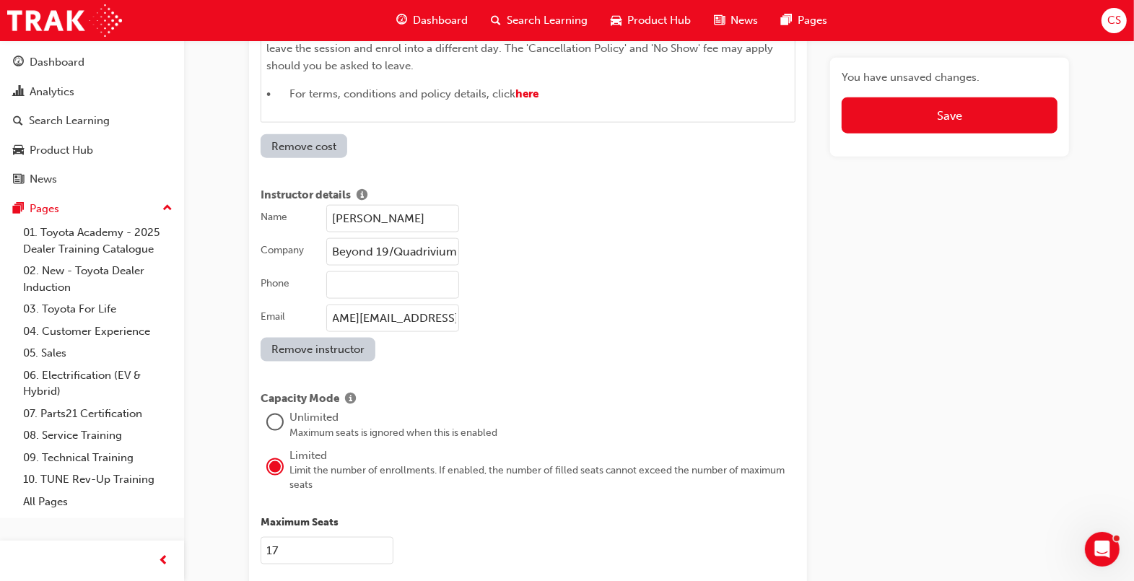
scroll to position [0, 0]
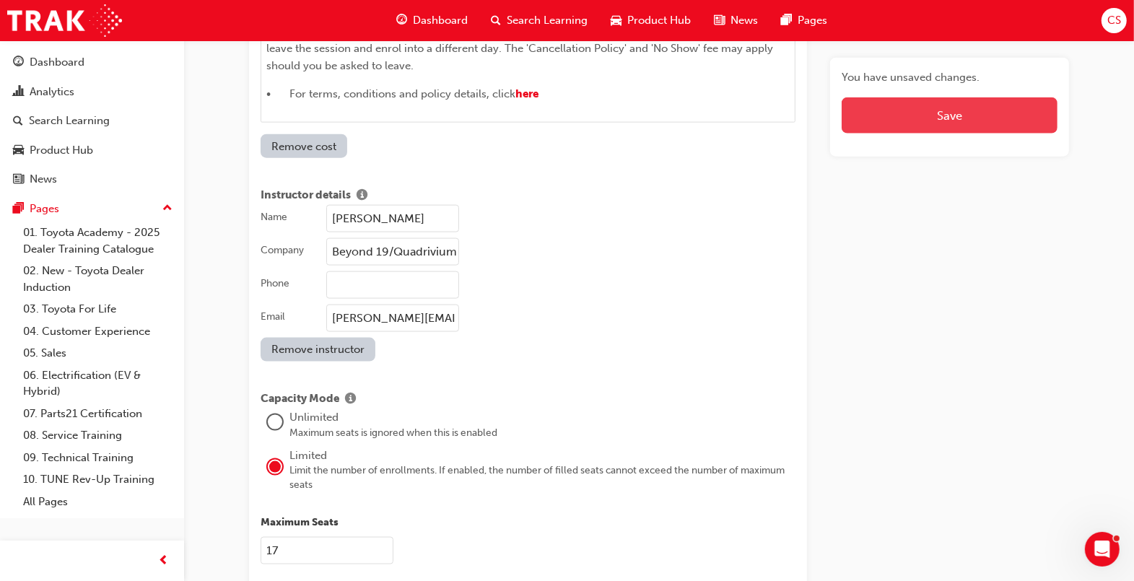
type input "[PERSON_NAME][EMAIL_ADDRESS][PERSON_NAME][DOMAIN_NAME]"
click at [1001, 102] on button "Save" at bounding box center [950, 115] width 216 height 36
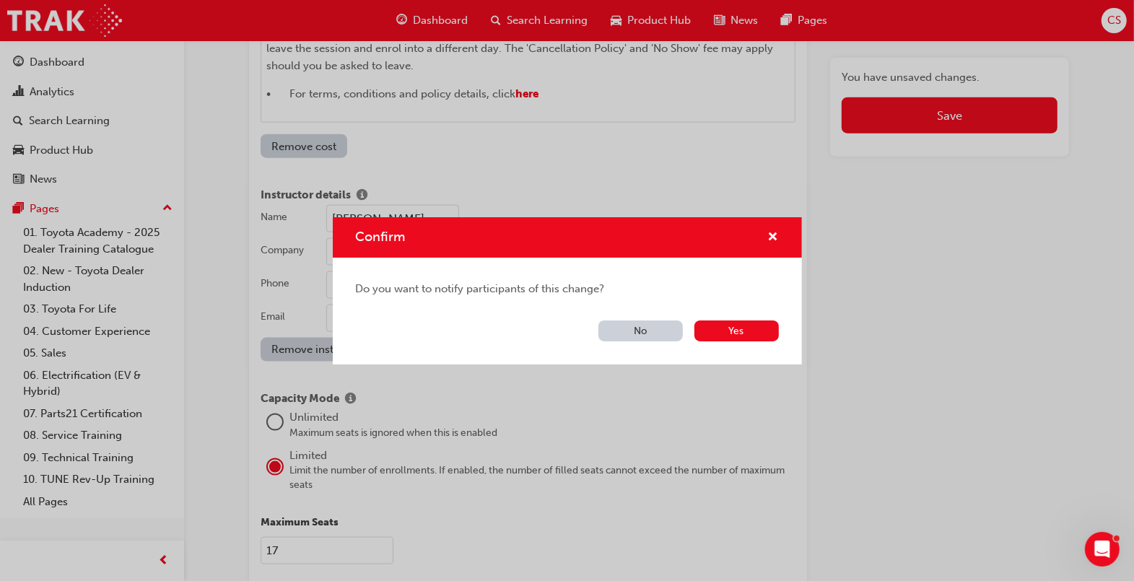
click at [659, 336] on button "No" at bounding box center [641, 331] width 84 height 21
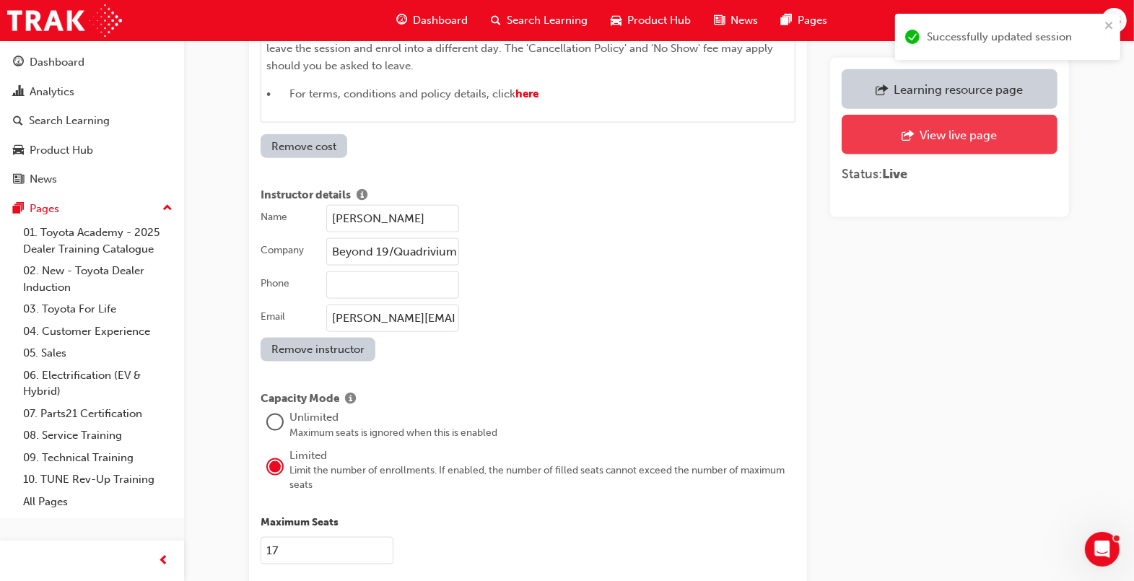
click at [933, 133] on div "View live page" at bounding box center [958, 135] width 77 height 14
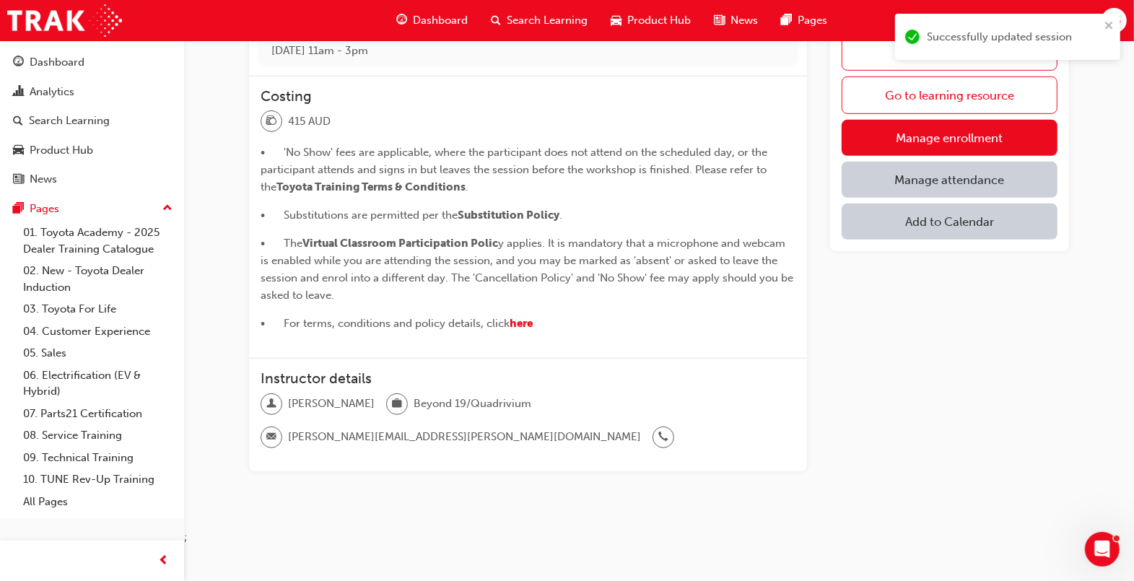
scroll to position [658, 0]
click at [953, 100] on link "Go to learning resource" at bounding box center [950, 96] width 216 height 38
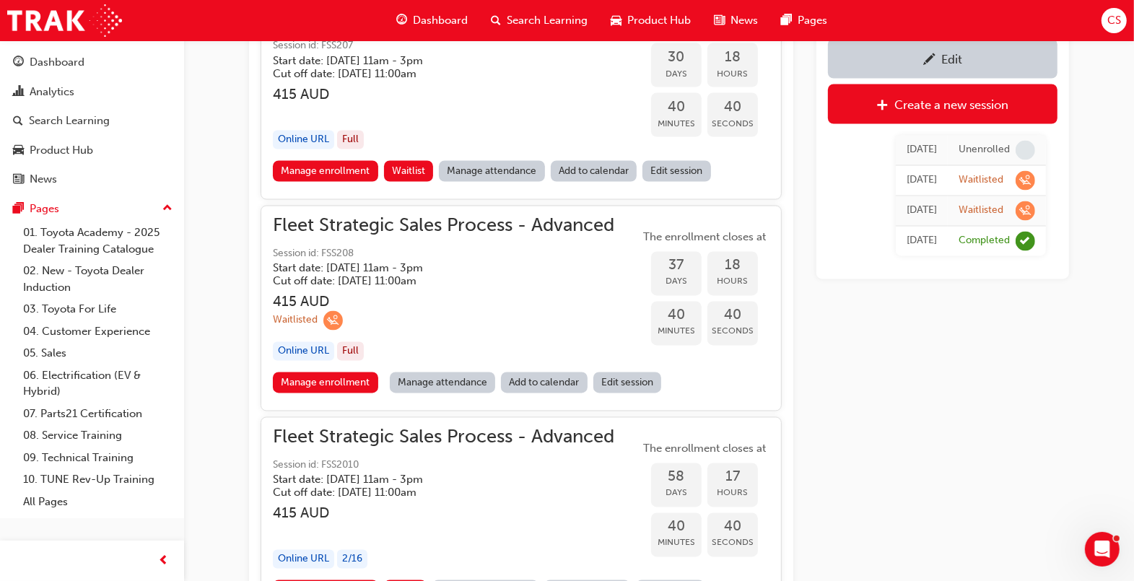
scroll to position [2293, 0]
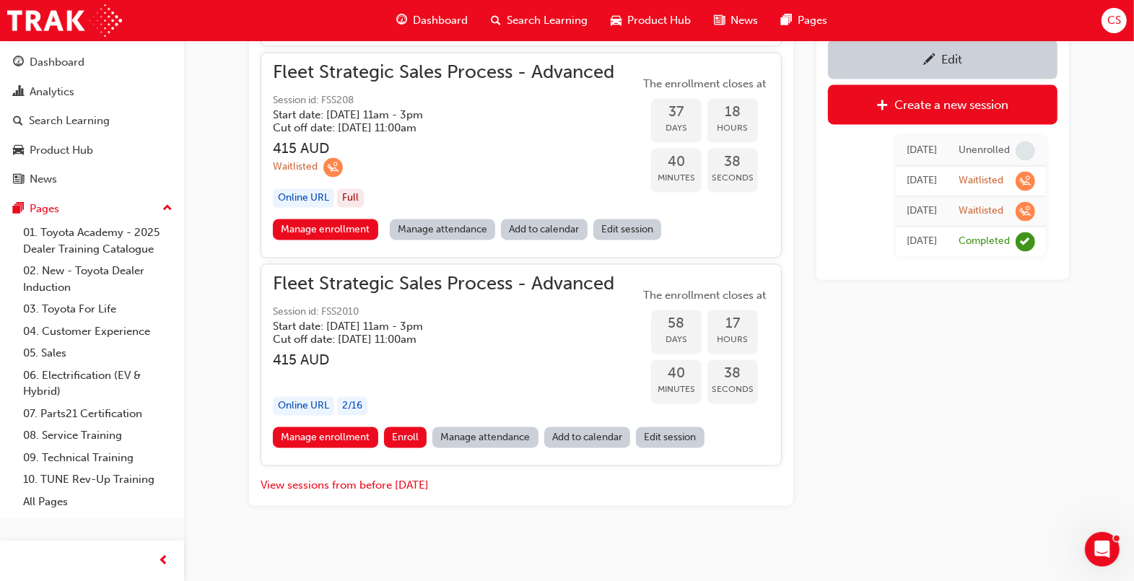
click at [663, 430] on link "Edit session" at bounding box center [670, 437] width 69 height 21
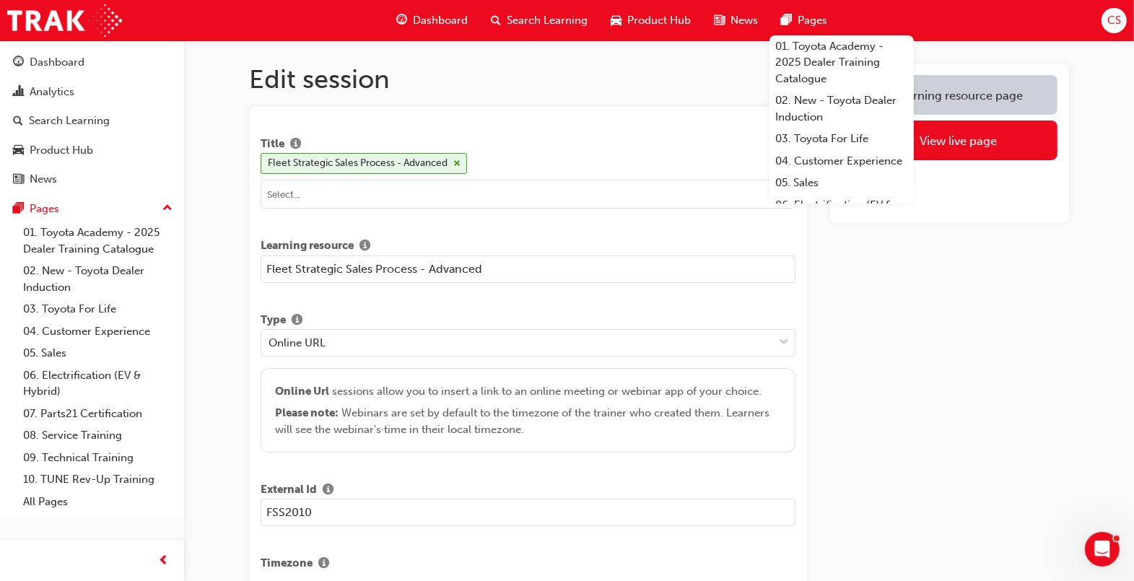
click at [517, 19] on span "Search Learning" at bounding box center [547, 20] width 81 height 17
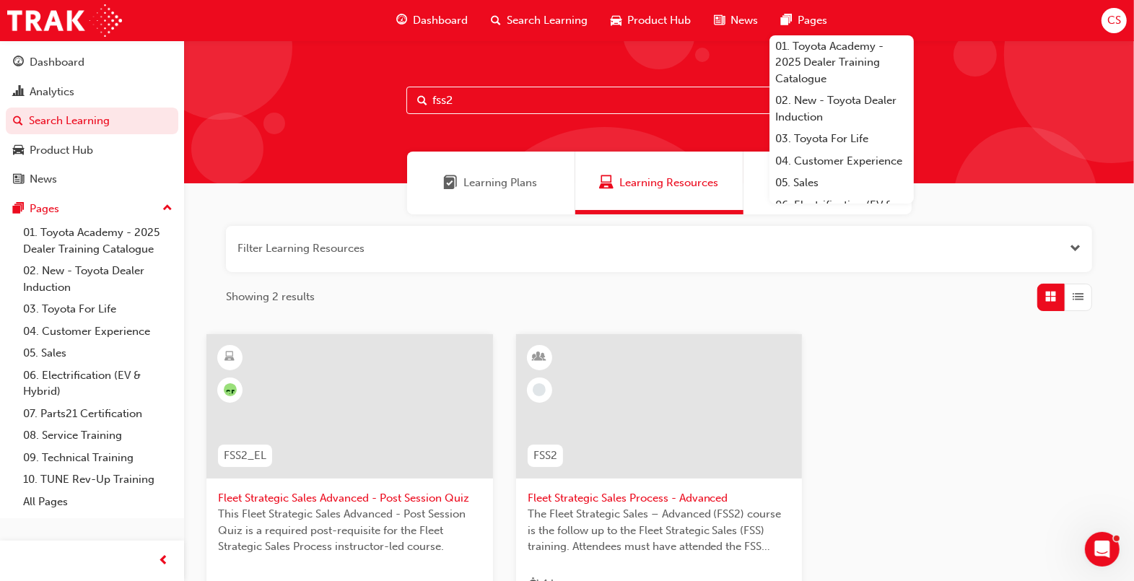
click at [477, 96] on input "fss2" at bounding box center [658, 100] width 505 height 27
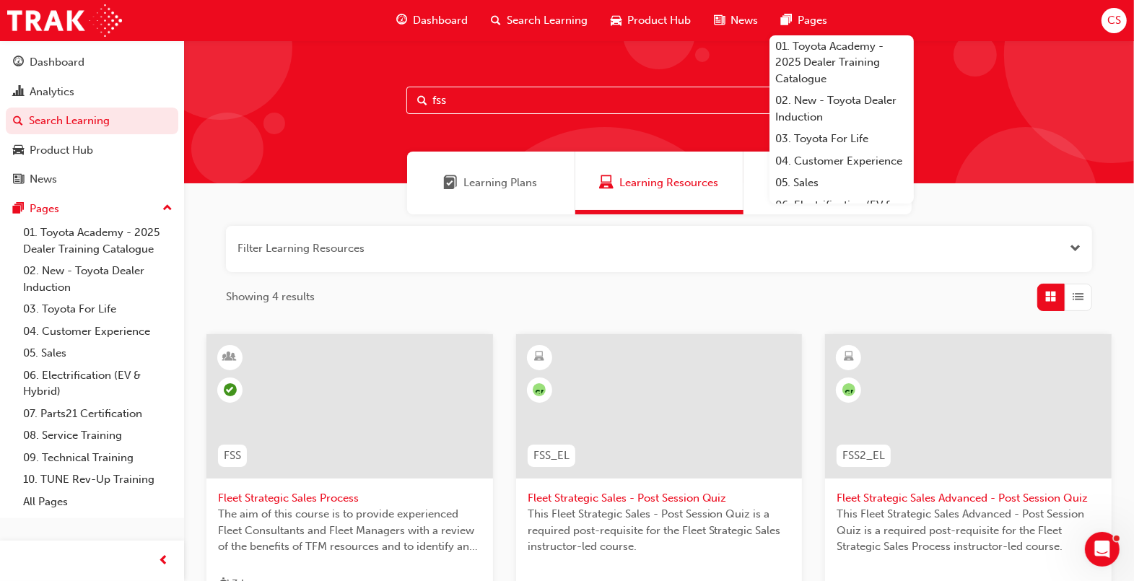
type input "fss"
click at [269, 498] on span "Fleet Strategic Sales Process" at bounding box center [350, 498] width 264 height 17
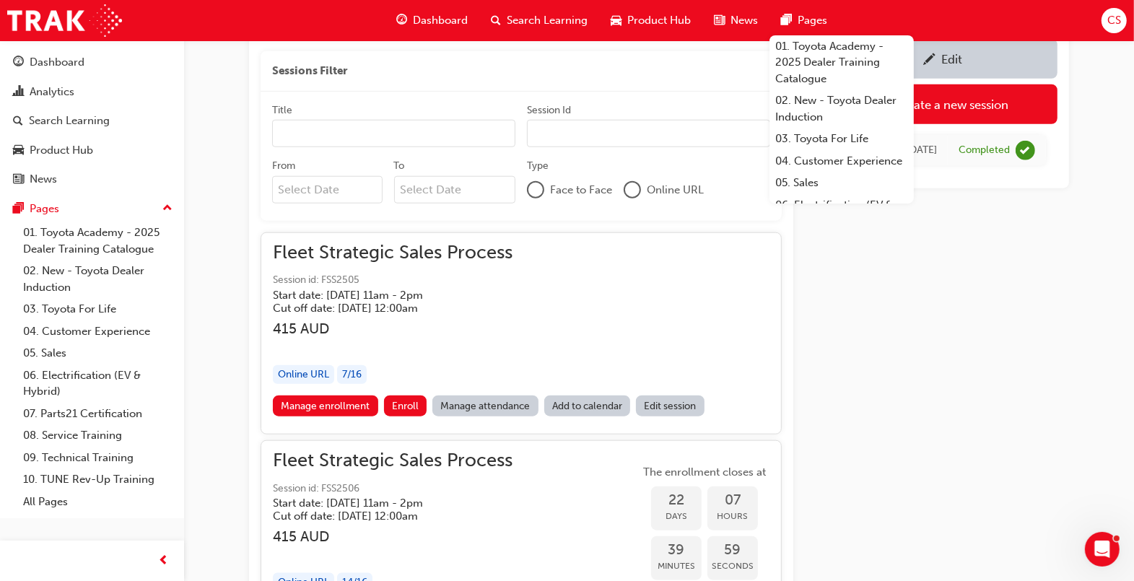
scroll to position [1152, 0]
click at [684, 400] on link "Edit session" at bounding box center [670, 404] width 69 height 21
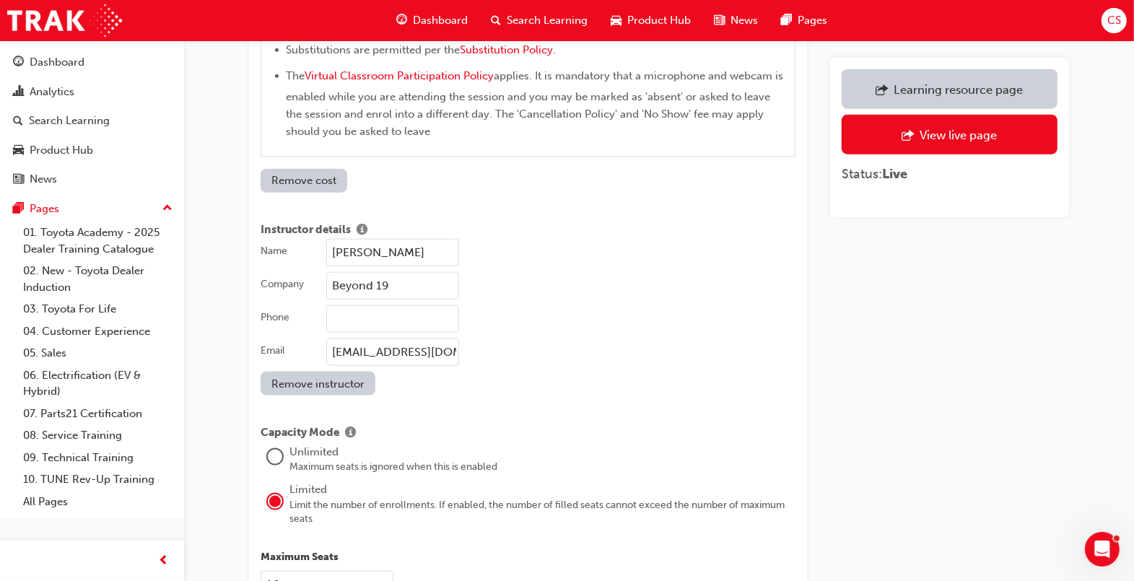
scroll to position [1437, 0]
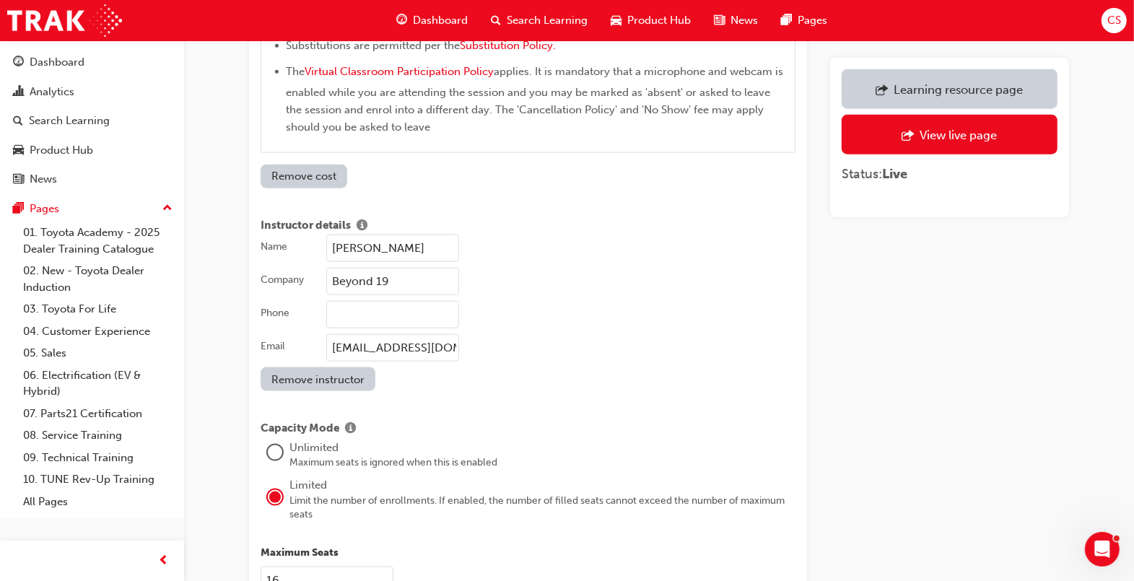
click at [397, 347] on input "[EMAIL_ADDRESS][DOMAIN_NAME]" at bounding box center [392, 347] width 133 height 27
paste input ".[PERSON_NAME]@quadrivium"
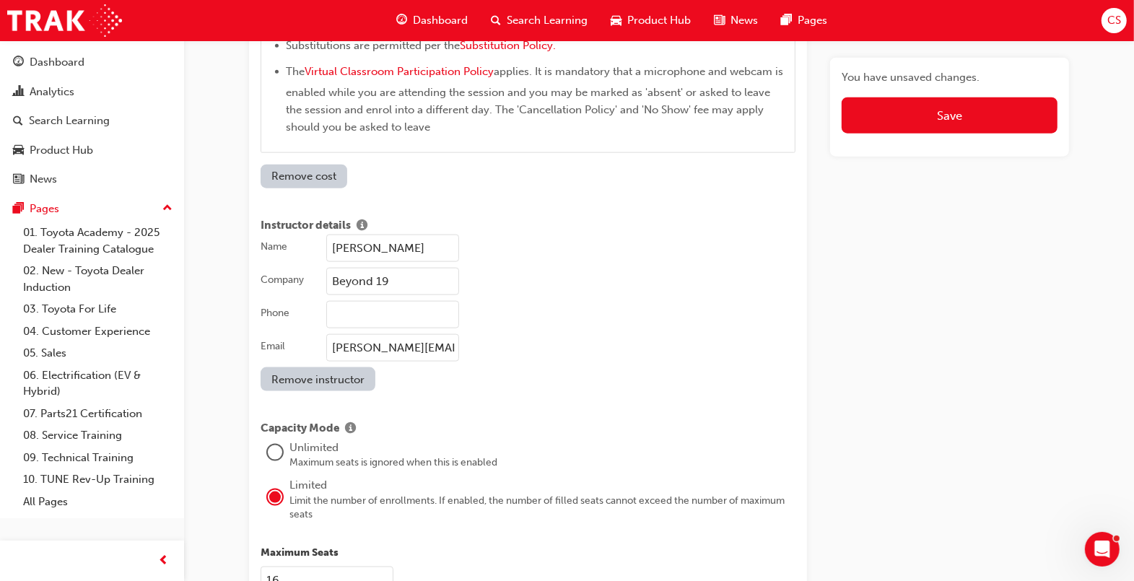
scroll to position [0, 65]
drag, startPoint x: 397, startPoint y: 347, endPoint x: 415, endPoint y: 422, distance: 77.2
type input "[PERSON_NAME][EMAIL_ADDRESS][PERSON_NAME][DOMAIN_NAME]"
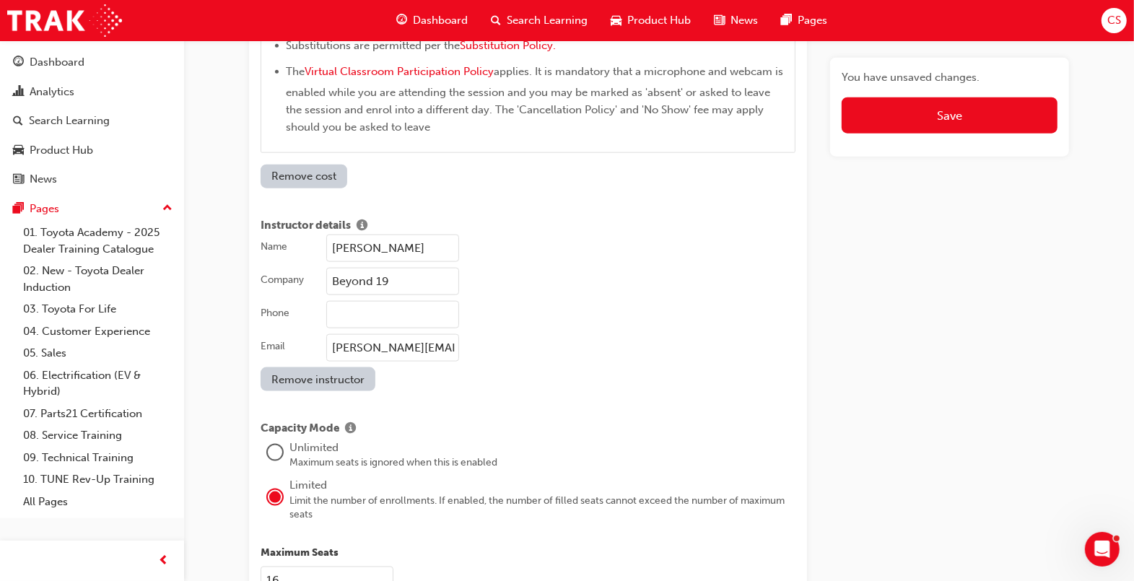
click at [399, 291] on input "Beyond 19" at bounding box center [392, 281] width 133 height 27
type input "Beyond 19/Quadrivium"
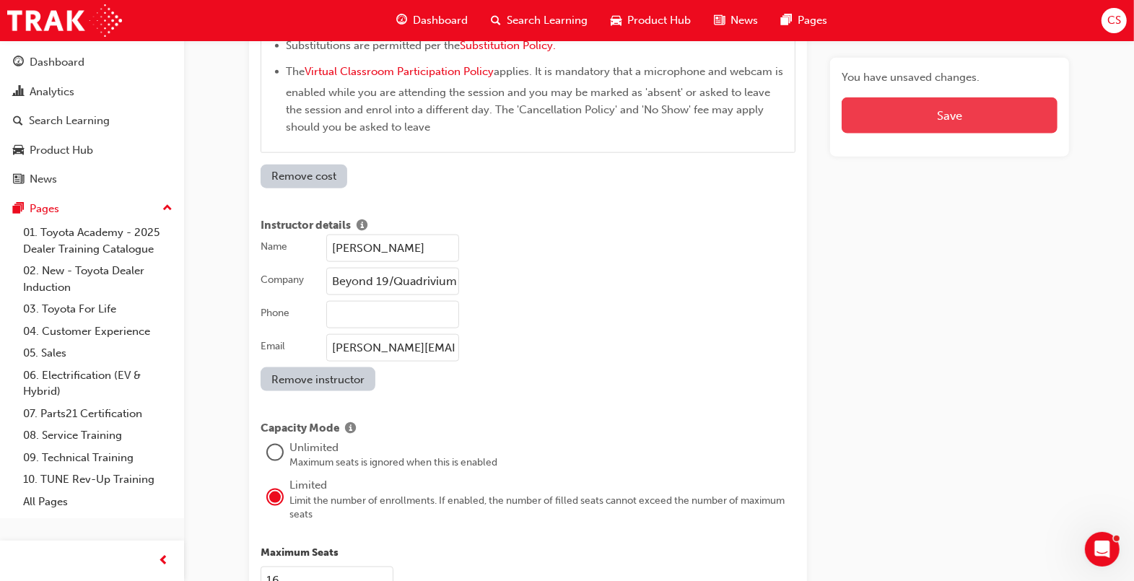
click at [996, 106] on button "Save" at bounding box center [950, 115] width 216 height 36
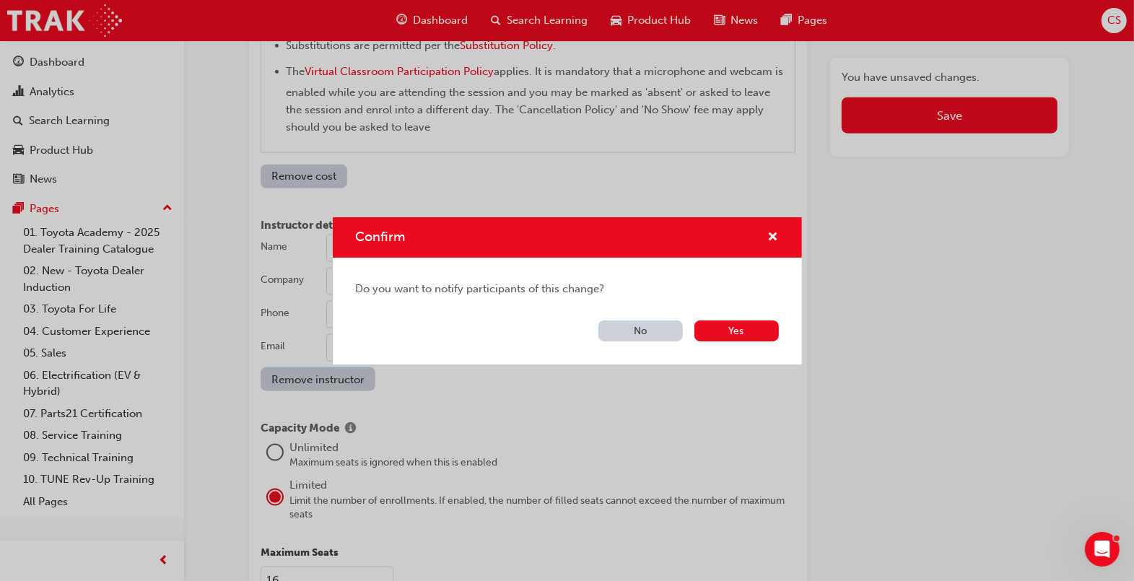
click at [636, 327] on button "No" at bounding box center [641, 331] width 84 height 21
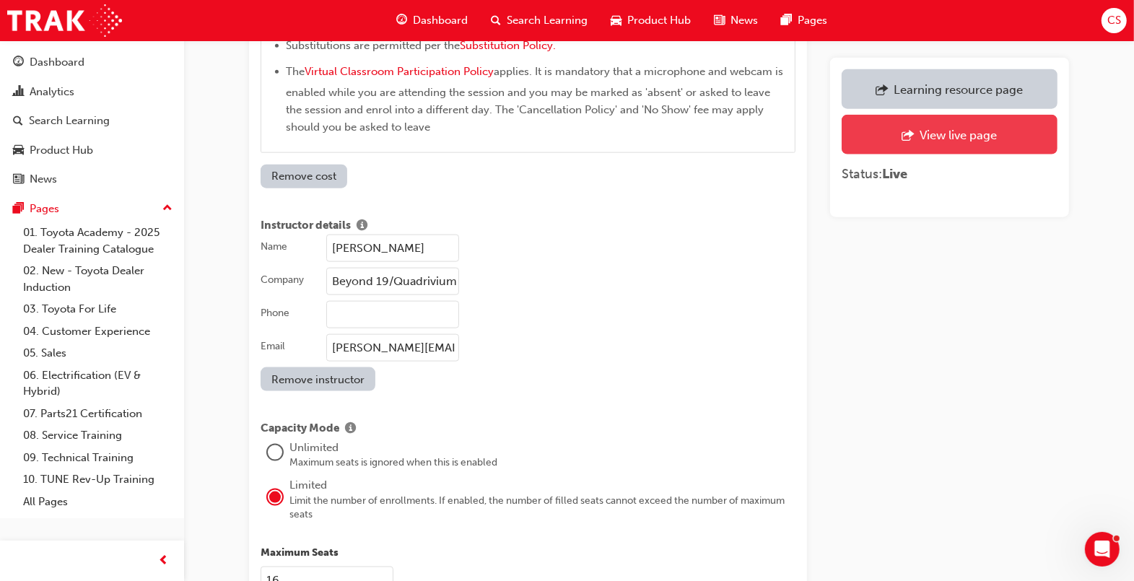
click at [954, 128] on div "View live page" at bounding box center [958, 135] width 77 height 14
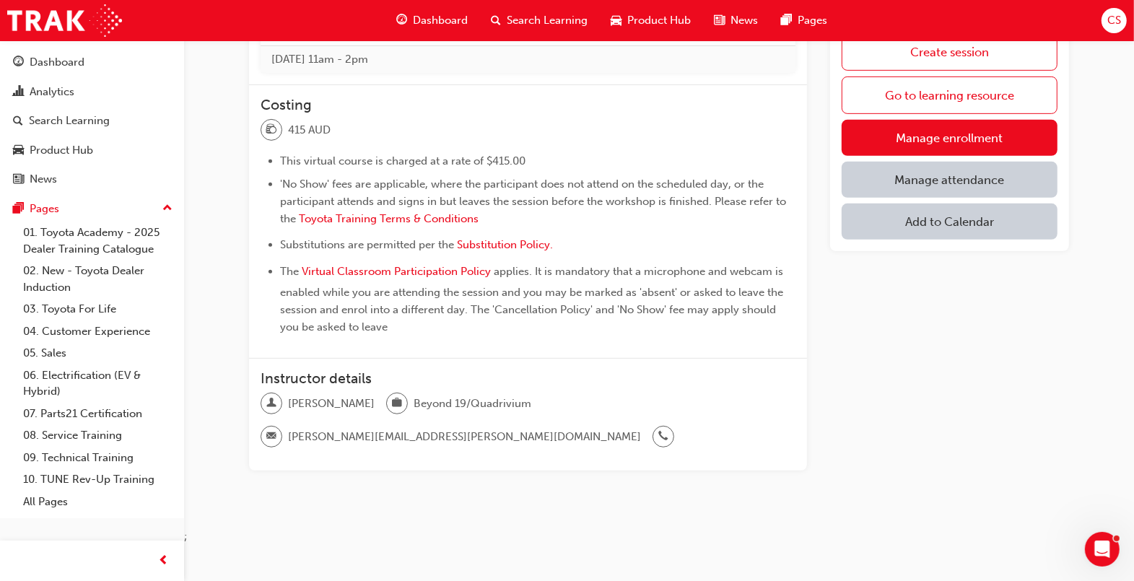
scroll to position [604, 0]
click at [1013, 100] on link "Go to learning resource" at bounding box center [950, 96] width 216 height 38
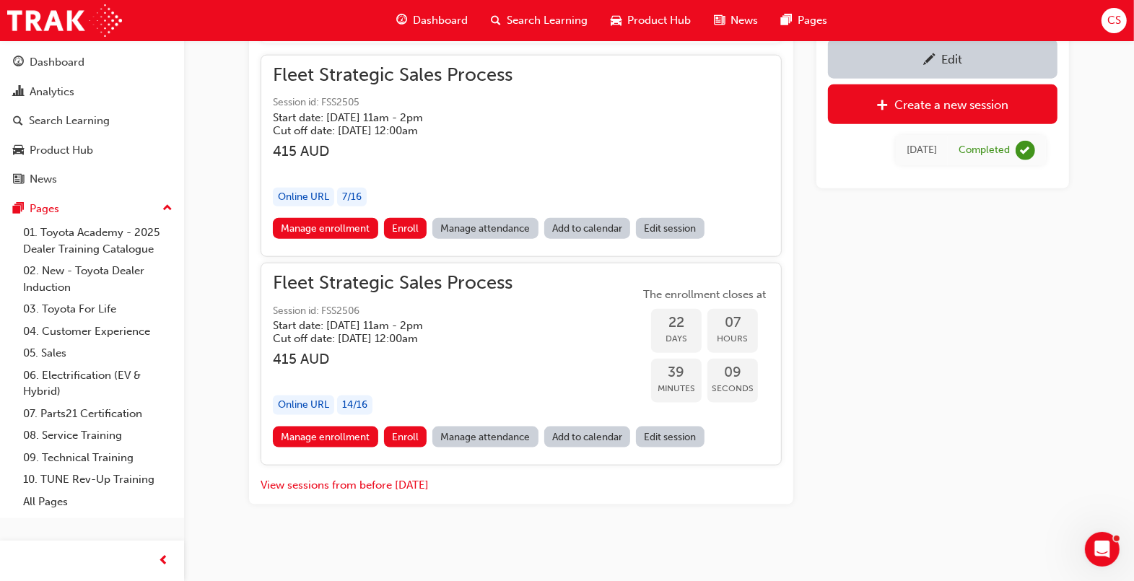
scroll to position [1331, 0]
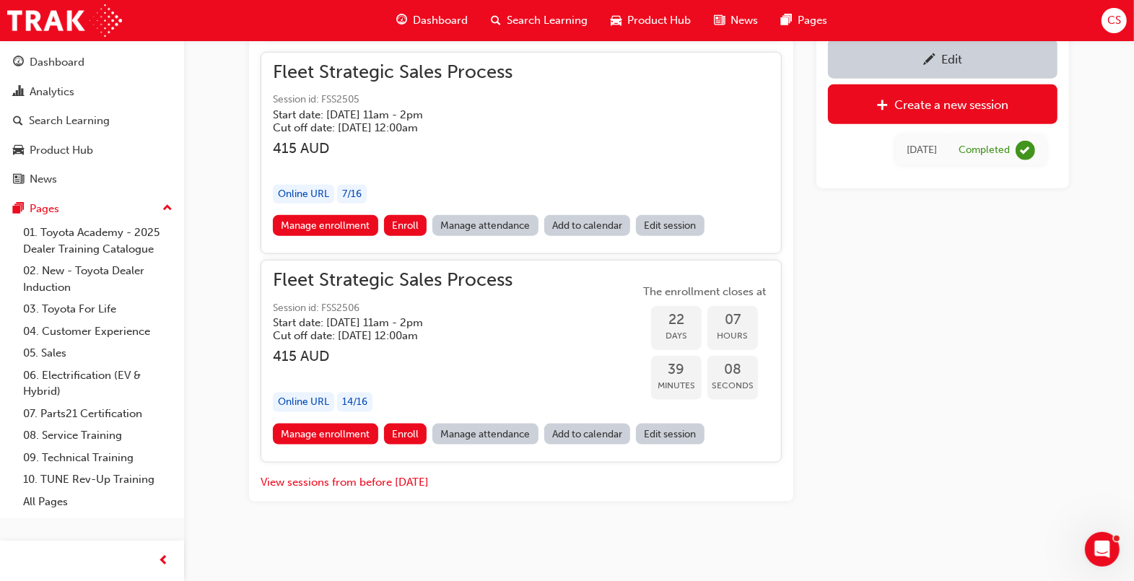
click at [677, 425] on link "Edit session" at bounding box center [670, 434] width 69 height 21
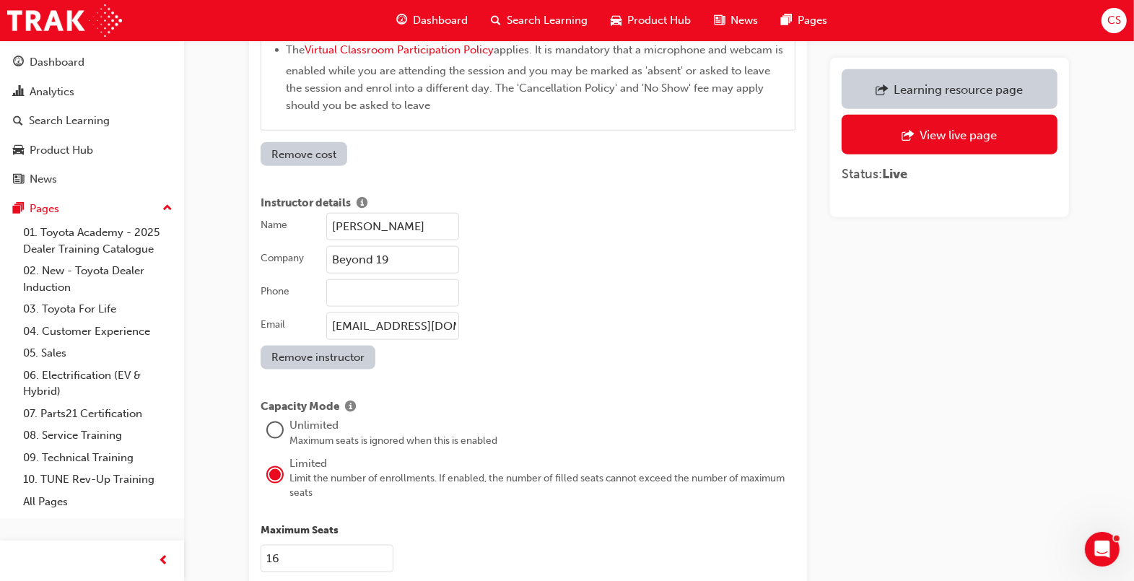
scroll to position [1473, 0]
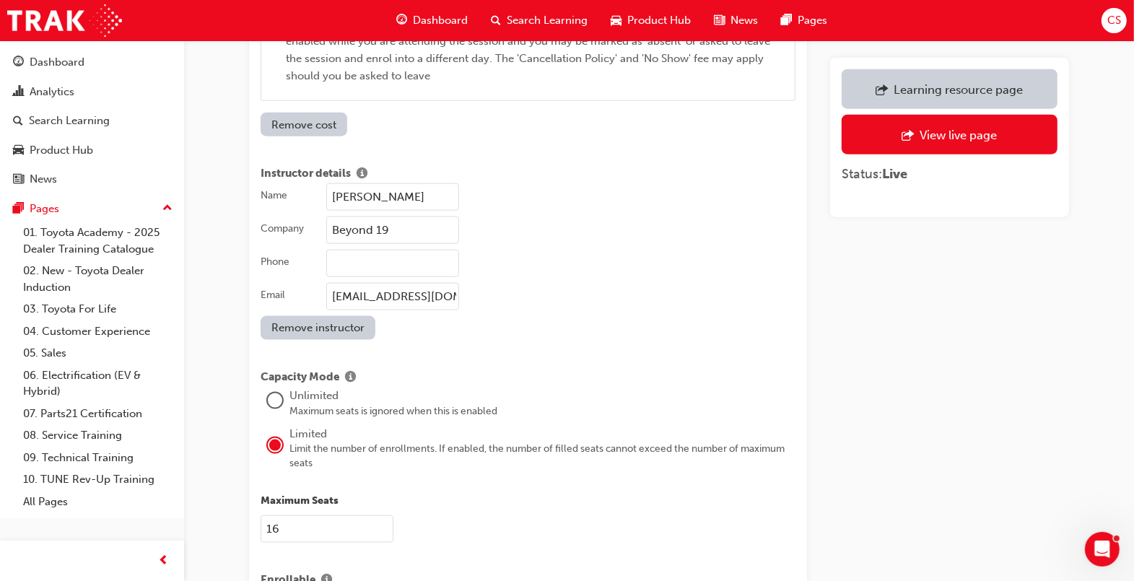
click at [414, 229] on input "Beyond 19" at bounding box center [392, 230] width 133 height 27
type input "Beyond 19/Quadrivium"
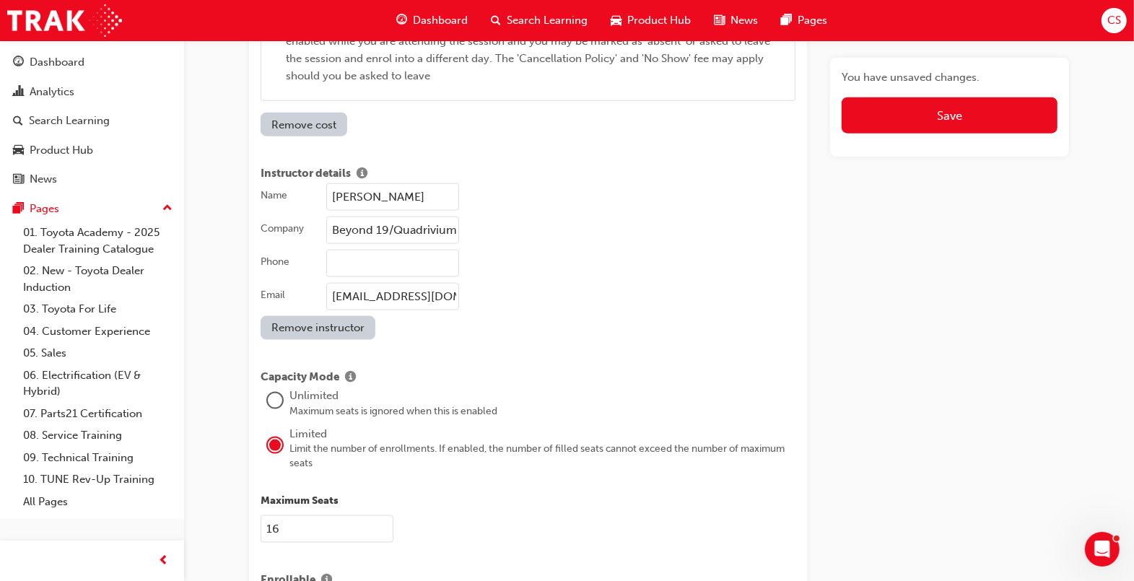
click at [424, 297] on input "[EMAIL_ADDRESS][DOMAIN_NAME]" at bounding box center [392, 296] width 133 height 27
paste input ".[PERSON_NAME]@quadrivium"
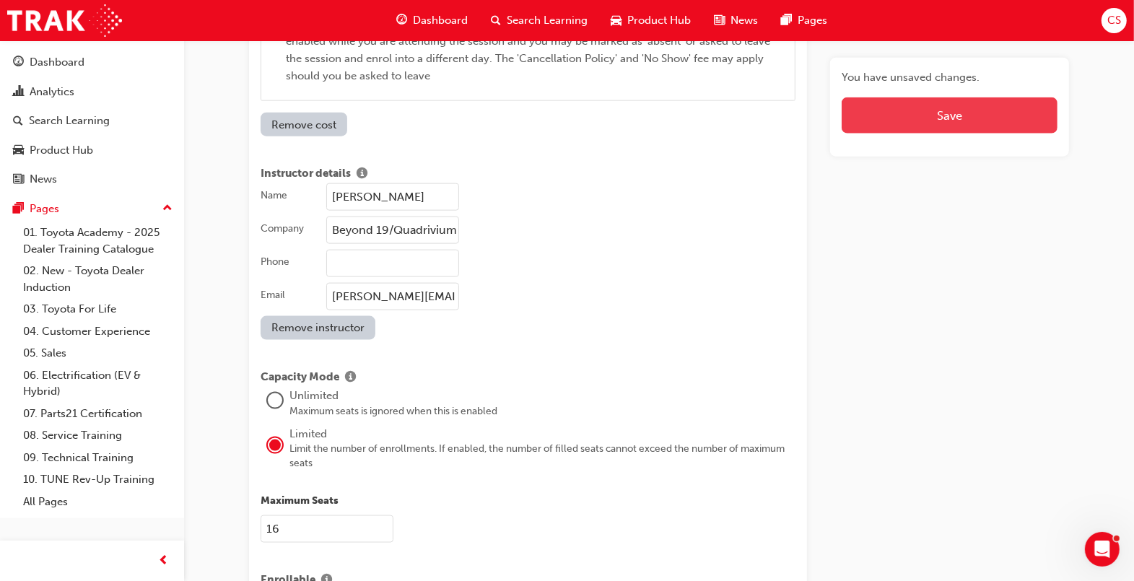
type input "[PERSON_NAME][EMAIL_ADDRESS][PERSON_NAME][DOMAIN_NAME]"
click at [1007, 114] on button "Save" at bounding box center [950, 115] width 216 height 36
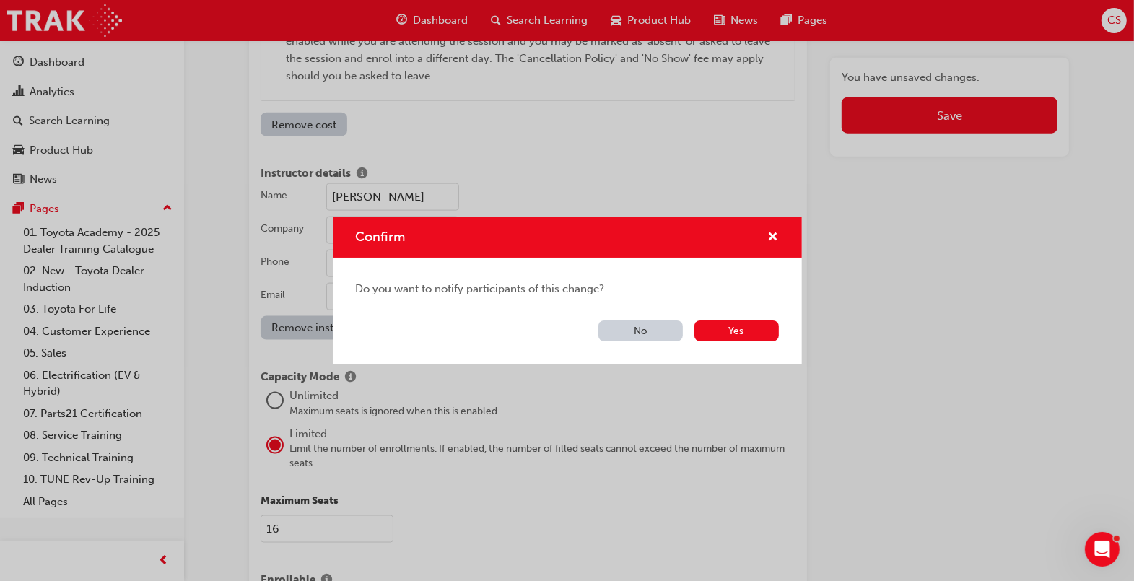
click at [630, 326] on button "No" at bounding box center [641, 331] width 84 height 21
